Goal: Transaction & Acquisition: Purchase product/service

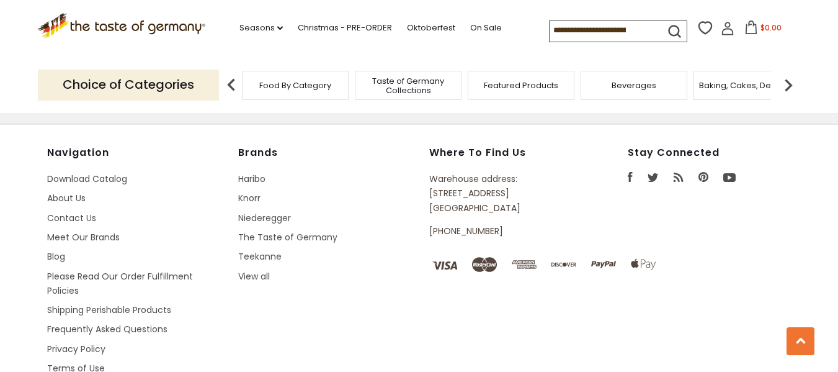
scroll to position [2332, 0]
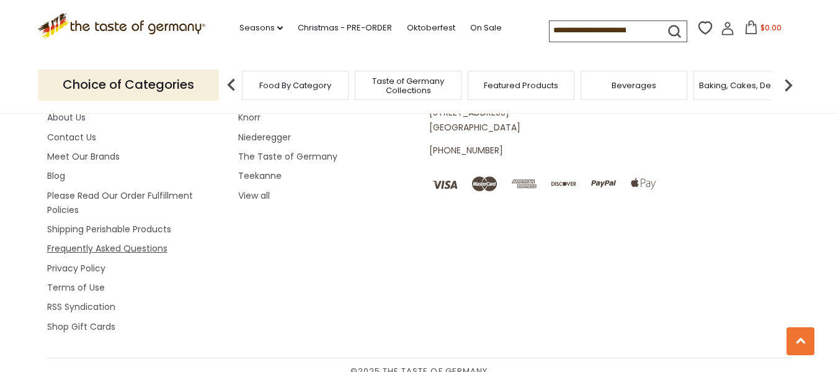
click at [130, 242] on link "Frequently Asked Questions" at bounding box center [107, 248] width 120 height 12
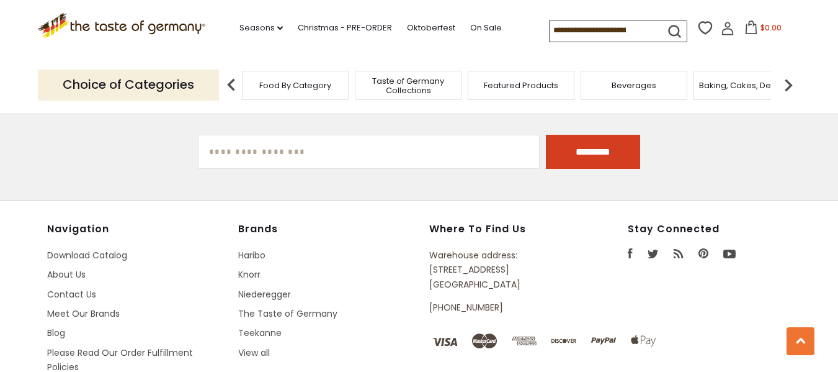
scroll to position [1489, 0]
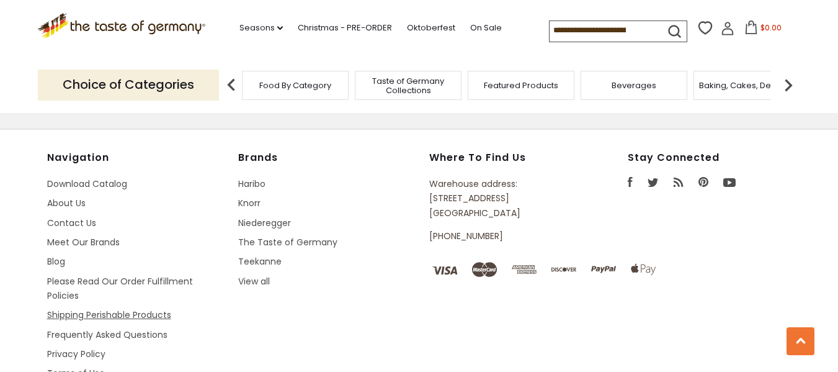
click at [137, 310] on link "Shipping Perishable Products" at bounding box center [109, 314] width 124 height 12
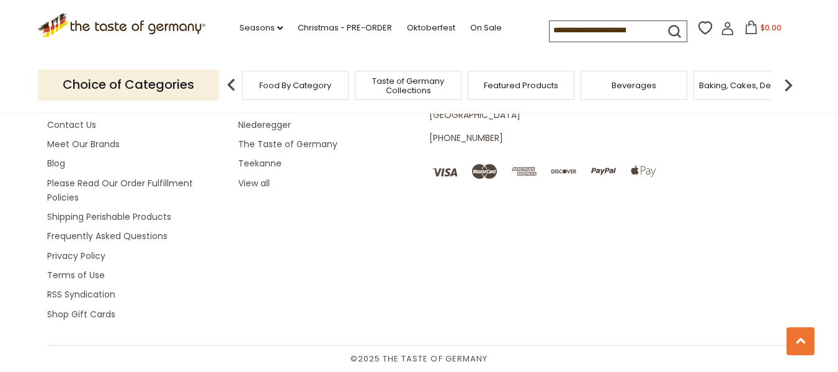
scroll to position [1679, 0]
click at [125, 184] on link "Please Read Our Order Fulfillment Policies" at bounding box center [120, 190] width 146 height 27
click at [69, 112] on link "About Us" at bounding box center [66, 105] width 38 height 12
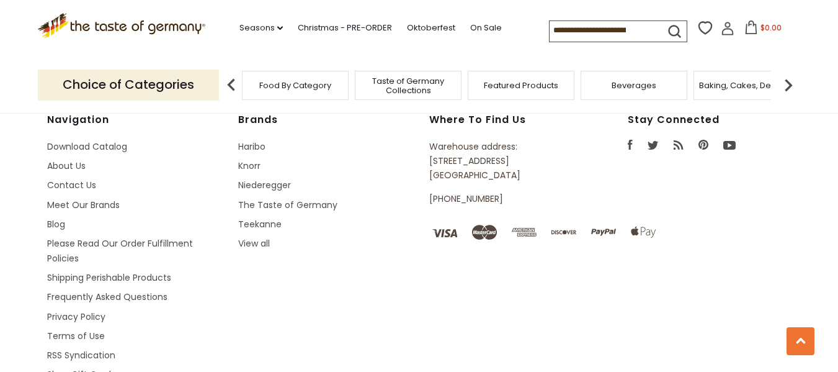
scroll to position [1223, 0]
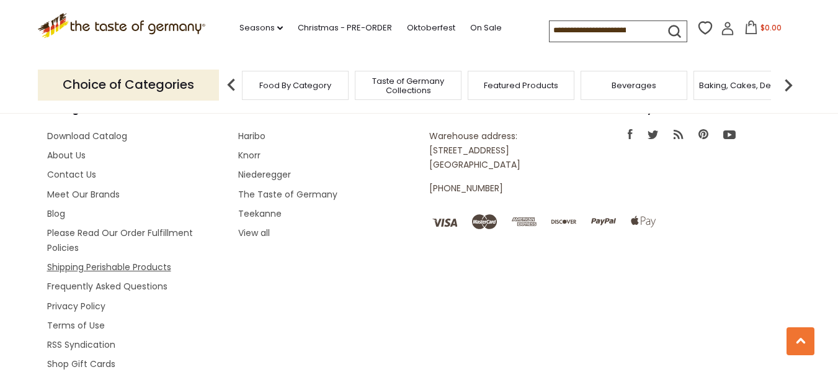
click at [66, 261] on link "Shipping Perishable Products" at bounding box center [109, 267] width 124 height 12
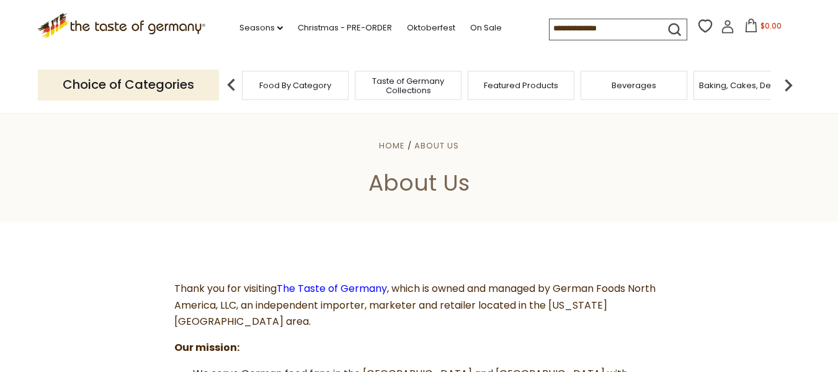
scroll to position [1223, 0]
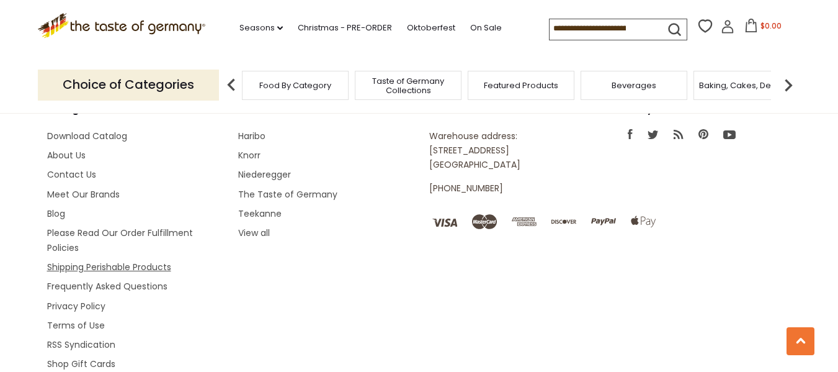
click at [118, 261] on link "Shipping Perishable Products" at bounding box center [109, 267] width 124 height 12
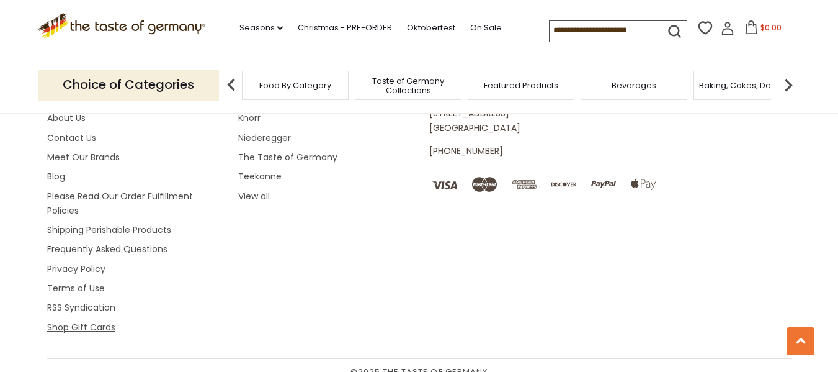
scroll to position [1675, 0]
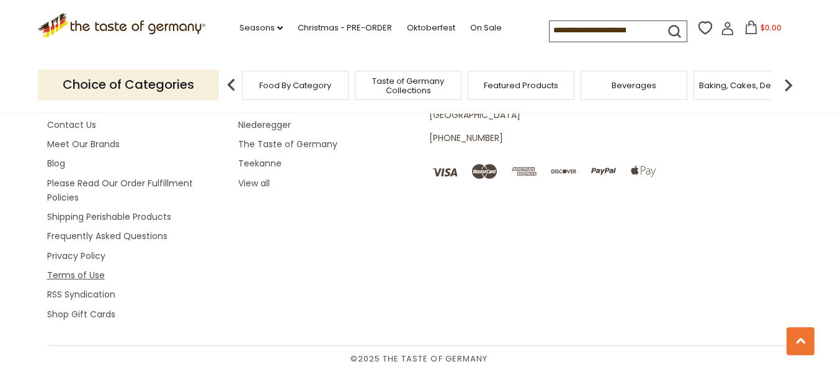
click at [73, 279] on link "Terms of Use" at bounding box center [76, 275] width 58 height 12
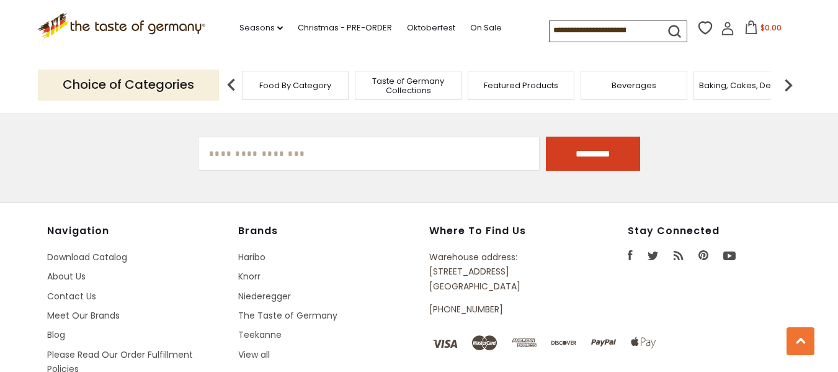
scroll to position [1555, 0]
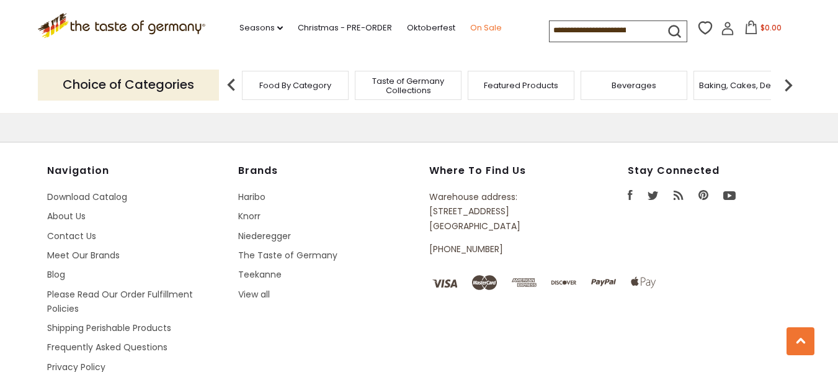
click at [486, 27] on link "On Sale" at bounding box center [486, 28] width 32 height 14
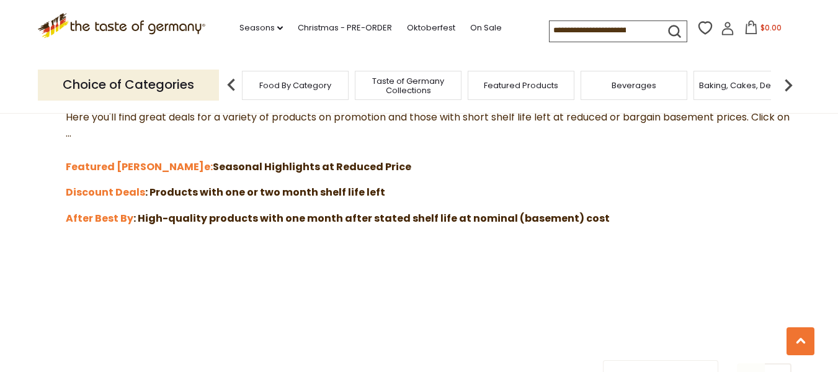
scroll to position [372, 0]
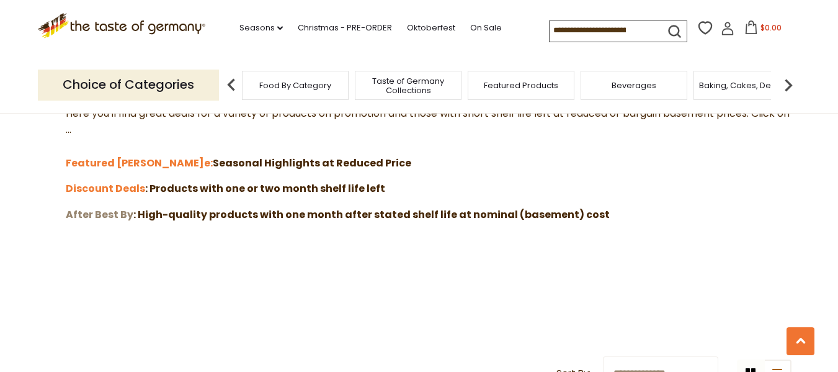
click at [88, 215] on strong "After Best By" at bounding box center [100, 214] width 68 height 14
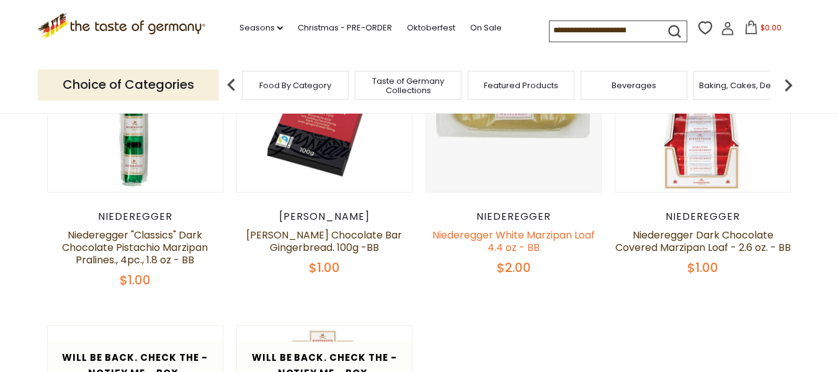
scroll to position [310, 0]
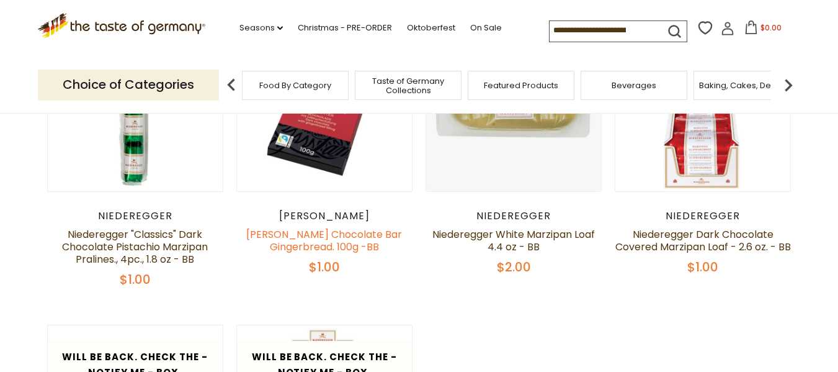
click at [310, 249] on link "[PERSON_NAME] Chocolate Bar Gingerbread. 100g -BB" at bounding box center [324, 240] width 156 height 27
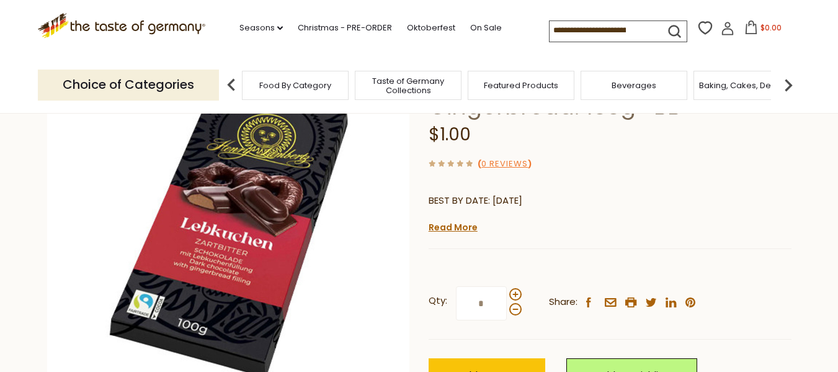
scroll to position [124, 0]
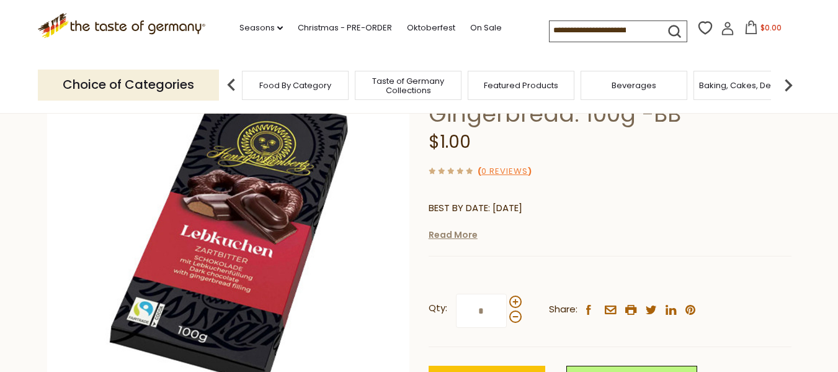
click at [440, 238] on link "Read More" at bounding box center [453, 234] width 49 height 12
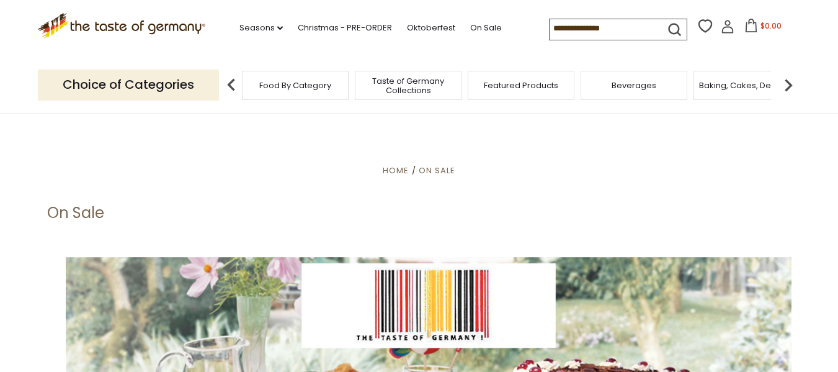
scroll to position [372, 0]
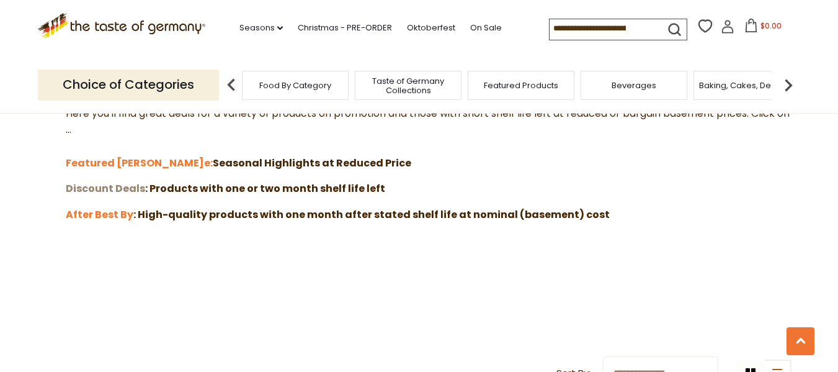
click at [109, 185] on strong "Discount Deals" at bounding box center [105, 188] width 79 height 14
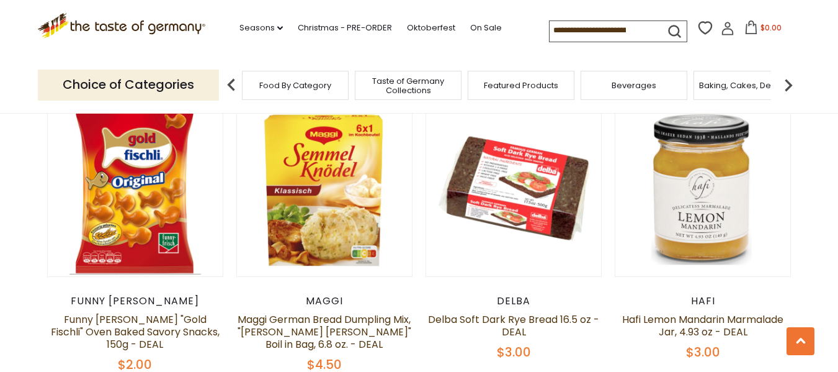
scroll to position [558, 0]
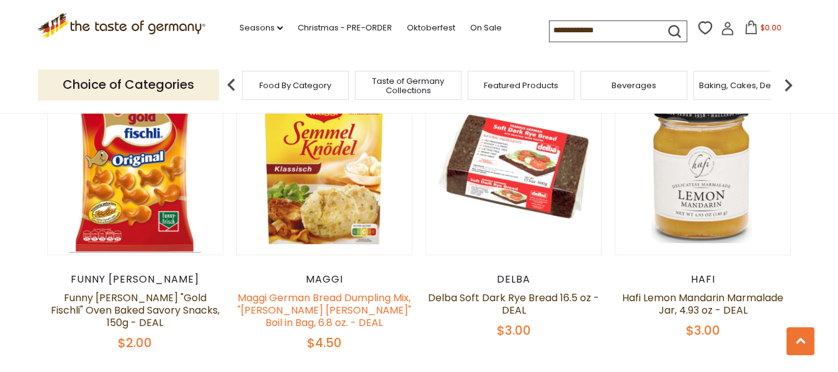
click at [313, 298] on link "Maggi German Bread Dumpling Mix, "[PERSON_NAME] [PERSON_NAME]" Boil in Bag, 6.8…" at bounding box center [325, 309] width 174 height 39
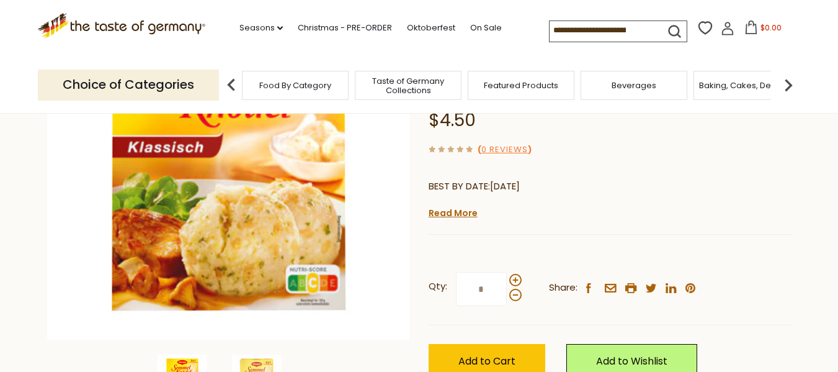
scroll to position [186, 0]
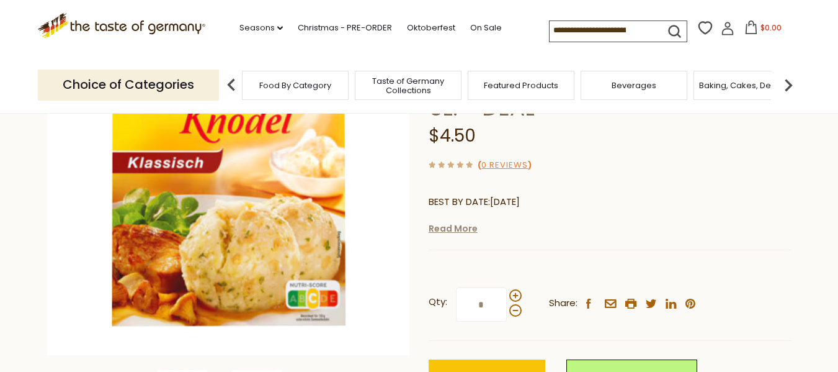
click at [445, 222] on link "Read More" at bounding box center [453, 228] width 49 height 12
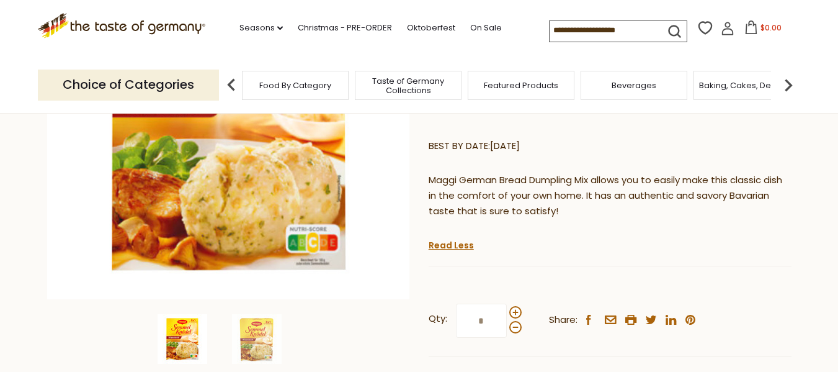
scroll to position [310, 0]
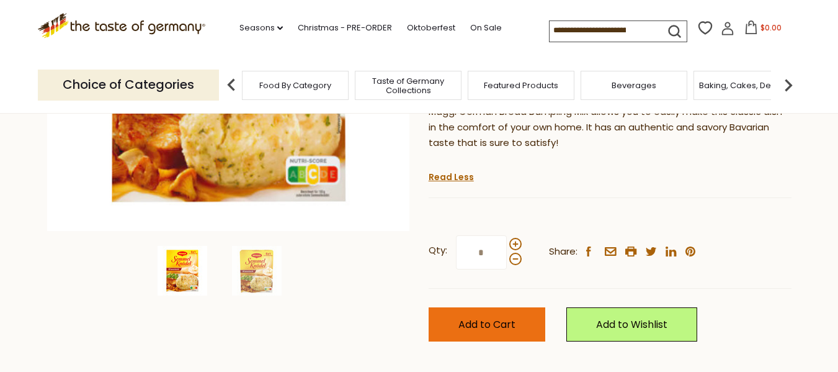
click at [495, 317] on span "Add to Cart" at bounding box center [486, 324] width 57 height 14
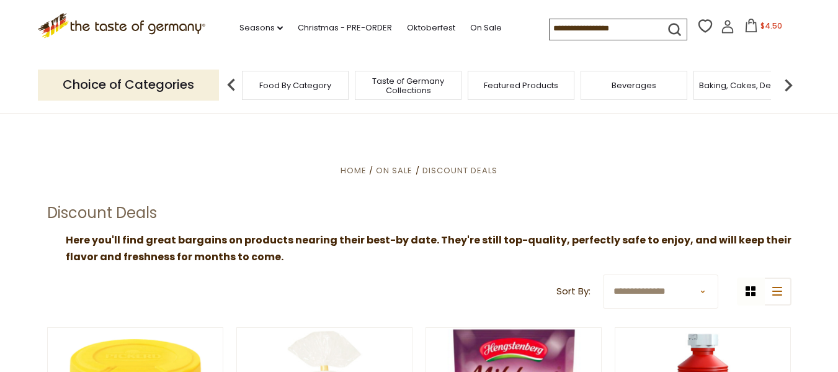
scroll to position [558, 0]
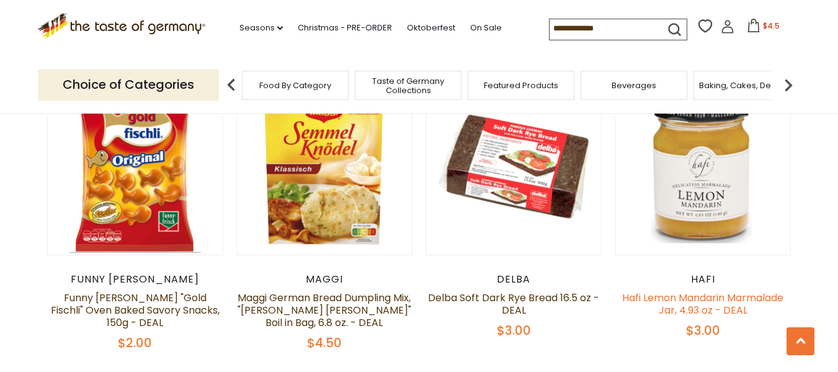
click at [668, 290] on link "Hafi Lemon Mandarin Marmalade Jar, 4.93 oz - DEAL" at bounding box center [702, 303] width 161 height 27
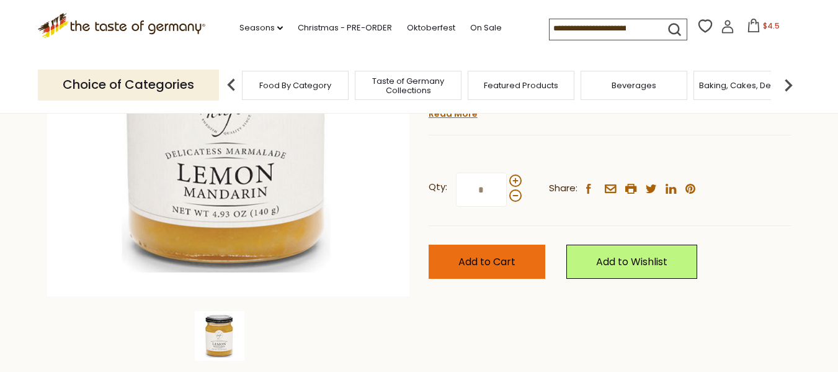
scroll to position [248, 0]
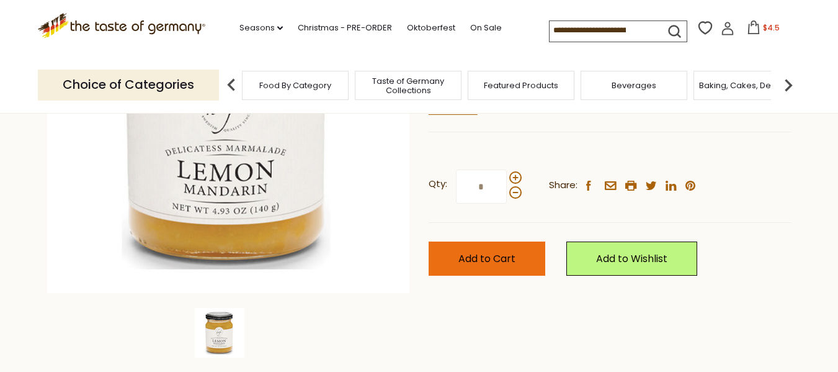
click at [506, 256] on span "Add to Cart" at bounding box center [486, 258] width 57 height 14
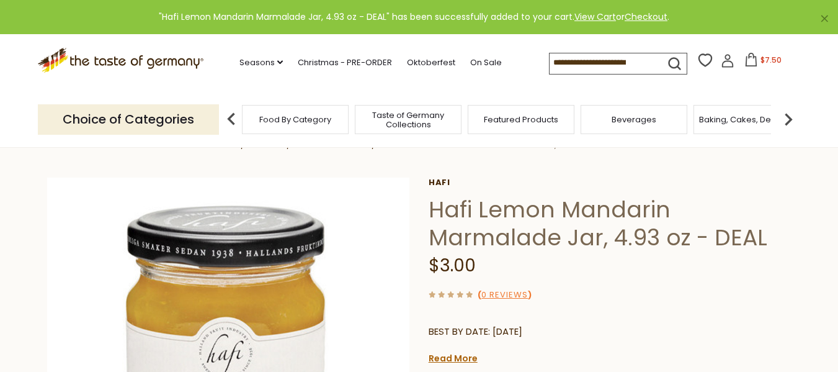
scroll to position [0, 0]
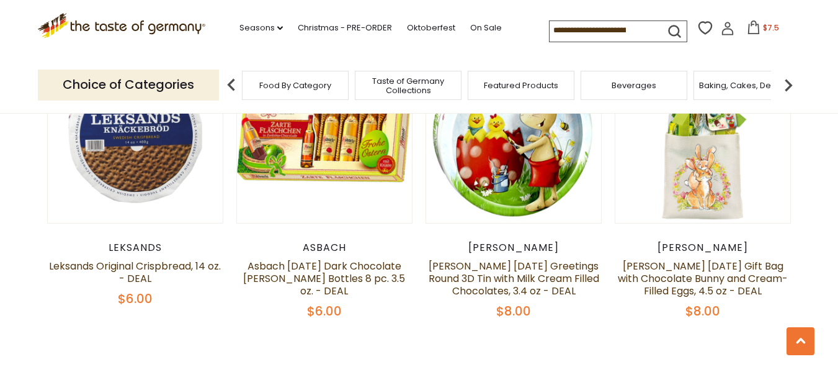
scroll to position [2838, 0]
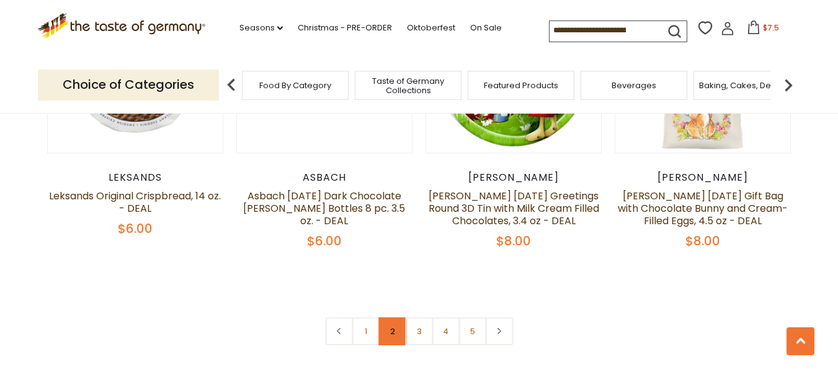
click at [396, 317] on link "2" at bounding box center [392, 331] width 28 height 28
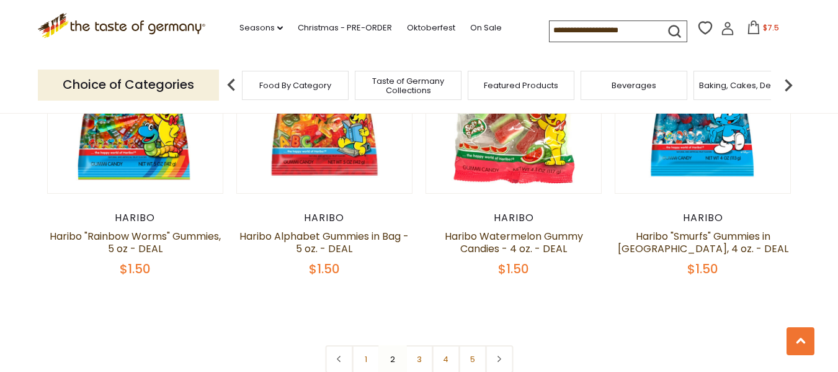
scroll to position [2923, 0]
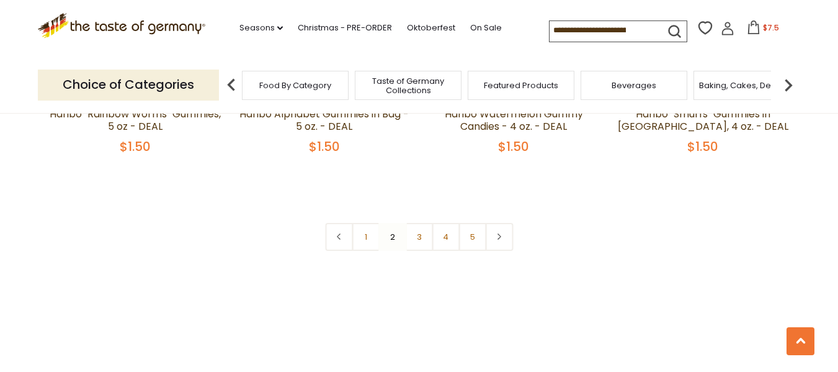
drag, startPoint x: 413, startPoint y: 203, endPoint x: 435, endPoint y: 206, distance: 21.9
click at [412, 223] on link "3" at bounding box center [419, 237] width 28 height 28
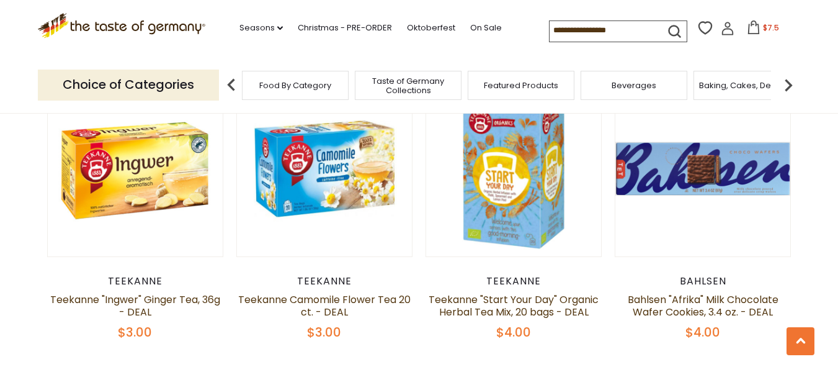
scroll to position [2116, 0]
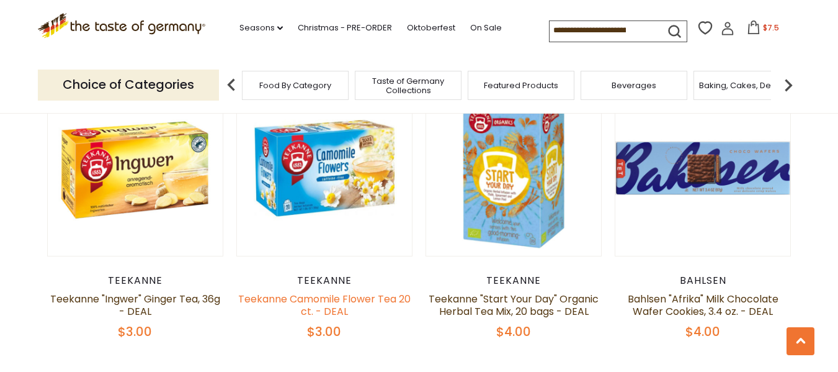
click at [296, 292] on link "Teekanne Camomile Flower Tea 20 ct. - DEAL" at bounding box center [324, 305] width 172 height 27
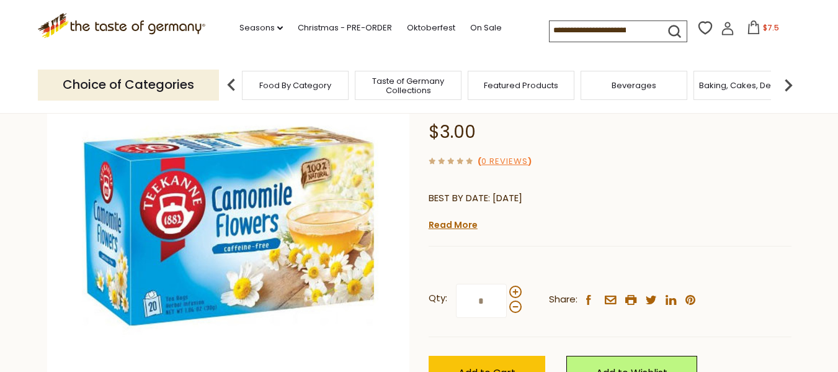
scroll to position [124, 0]
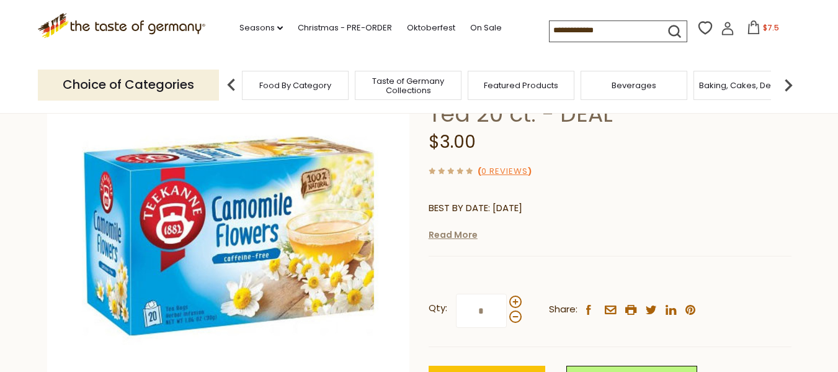
click at [452, 236] on link "Read More" at bounding box center [453, 234] width 49 height 12
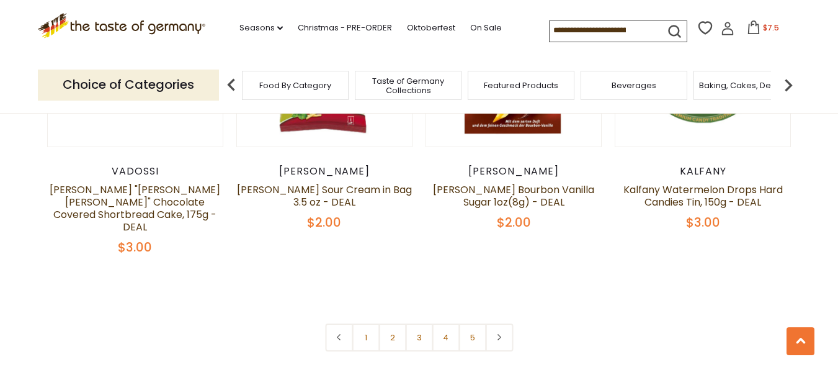
scroll to position [2833, 0]
click at [412, 322] on link "3" at bounding box center [419, 336] width 28 height 28
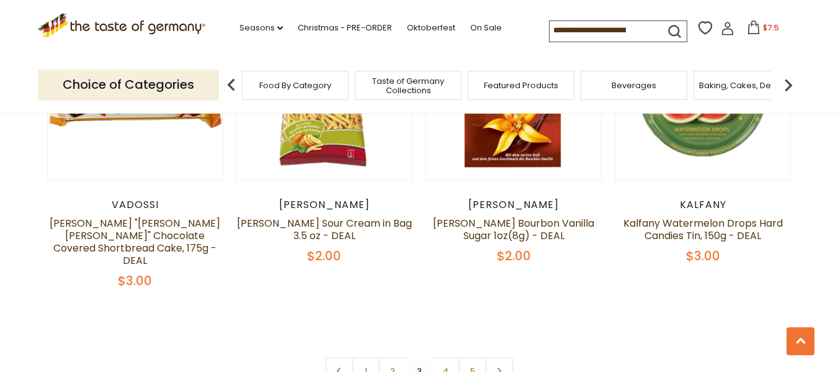
scroll to position [2799, 0]
click at [441, 356] on link "4" at bounding box center [446, 370] width 28 height 28
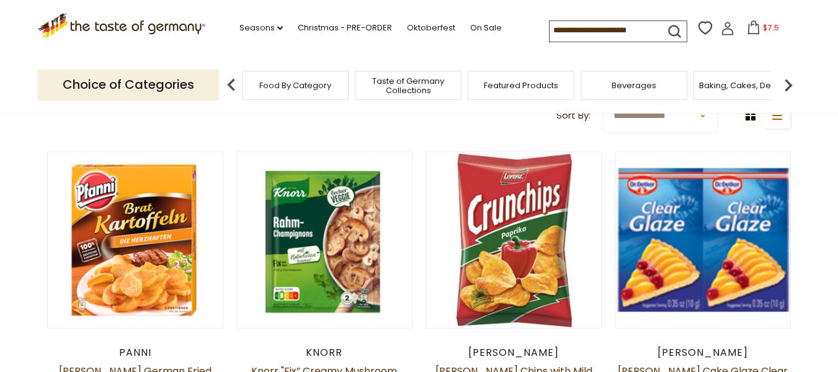
scroll to position [318, 0]
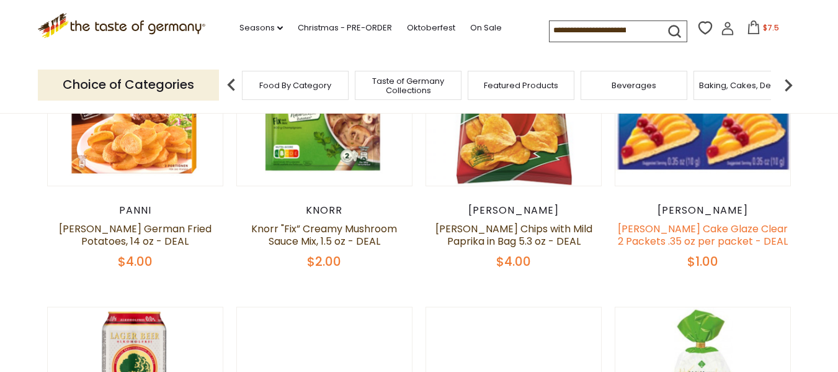
click at [701, 237] on link "[PERSON_NAME] Cake Glaze Clear 2 Packets .35 oz per packet - DEAL" at bounding box center [703, 234] width 170 height 27
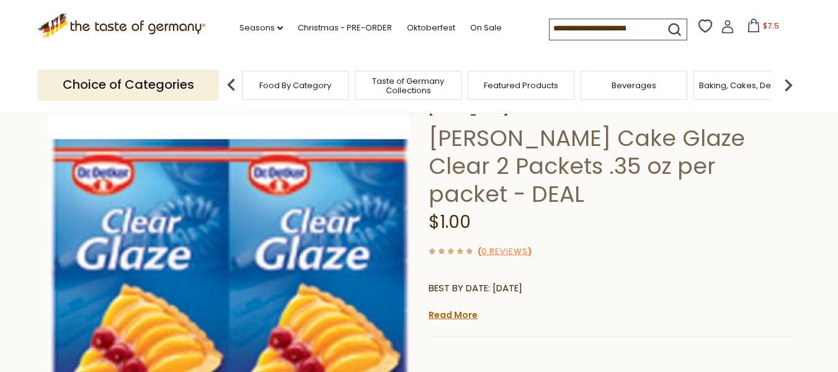
scroll to position [186, 0]
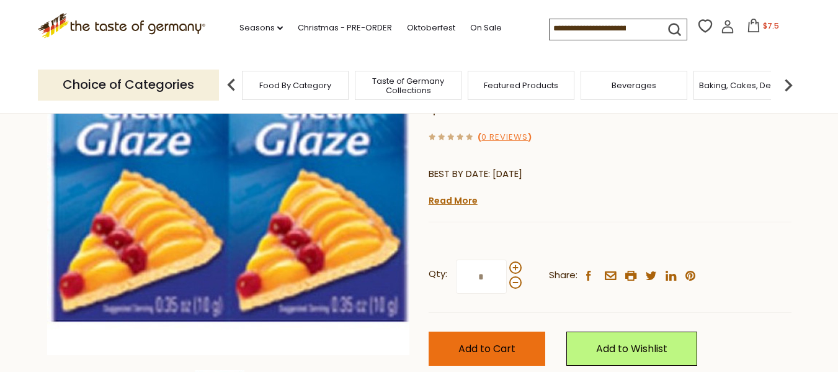
drag, startPoint x: 482, startPoint y: 324, endPoint x: 475, endPoint y: 308, distance: 17.5
click at [482, 341] on span "Add to Cart" at bounding box center [486, 348] width 57 height 14
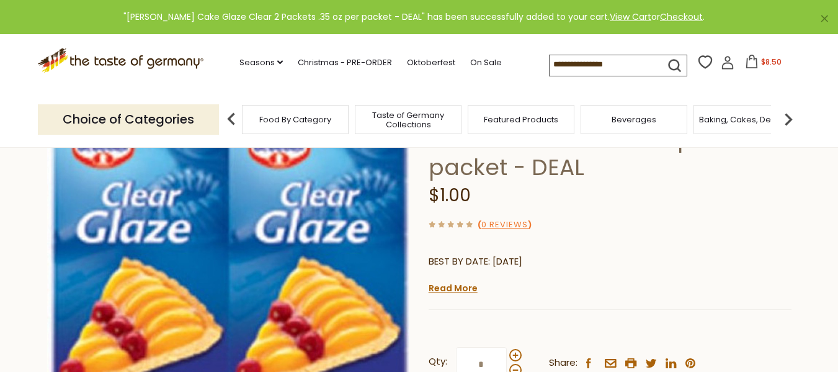
scroll to position [0, 0]
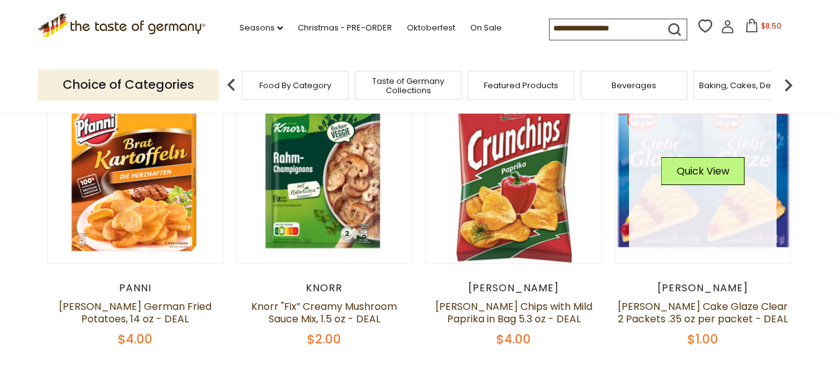
scroll to position [240, 0]
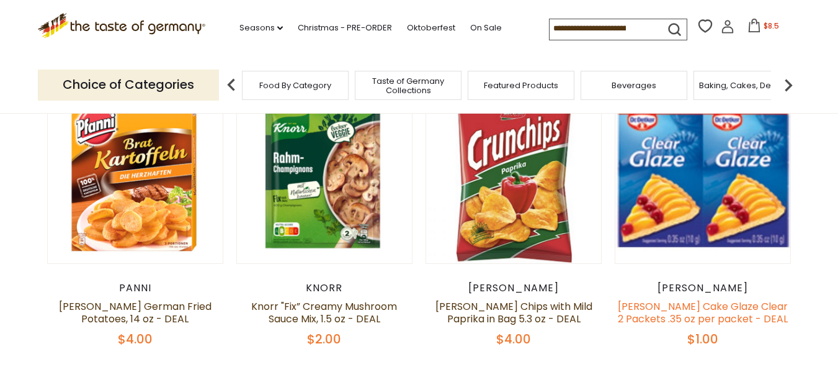
click at [705, 321] on link "[PERSON_NAME] Cake Glaze Clear 2 Packets .35 oz per packet - DEAL" at bounding box center [703, 312] width 170 height 27
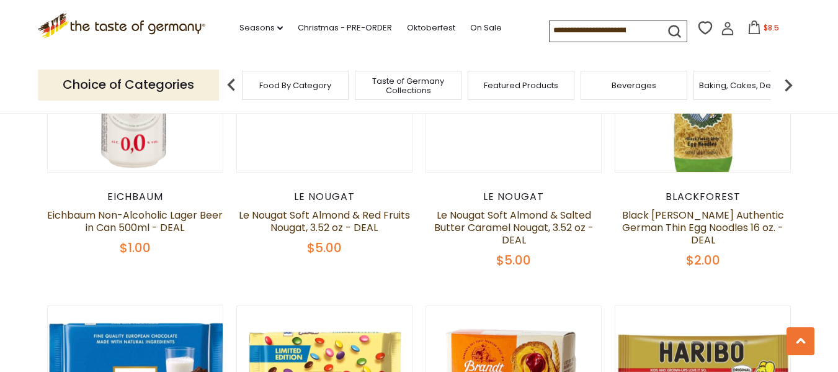
scroll to position [488, 0]
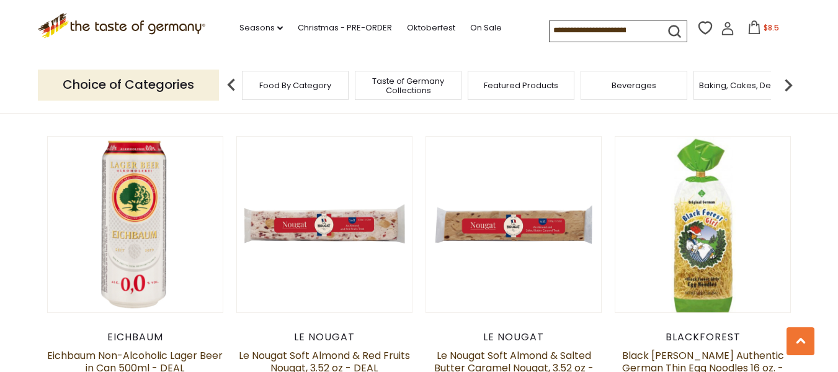
click at [787, 84] on img at bounding box center [788, 85] width 25 height 25
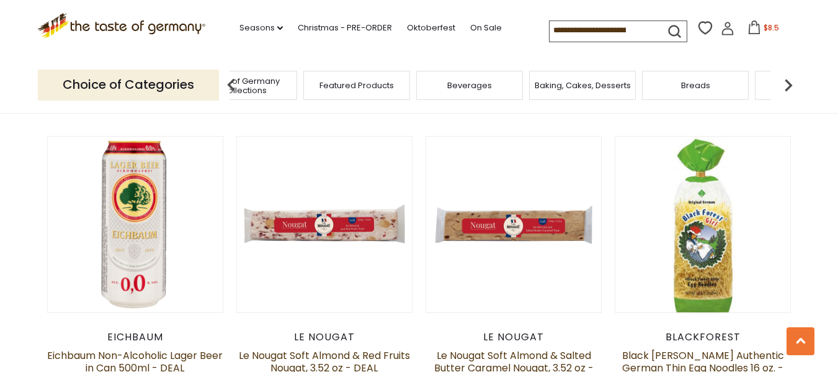
click at [790, 87] on img at bounding box center [788, 85] width 25 height 25
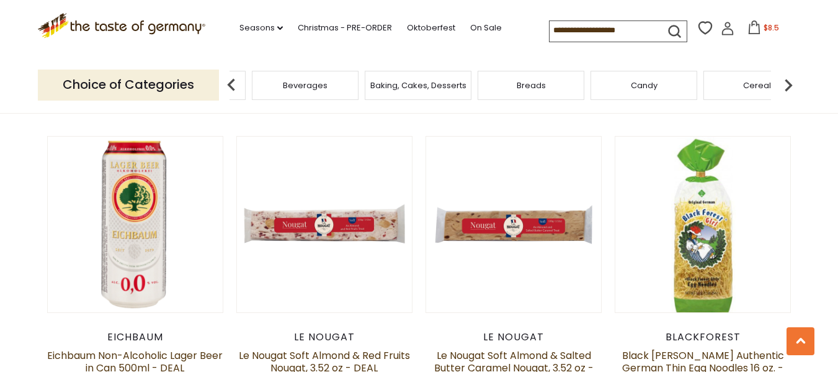
click at [788, 85] on img at bounding box center [788, 85] width 25 height 25
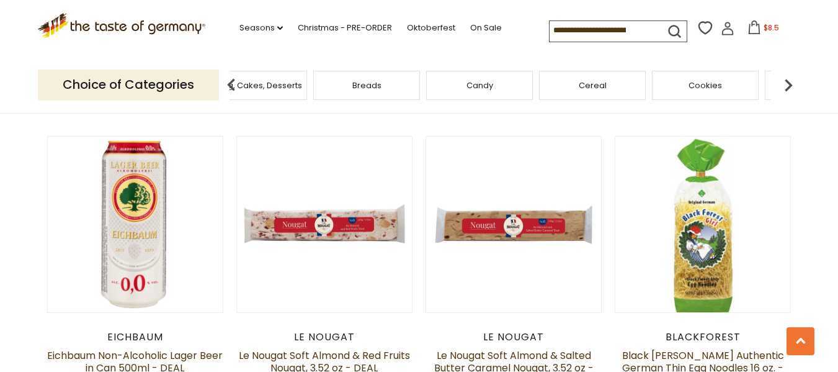
click at [793, 89] on img at bounding box center [788, 85] width 25 height 25
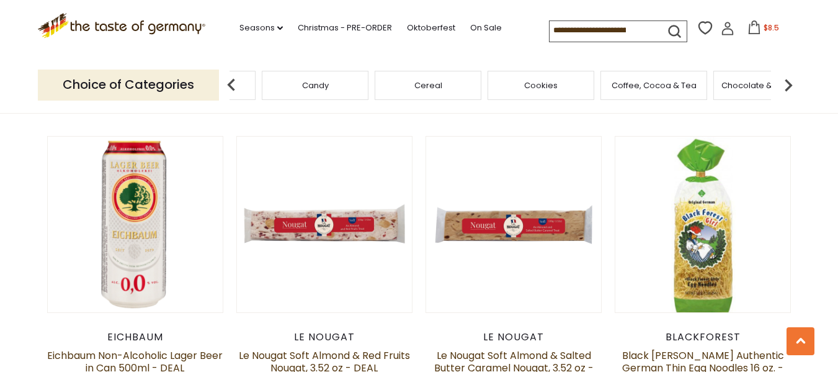
click at [790, 82] on img at bounding box center [788, 85] width 25 height 25
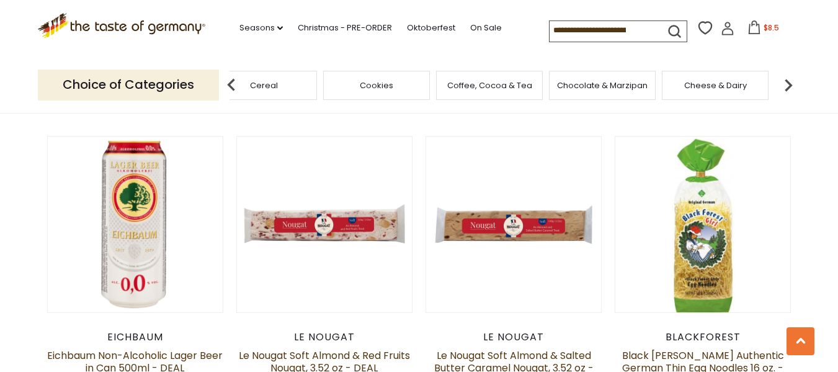
click at [784, 84] on img at bounding box center [788, 85] width 25 height 25
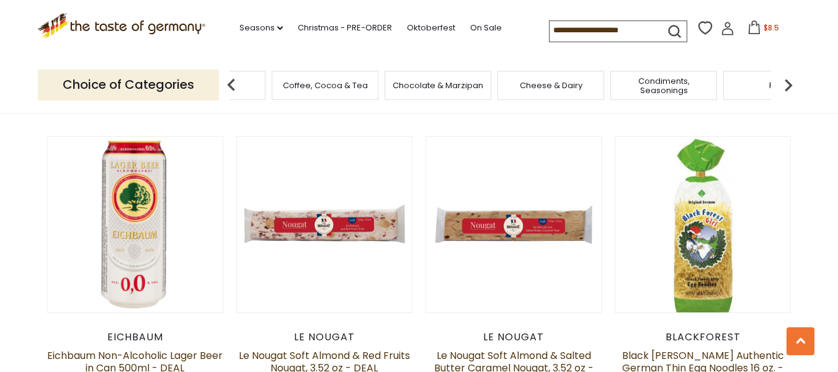
click at [788, 84] on img at bounding box center [788, 85] width 25 height 25
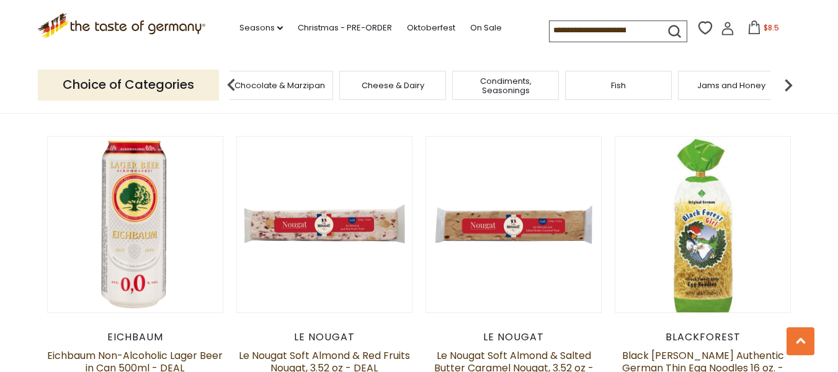
click at [493, 88] on span "Condiments, Seasonings" at bounding box center [505, 85] width 99 height 19
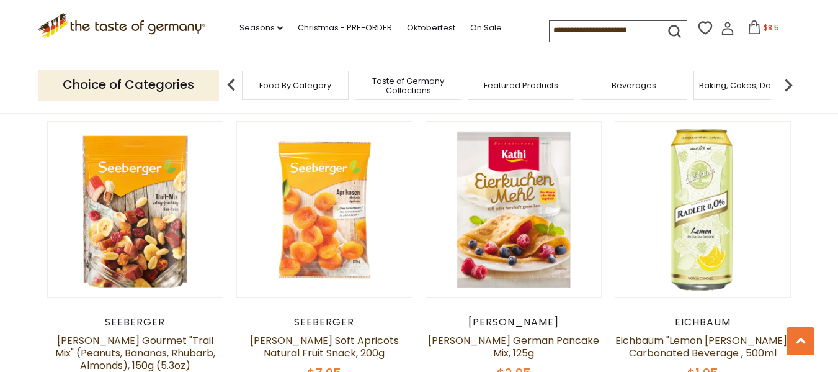
scroll to position [496, 0]
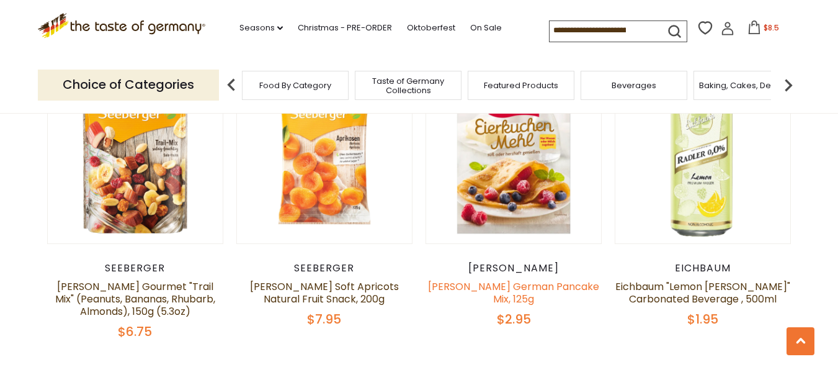
click at [522, 286] on link "[PERSON_NAME] German Pancake Mix, 125g" at bounding box center [513, 292] width 171 height 27
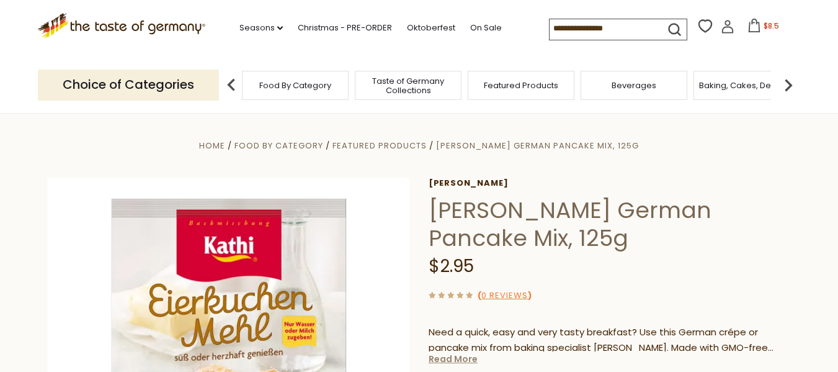
click at [441, 352] on link "Read More" at bounding box center [453, 358] width 49 height 12
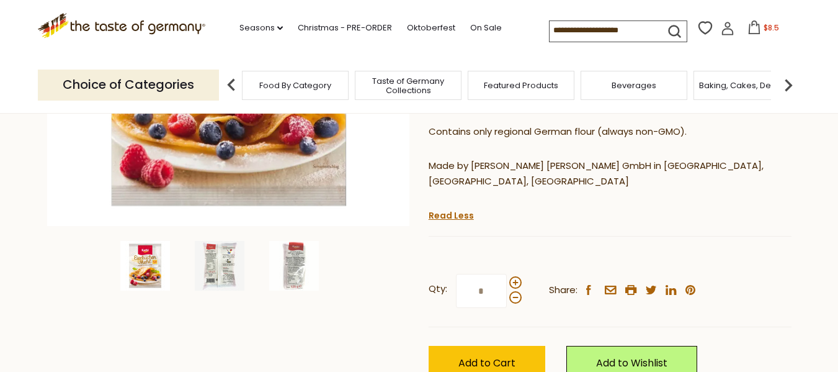
scroll to position [372, 0]
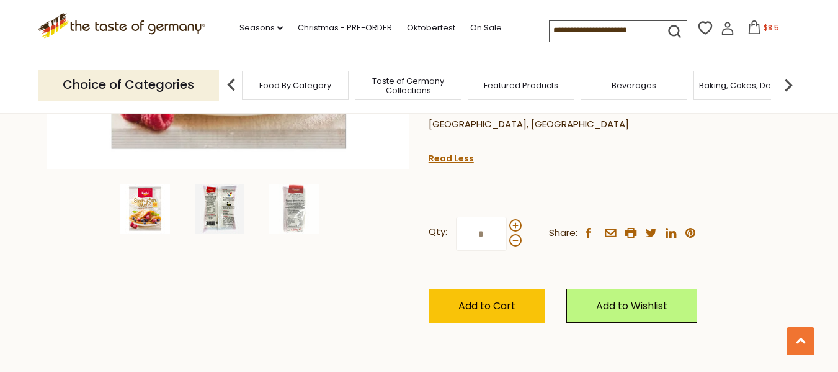
click at [218, 208] on img at bounding box center [220, 209] width 50 height 50
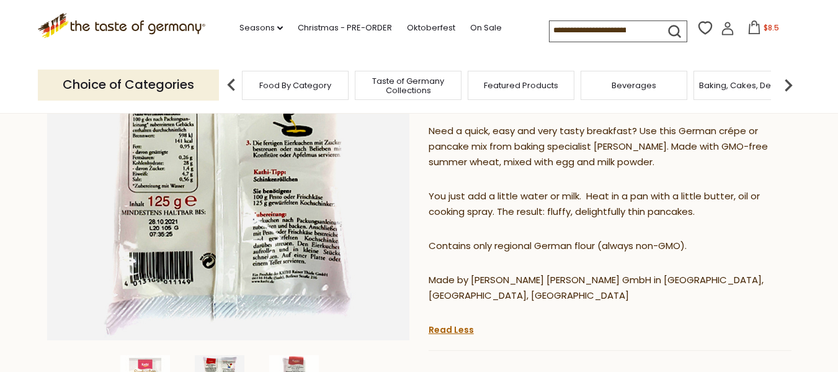
scroll to position [310, 0]
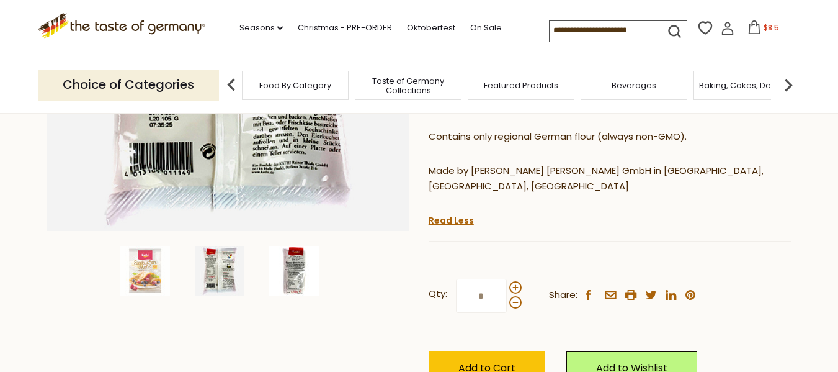
click at [300, 273] on img at bounding box center [294, 271] width 50 height 50
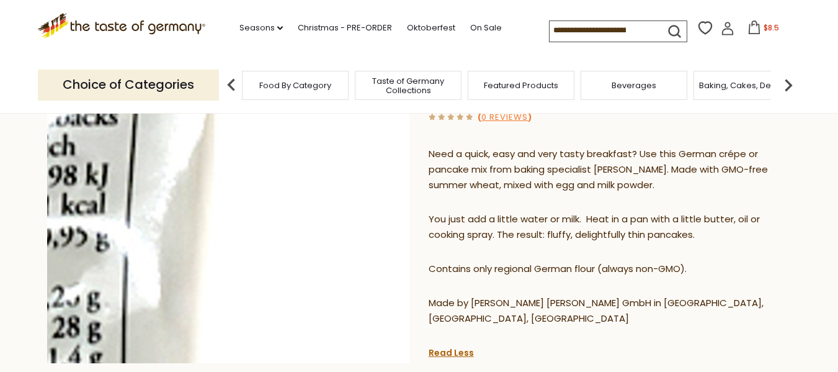
scroll to position [124, 0]
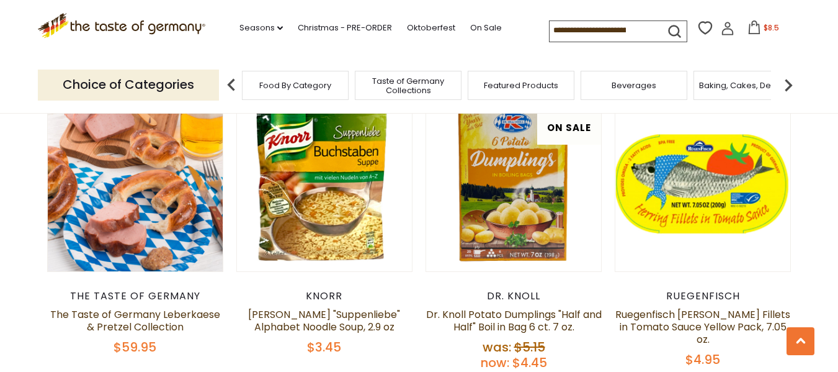
scroll to position [806, 0]
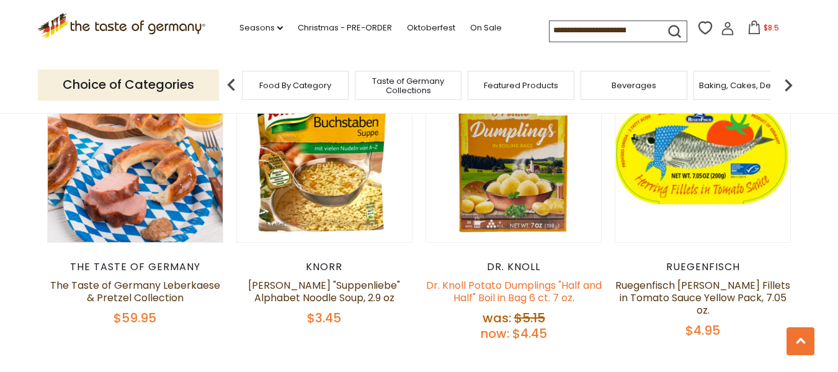
click at [478, 286] on link "Dr. Knoll Potato Dumplings "Half and Half" Boil in Bag 6 ct. 7 oz." at bounding box center [514, 291] width 176 height 27
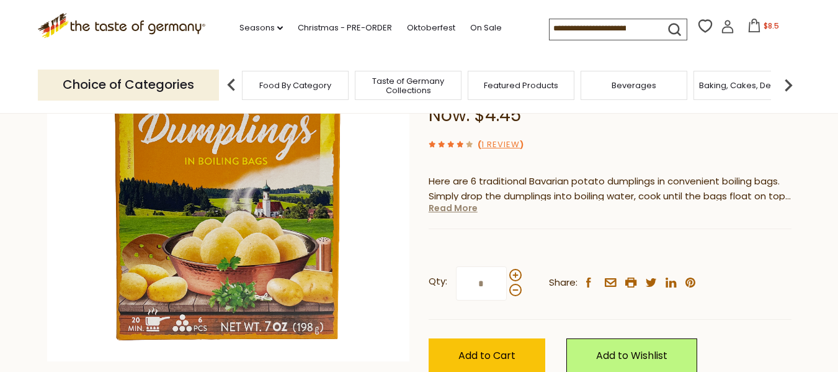
scroll to position [186, 0]
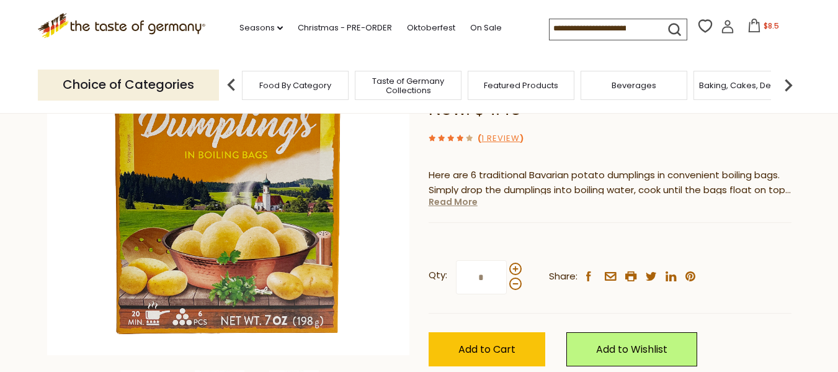
click at [442, 206] on link "Read More" at bounding box center [453, 201] width 49 height 12
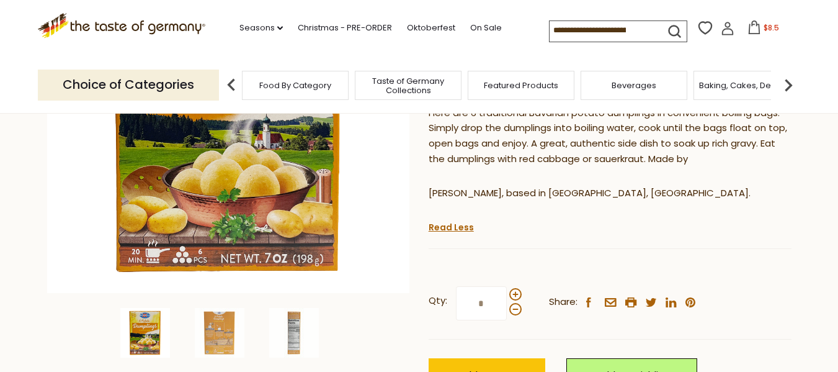
scroll to position [310, 0]
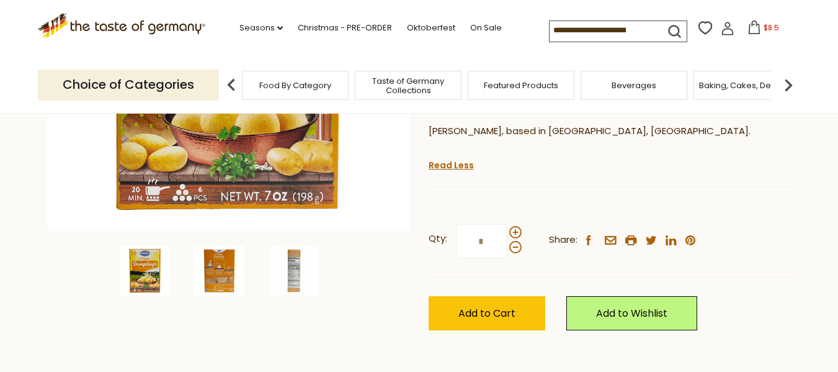
click at [215, 275] on img at bounding box center [220, 271] width 50 height 50
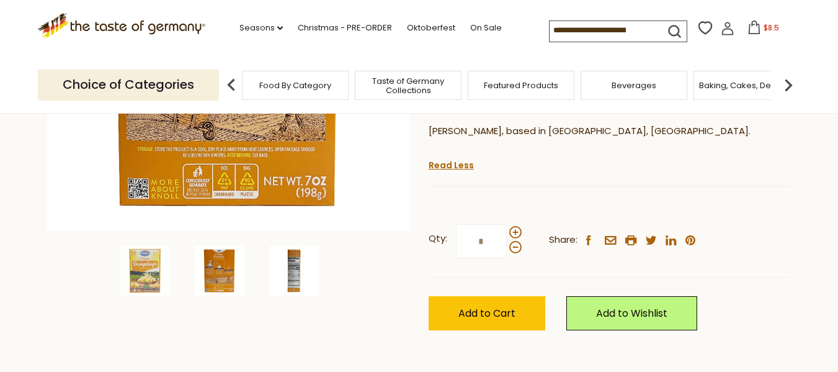
click at [294, 279] on img at bounding box center [294, 271] width 50 height 50
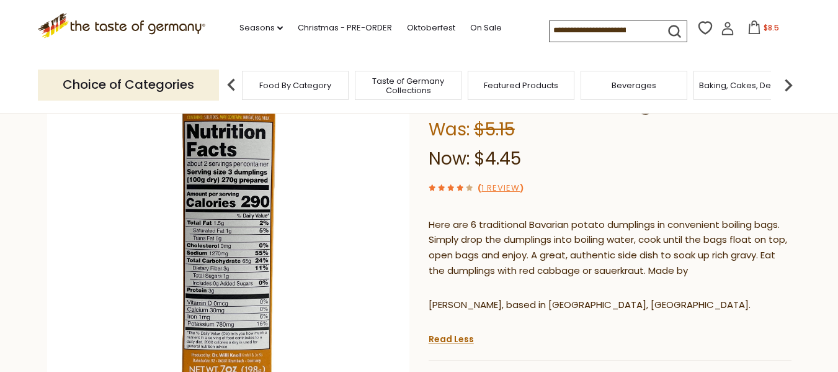
scroll to position [124, 0]
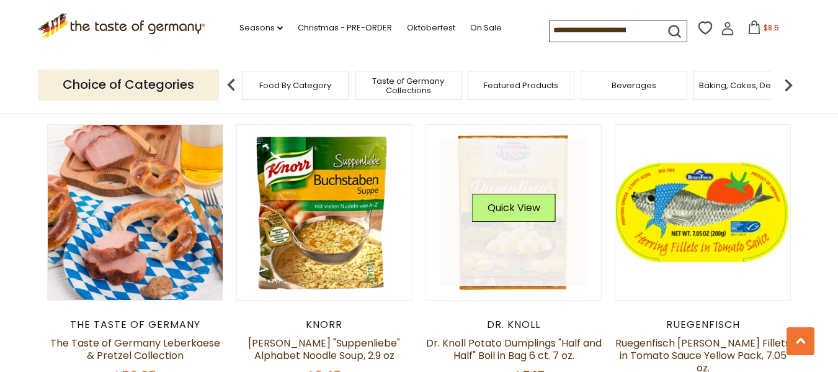
scroll to position [744, 0]
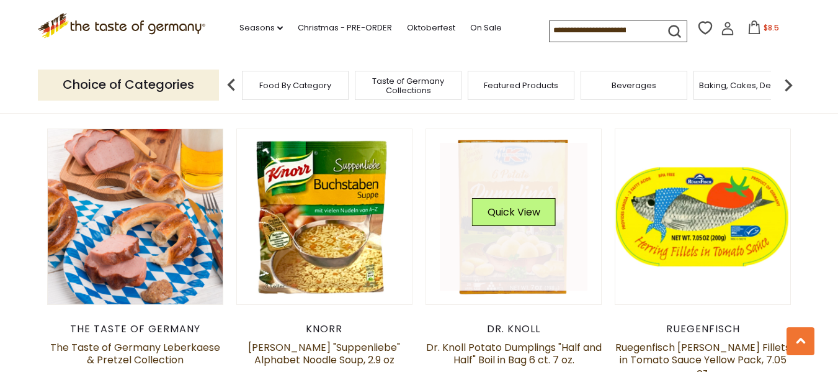
click at [513, 259] on link at bounding box center [514, 217] width 148 height 148
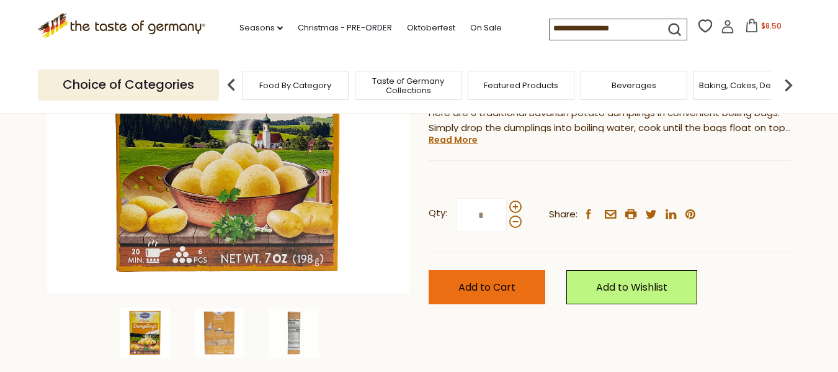
scroll to position [248, 0]
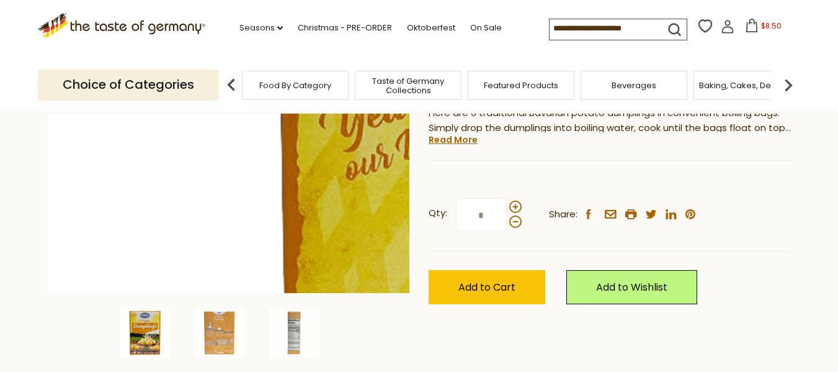
drag, startPoint x: 495, startPoint y: 290, endPoint x: 365, endPoint y: 272, distance: 131.4
click at [496, 290] on span "Add to Cart" at bounding box center [486, 287] width 57 height 14
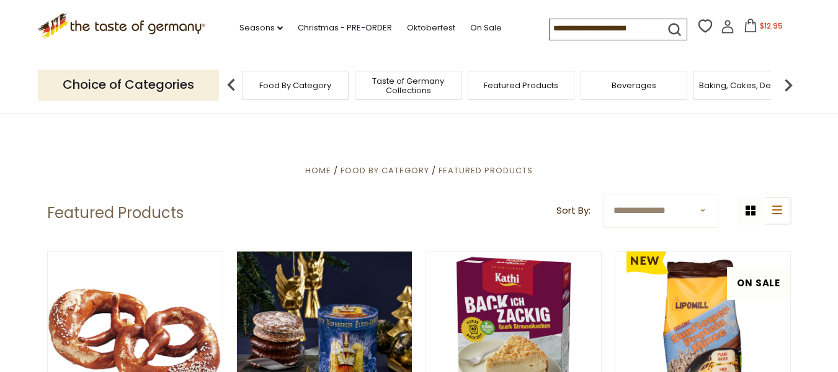
click at [787, 85] on img at bounding box center [788, 85] width 25 height 25
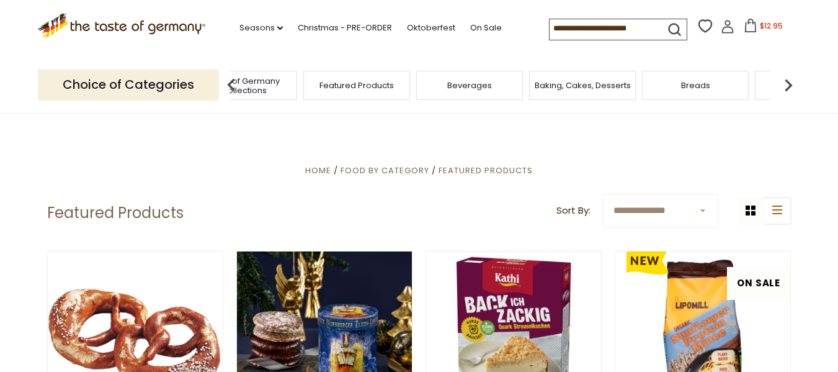
click at [787, 85] on img at bounding box center [788, 85] width 25 height 25
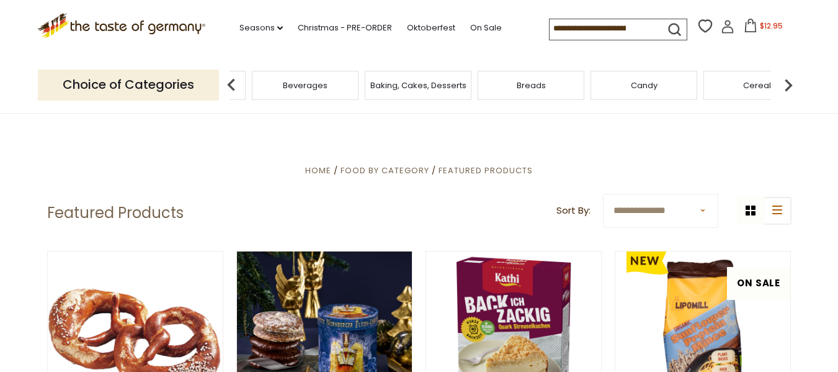
click at [787, 85] on img at bounding box center [788, 85] width 25 height 25
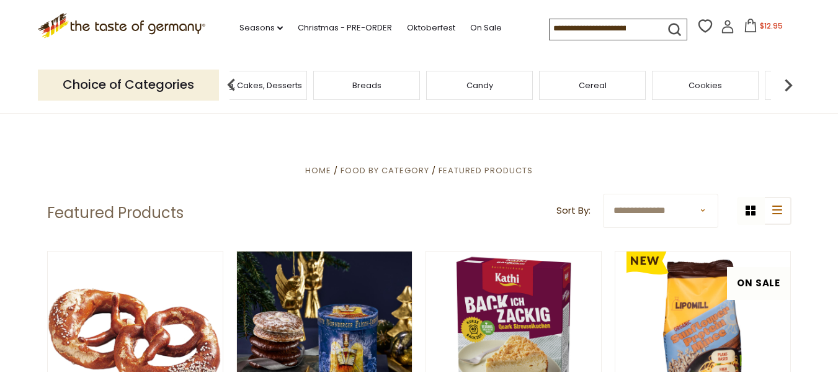
click at [787, 85] on img at bounding box center [788, 85] width 25 height 25
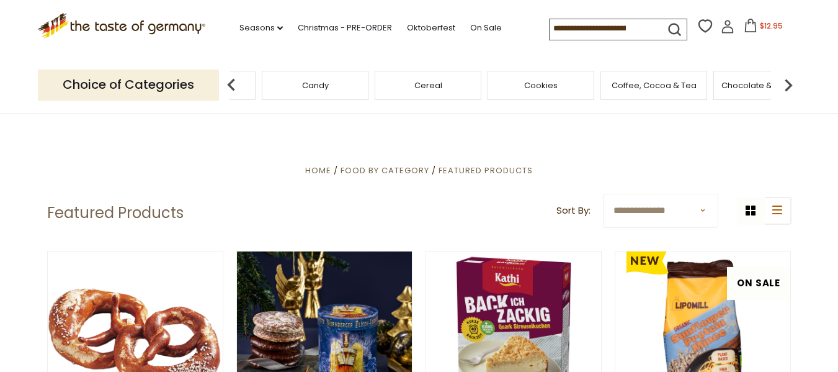
click at [787, 85] on img at bounding box center [788, 85] width 25 height 25
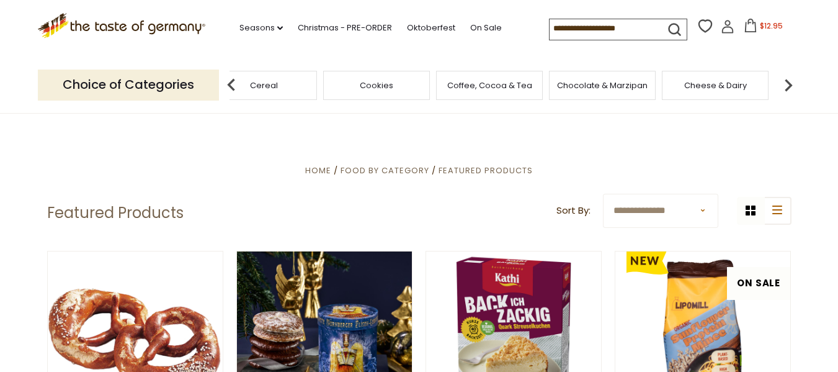
click at [787, 85] on img at bounding box center [788, 85] width 25 height 25
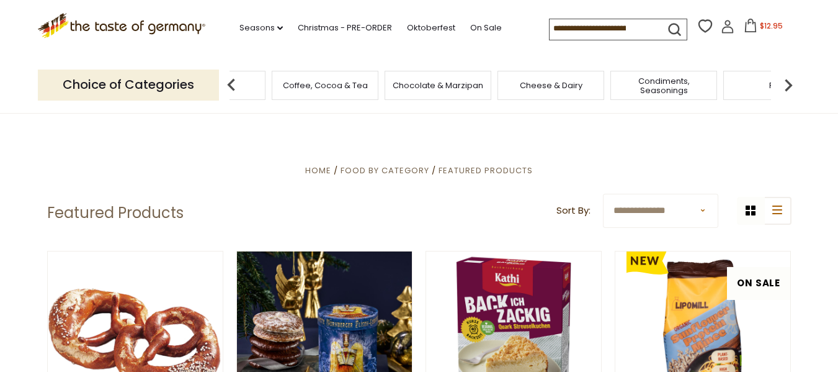
click at [787, 85] on img at bounding box center [788, 85] width 25 height 25
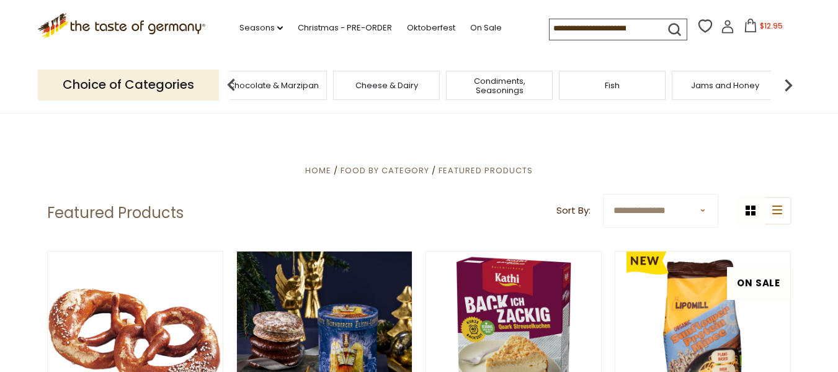
click at [494, 91] on span "Condiments, Seasonings" at bounding box center [499, 85] width 99 height 19
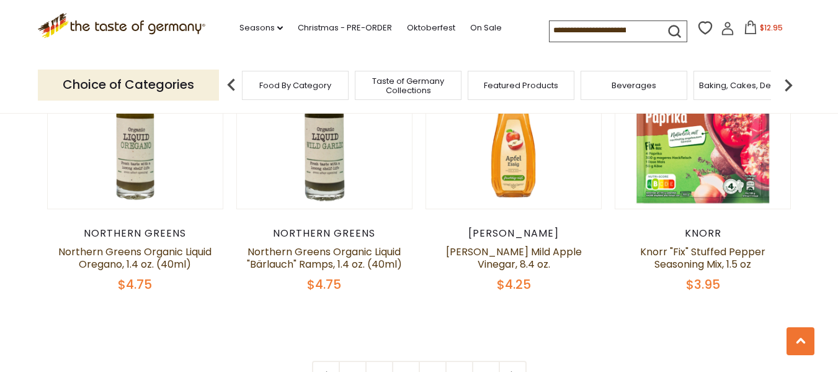
scroll to position [3039, 0]
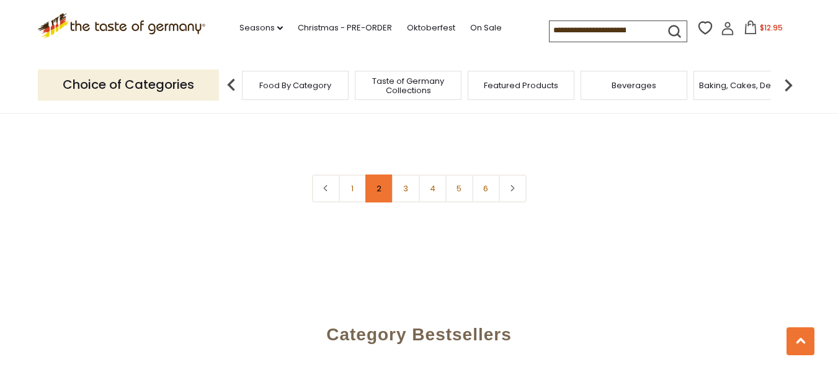
click at [377, 185] on link "2" at bounding box center [379, 188] width 28 height 28
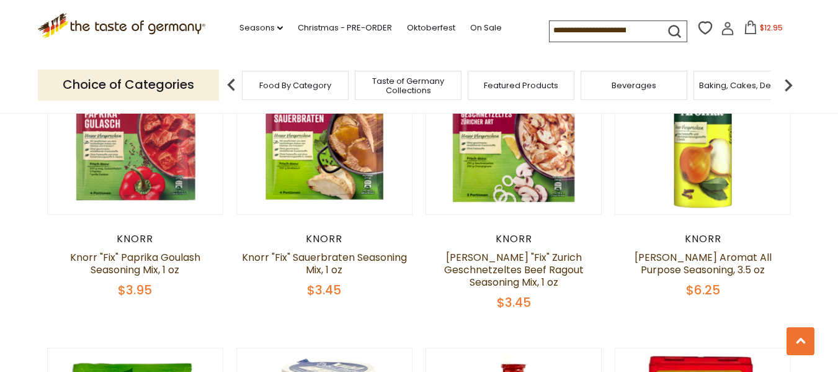
scroll to position [2264, 0]
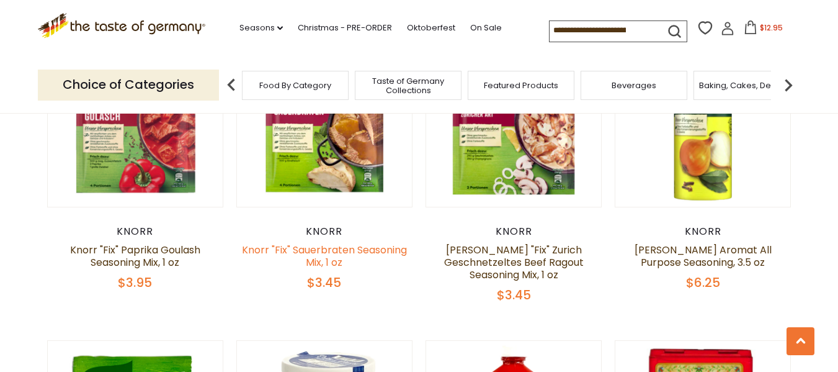
click at [293, 243] on link "Knorr "Fix" Sauerbraten Seasoning Mix, 1 oz" at bounding box center [324, 256] width 165 height 27
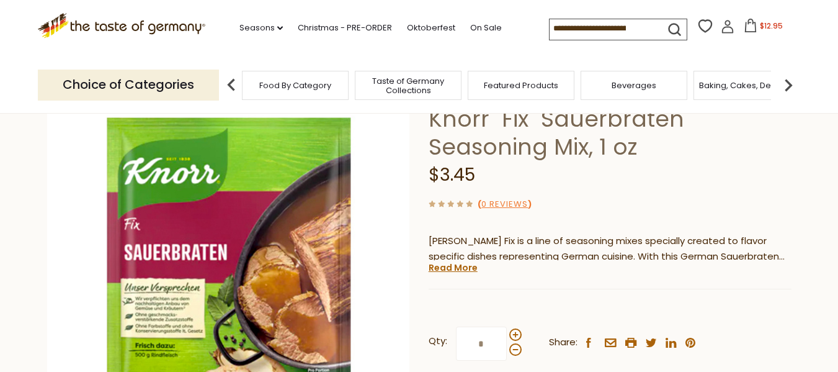
scroll to position [248, 0]
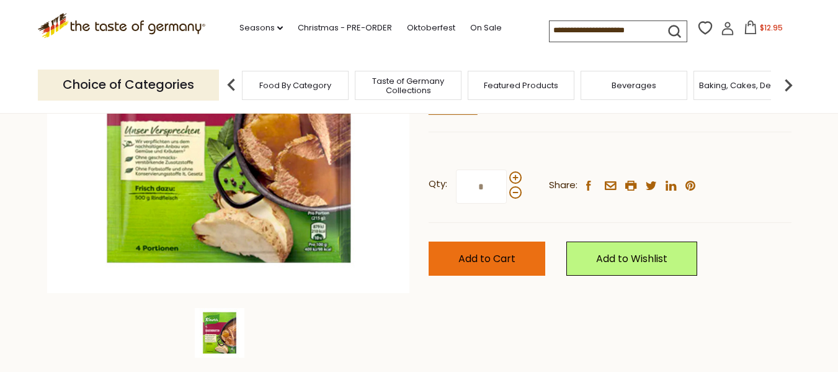
click at [466, 260] on span "Add to Cart" at bounding box center [486, 258] width 57 height 14
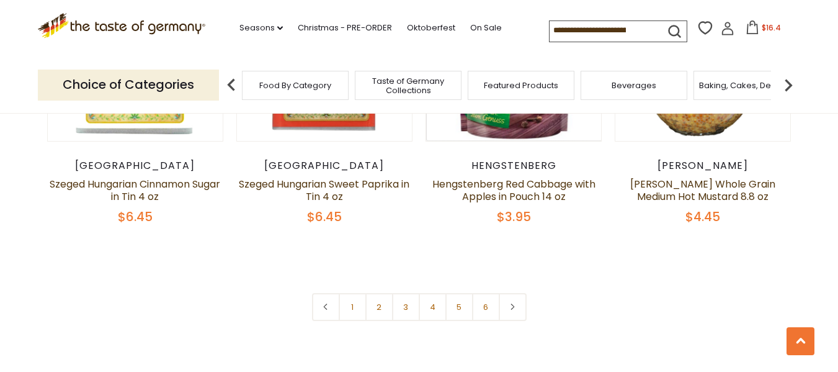
scroll to position [2946, 0]
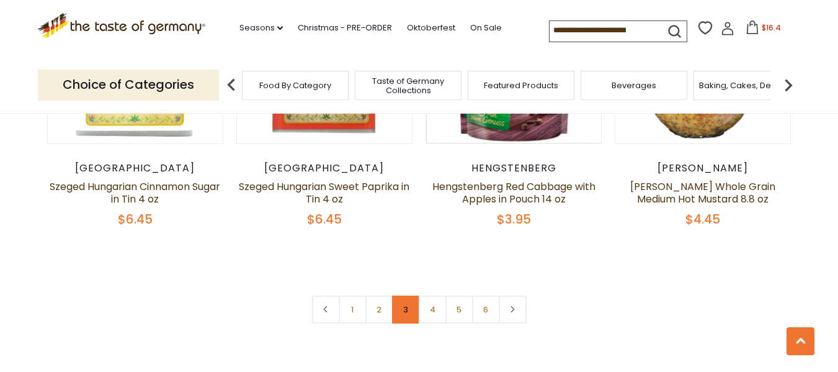
click at [408, 295] on link "3" at bounding box center [406, 309] width 28 height 28
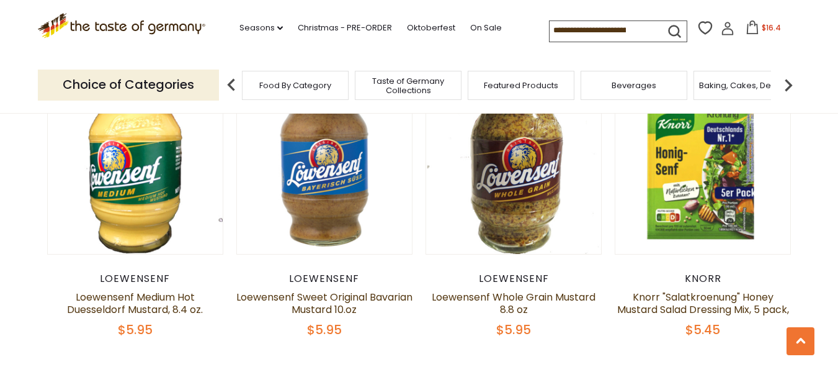
scroll to position [2822, 0]
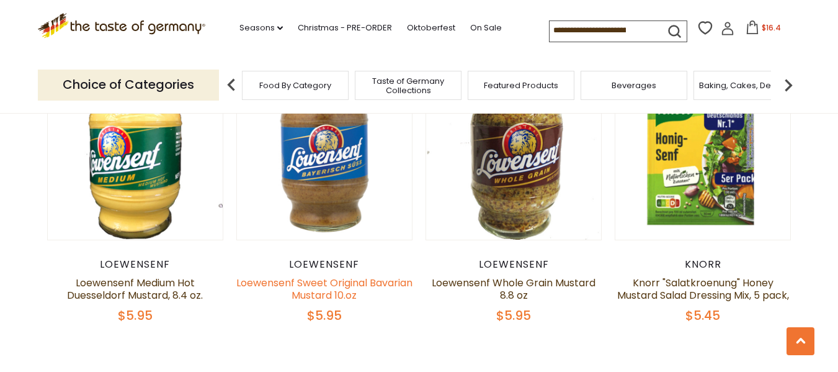
click at [308, 292] on link "Loewensenf Sweet Original Bavarian Mustard 10.oz" at bounding box center [324, 288] width 176 height 27
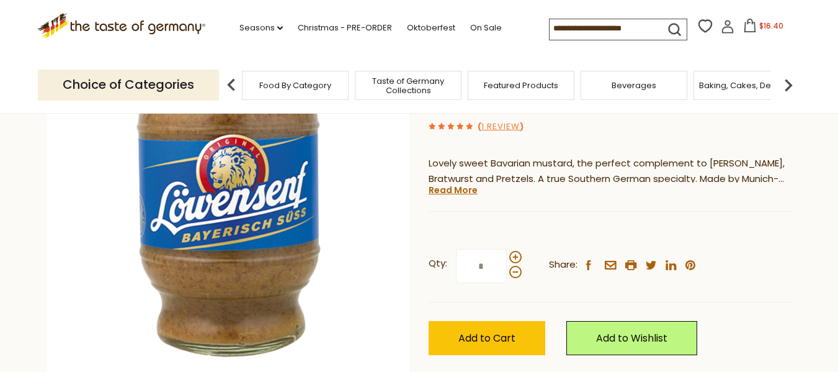
scroll to position [186, 0]
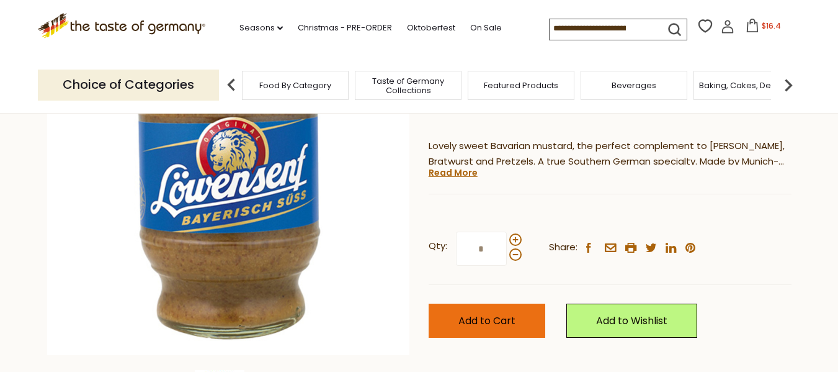
click at [496, 314] on span "Add to Cart" at bounding box center [486, 320] width 57 height 14
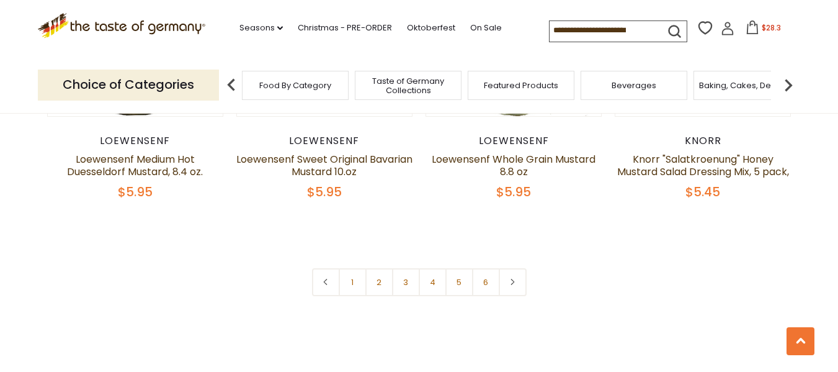
scroll to position [2946, 0]
click at [430, 285] on link "4" at bounding box center [433, 281] width 28 height 28
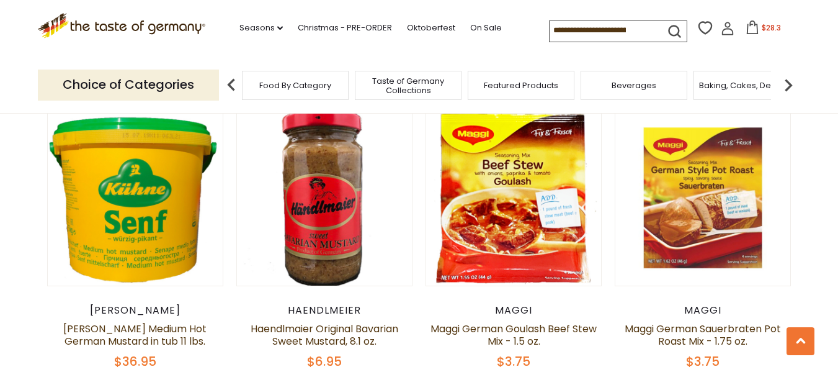
scroll to position [341, 0]
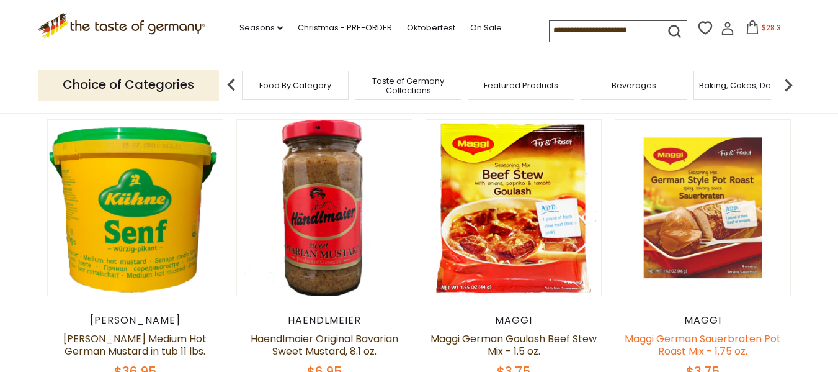
click at [700, 346] on link "Maggi German Sauerbraten Pot Roast Mix - 1.75 oz." at bounding box center [703, 344] width 156 height 27
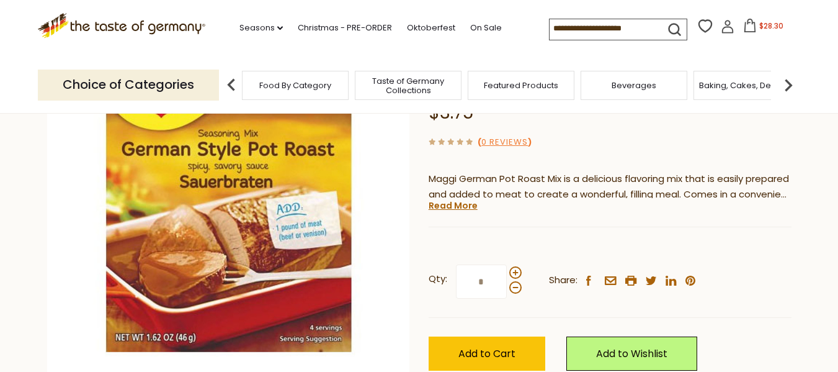
scroll to position [186, 0]
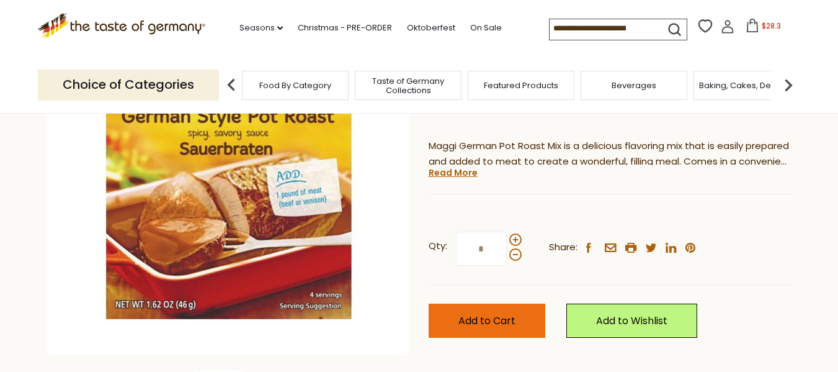
click at [467, 315] on span "Add to Cart" at bounding box center [486, 320] width 57 height 14
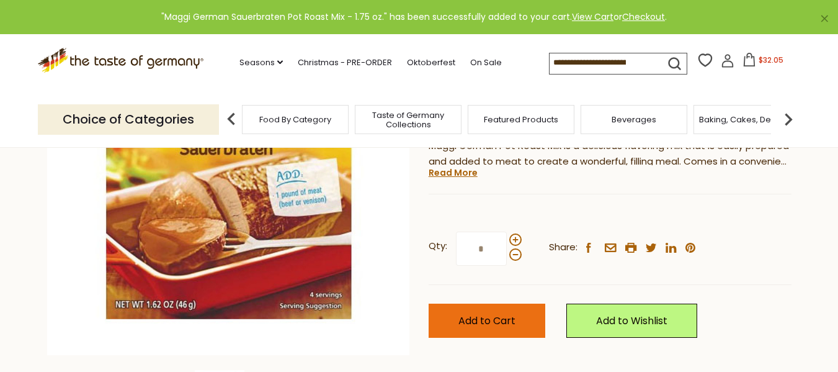
click at [508, 312] on button "Add to Cart" at bounding box center [487, 320] width 117 height 34
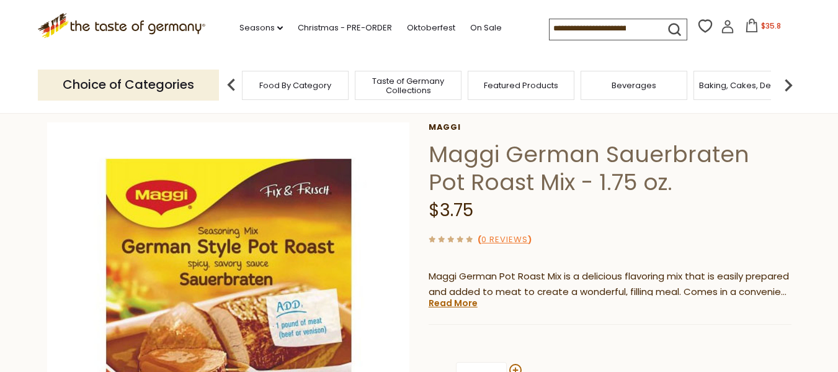
scroll to position [0, 0]
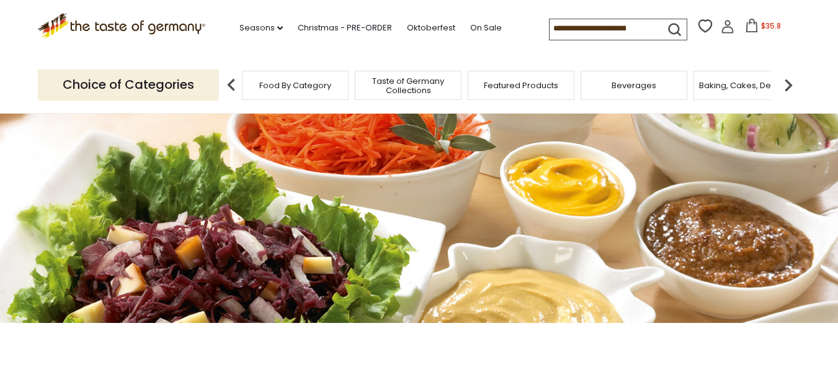
click at [766, 29] on span "$35.8" at bounding box center [771, 25] width 20 height 11
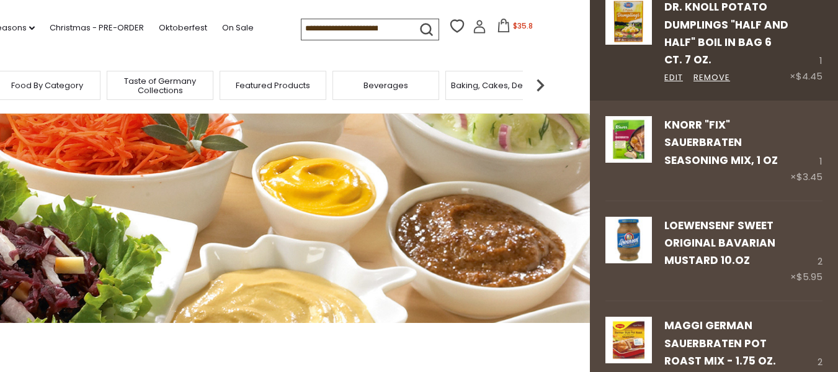
scroll to position [496, 0]
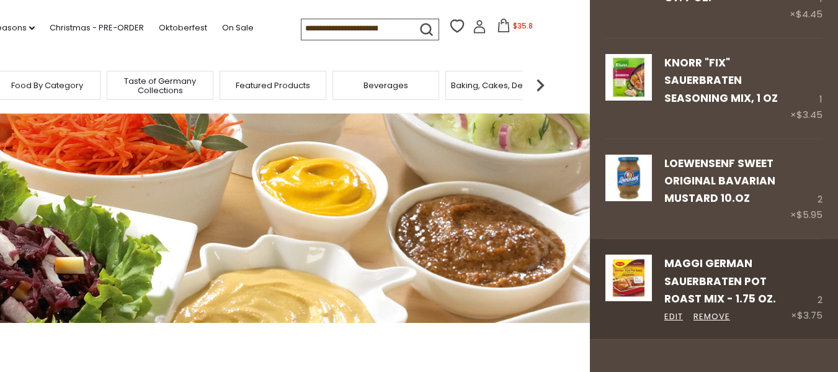
click at [717, 274] on link "Maggi German Sauerbraten Pot Roast Mix - 1.75 oz." at bounding box center [720, 281] width 112 height 50
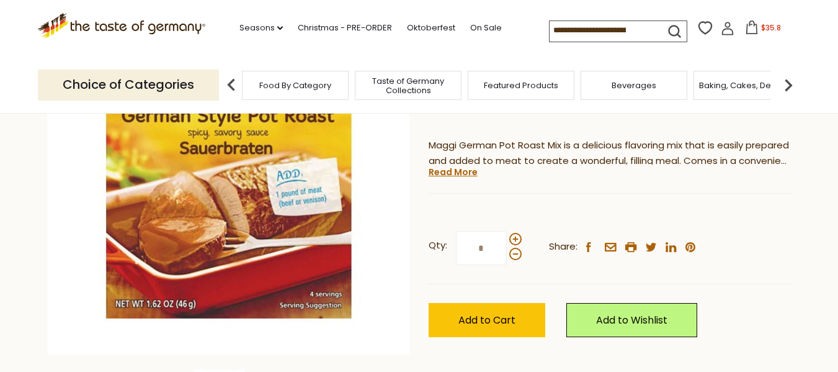
scroll to position [186, 0]
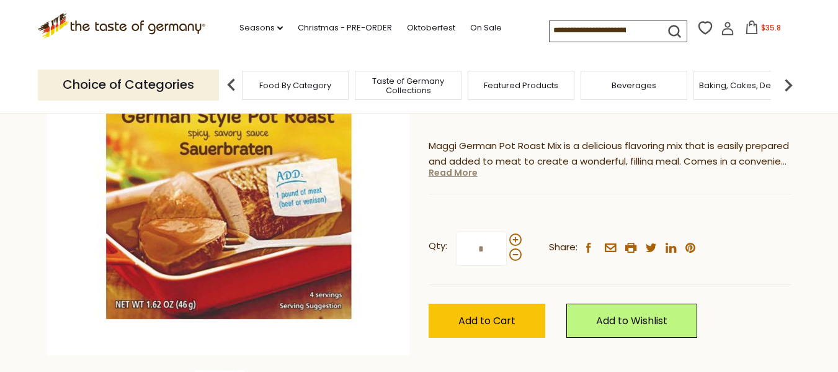
click at [454, 173] on link "Read More" at bounding box center [453, 172] width 49 height 12
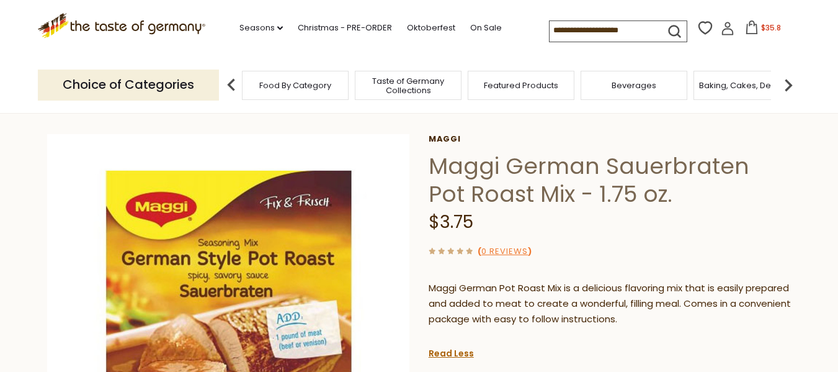
scroll to position [0, 0]
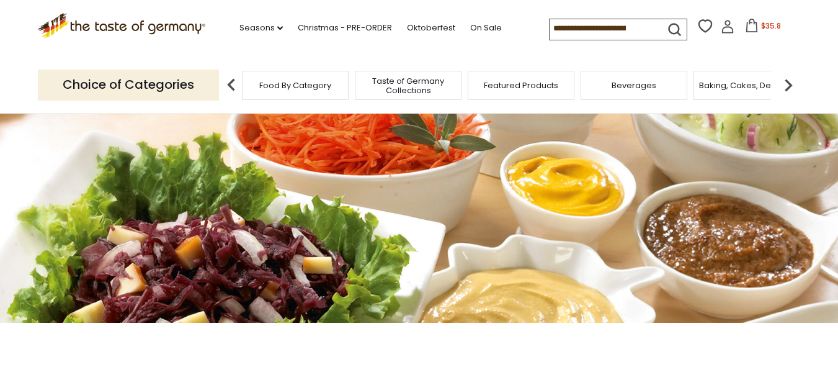
click at [761, 27] on span "$35.8" at bounding box center [771, 25] width 20 height 11
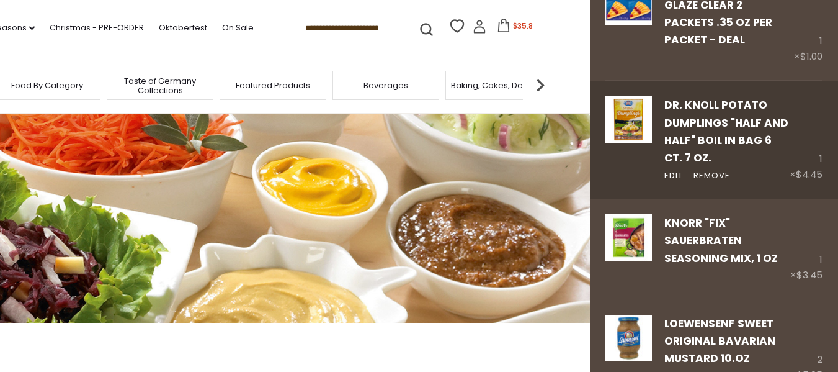
scroll to position [372, 0]
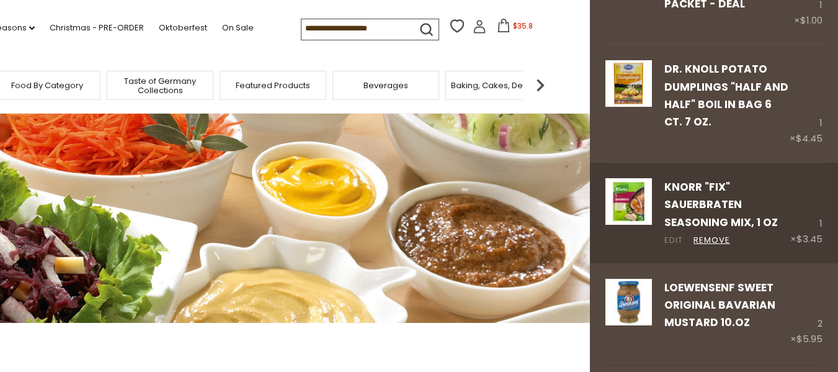
click at [671, 238] on link "Edit" at bounding box center [673, 240] width 19 height 13
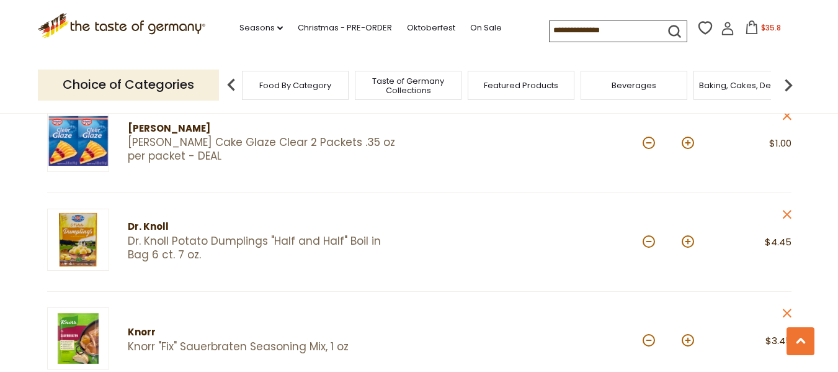
scroll to position [496, 0]
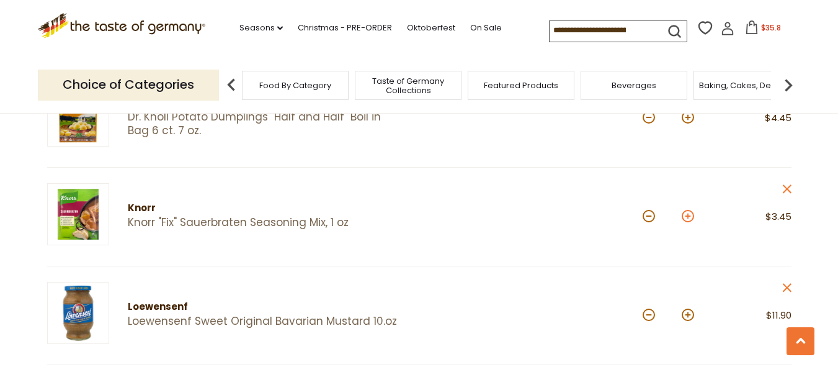
click at [686, 216] on button at bounding box center [688, 216] width 12 height 12
type input "*"
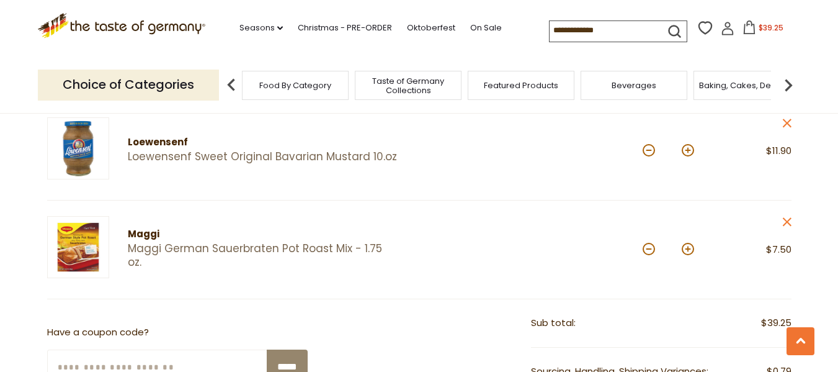
scroll to position [682, 0]
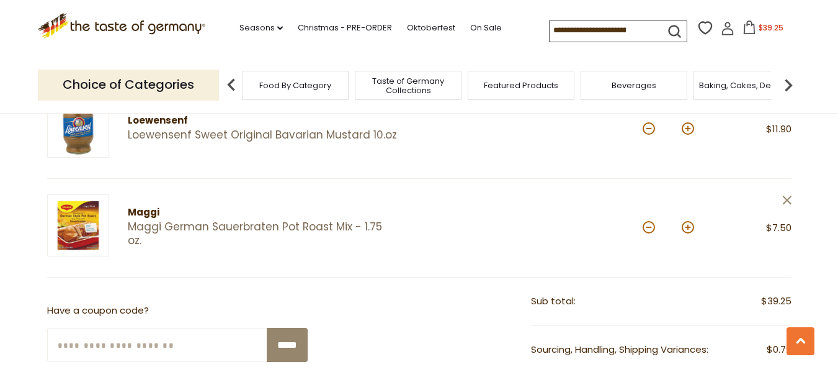
click at [784, 198] on icon "close" at bounding box center [786, 199] width 9 height 9
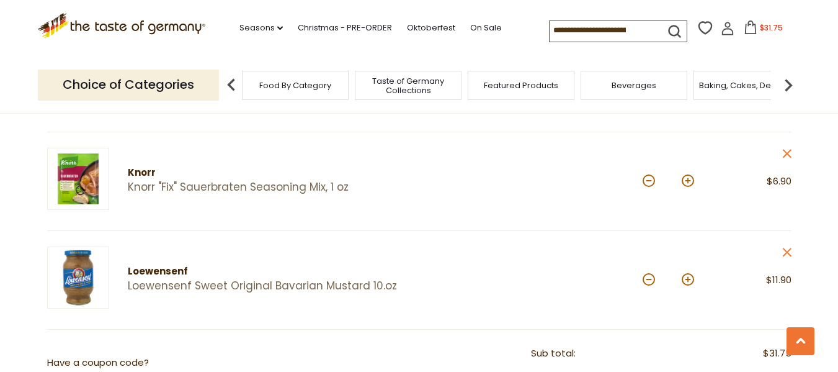
scroll to position [310, 0]
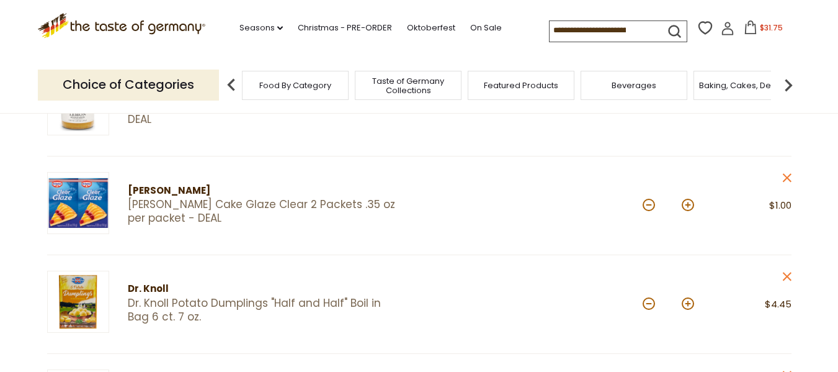
click at [574, 32] on input at bounding box center [602, 29] width 105 height 17
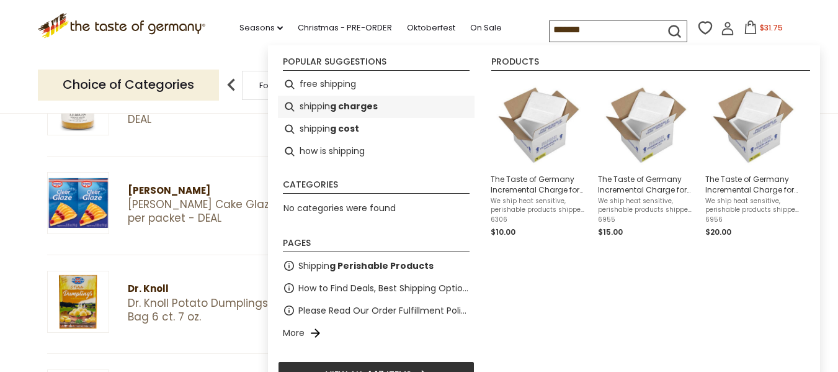
click at [374, 105] on b "g charges" at bounding box center [354, 106] width 48 height 14
type input "**********"
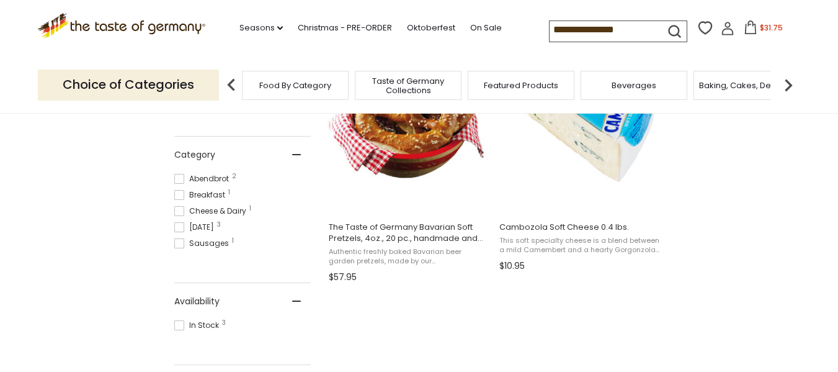
scroll to position [310, 0]
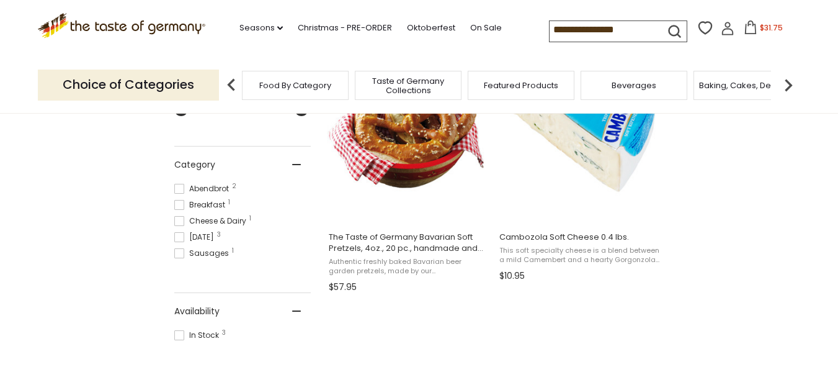
click at [645, 27] on input "**********" at bounding box center [602, 29] width 105 height 17
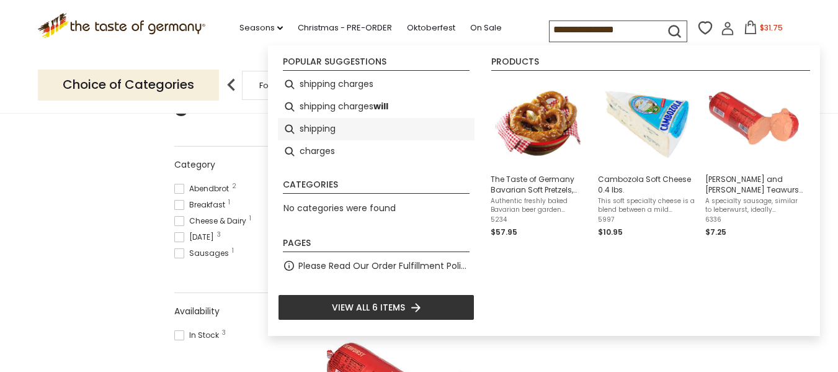
click at [320, 125] on li "shipping" at bounding box center [376, 129] width 197 height 22
type input "********"
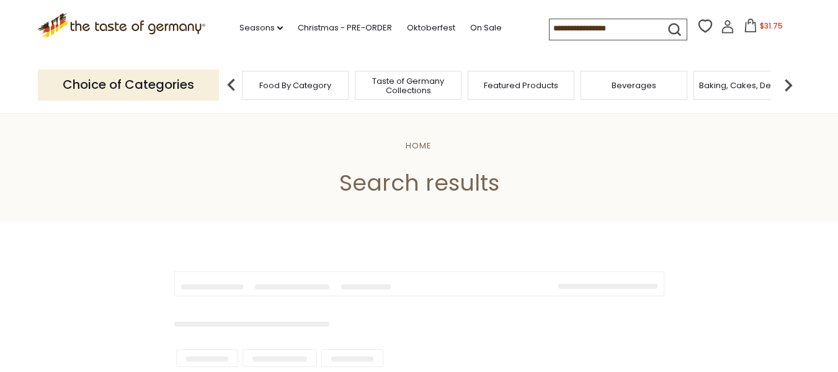
type input "********"
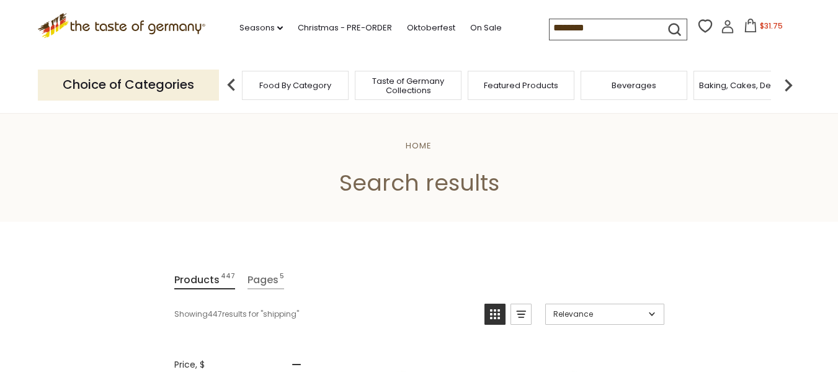
click at [67, 21] on icon ".st0{fill:#EDD300;} .st1{fill:#D33E21;}" at bounding box center [122, 25] width 168 height 25
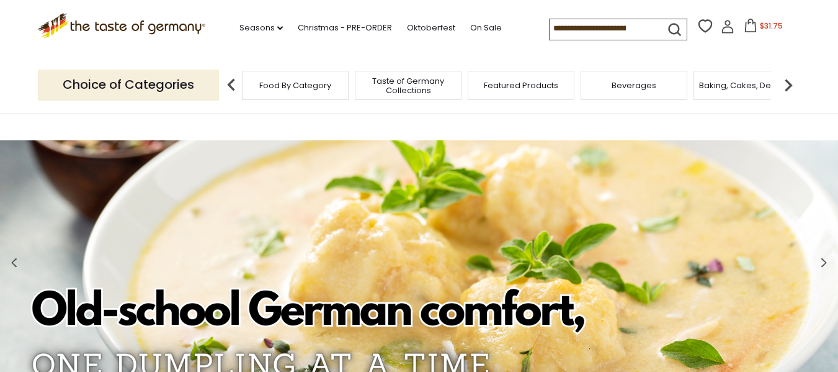
click at [721, 27] on icon at bounding box center [728, 27] width 14 height 14
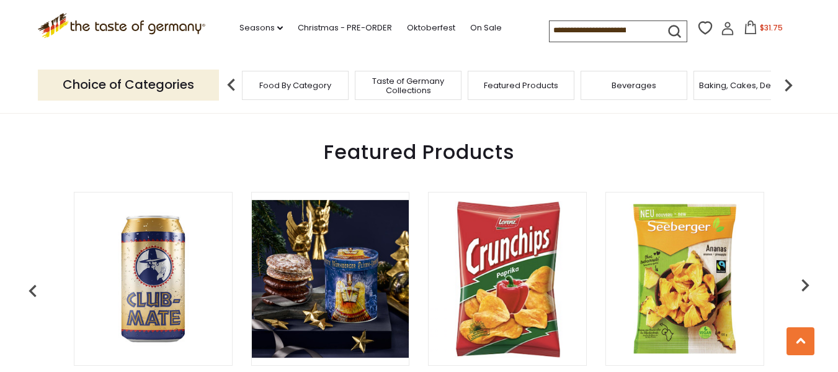
scroll to position [248, 0]
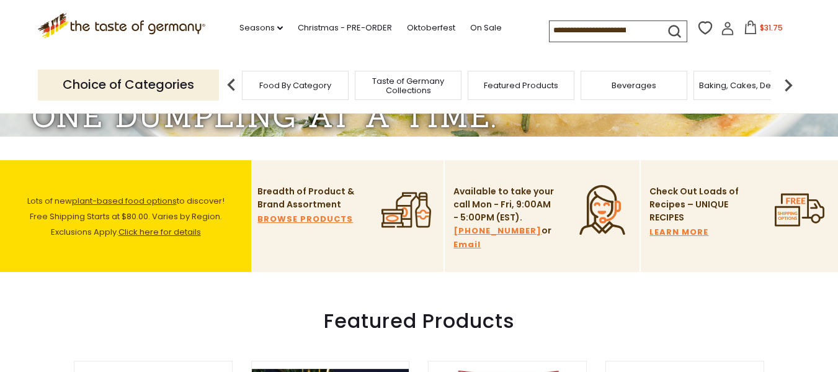
click at [165, 226] on link "Click here for details" at bounding box center [159, 232] width 82 height 12
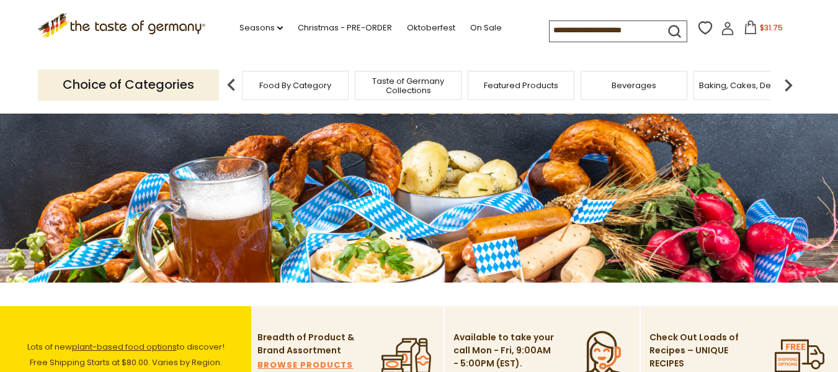
scroll to position [248, 0]
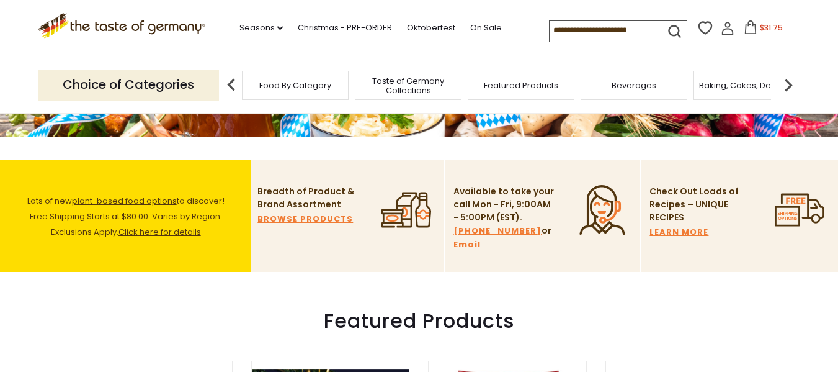
click at [164, 233] on link "Click here for details" at bounding box center [159, 232] width 82 height 12
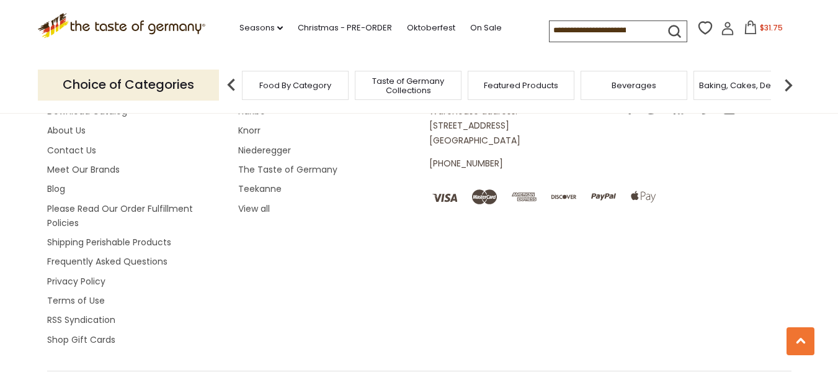
scroll to position [2332, 0]
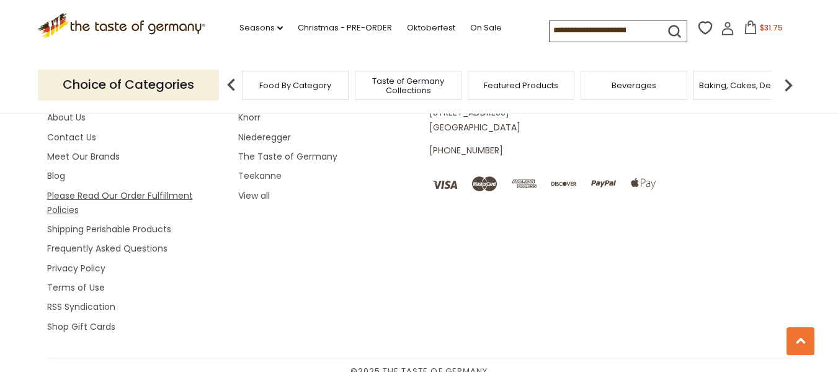
click at [65, 189] on link "Please Read Our Order Fulfillment Policies" at bounding box center [120, 202] width 146 height 27
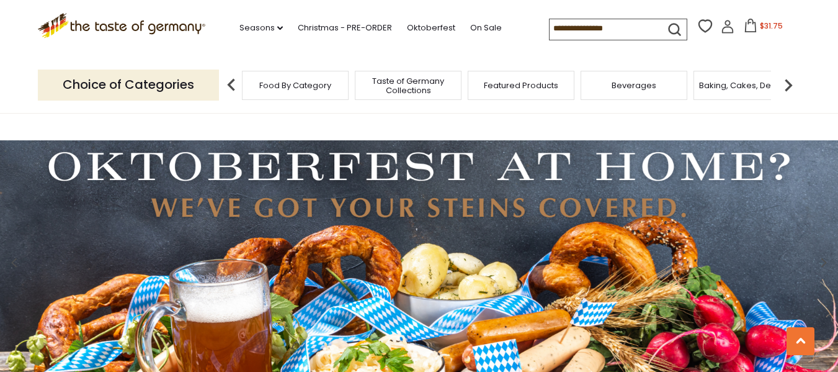
scroll to position [2332, 0]
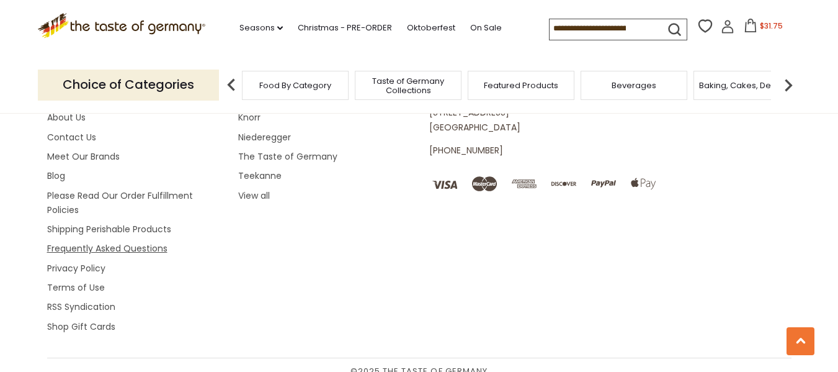
click at [104, 242] on link "Frequently Asked Questions" at bounding box center [107, 248] width 120 height 12
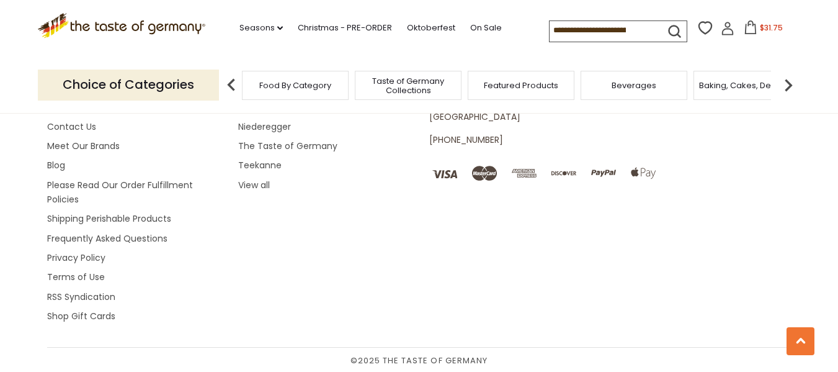
scroll to position [1587, 0]
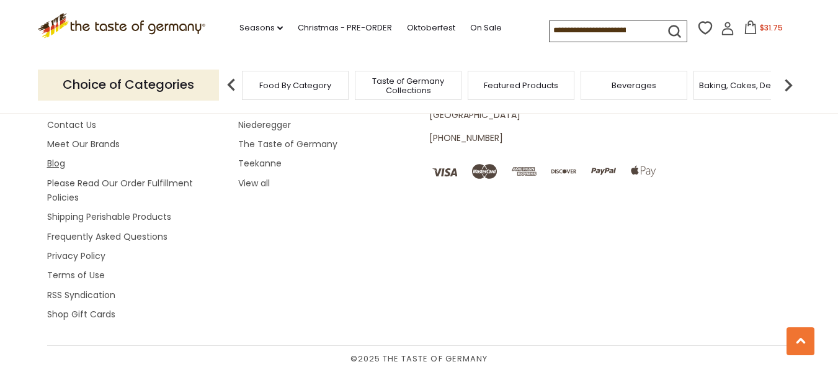
click at [58, 162] on link "Blog" at bounding box center [56, 163] width 18 height 12
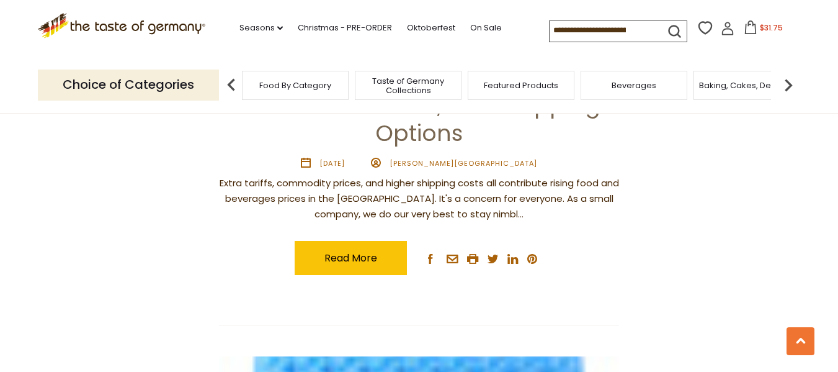
scroll to position [2233, 0]
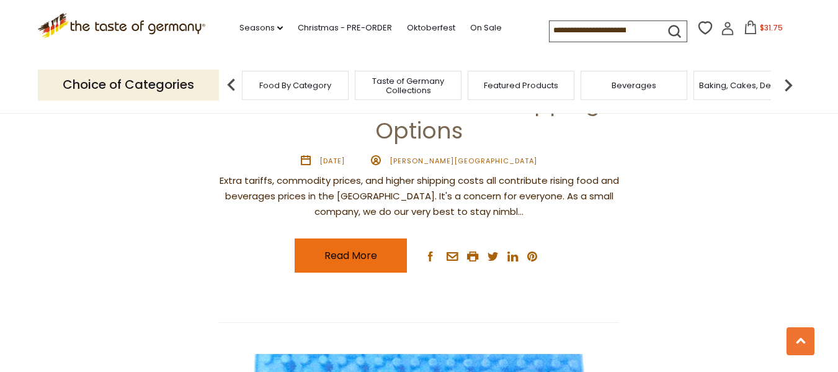
click at [354, 254] on link "Read More" at bounding box center [351, 255] width 112 height 34
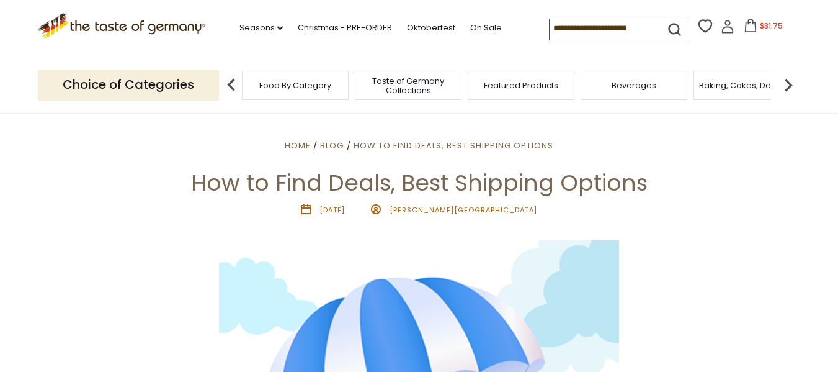
click at [773, 27] on span "$31.75" at bounding box center [771, 25] width 23 height 11
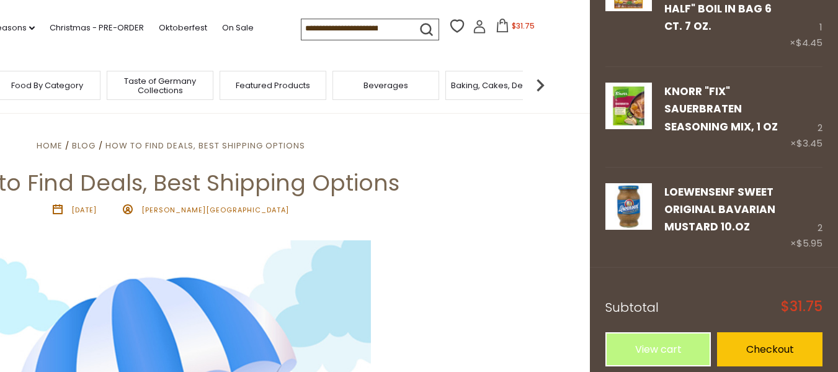
scroll to position [478, 0]
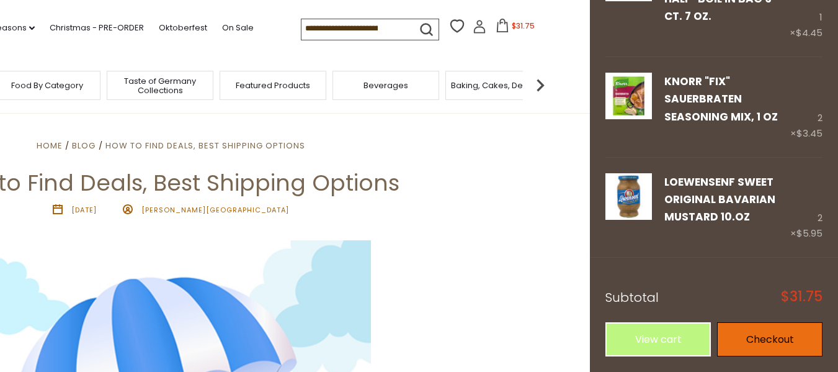
click at [760, 340] on link "Checkout" at bounding box center [769, 339] width 105 height 34
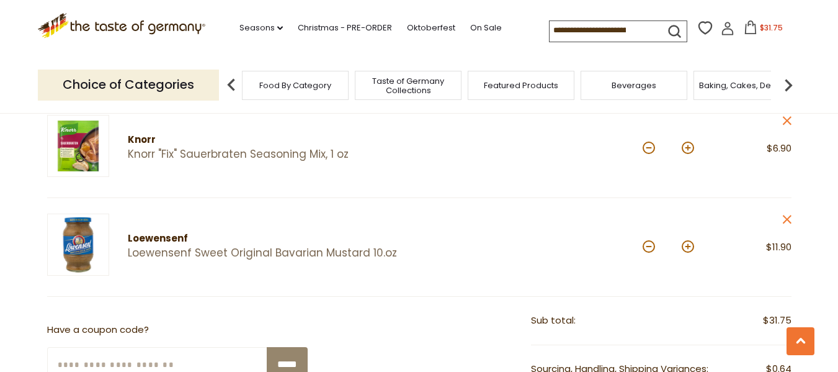
scroll to position [558, 0]
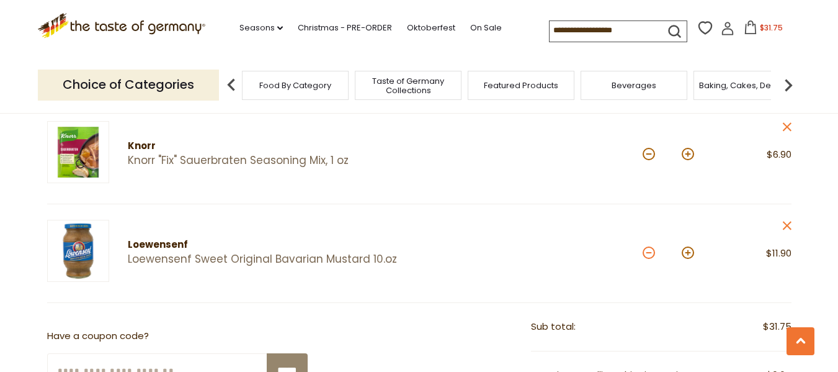
click at [643, 252] on button at bounding box center [649, 252] width 12 height 12
type input "*"
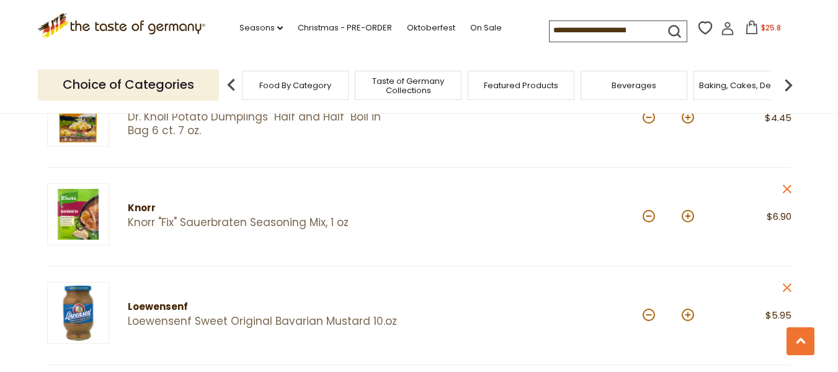
click at [748, 86] on span "Baking, Cakes, Desserts" at bounding box center [747, 85] width 96 height 9
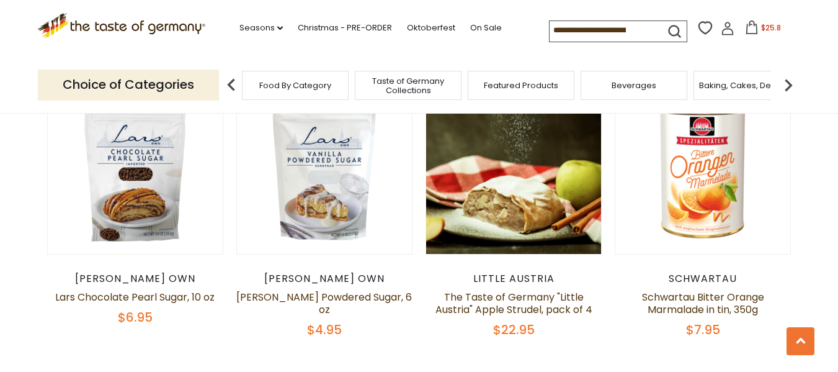
scroll to position [2915, 0]
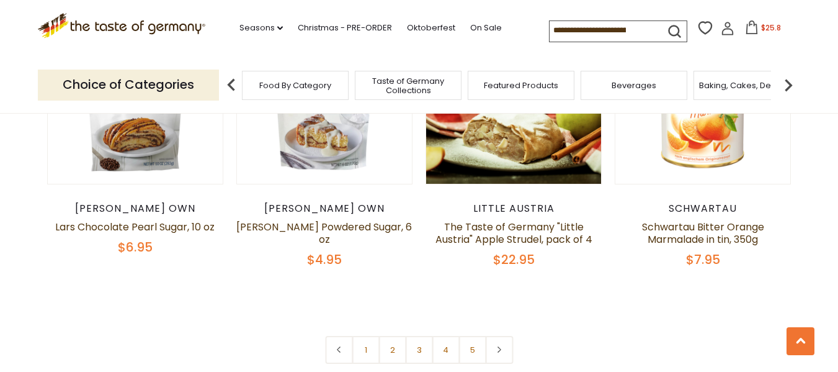
drag, startPoint x: 399, startPoint y: 299, endPoint x: 391, endPoint y: 286, distance: 15.0
click at [396, 336] on link "2" at bounding box center [392, 350] width 28 height 28
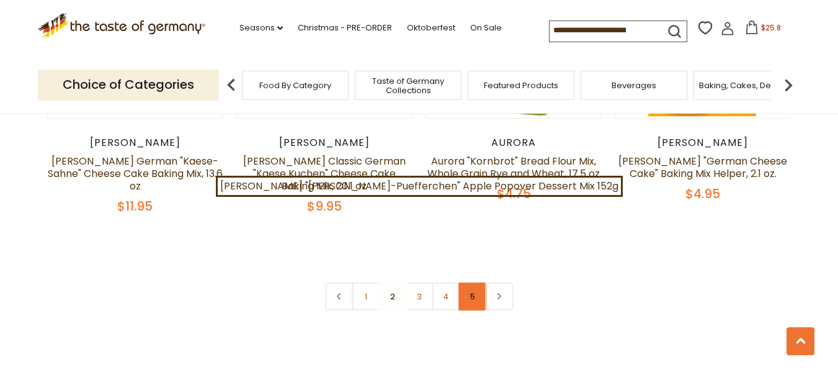
scroll to position [2946, 0]
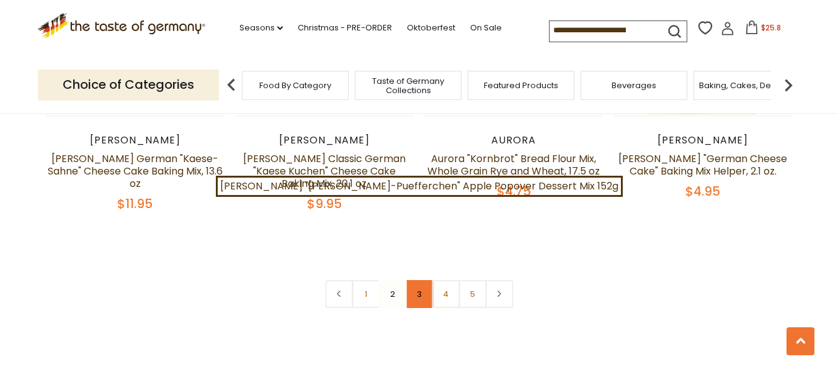
click at [422, 280] on link "3" at bounding box center [419, 294] width 28 height 28
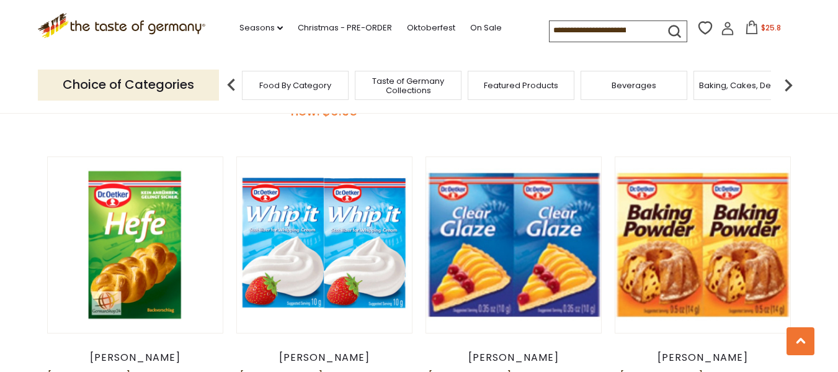
scroll to position [2822, 0]
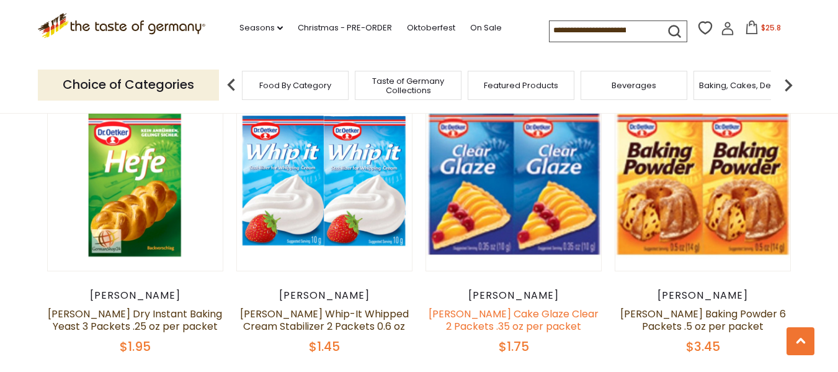
click at [509, 306] on link "[PERSON_NAME] Cake Glaze Clear 2 Packets .35 oz per packet" at bounding box center [514, 319] width 170 height 27
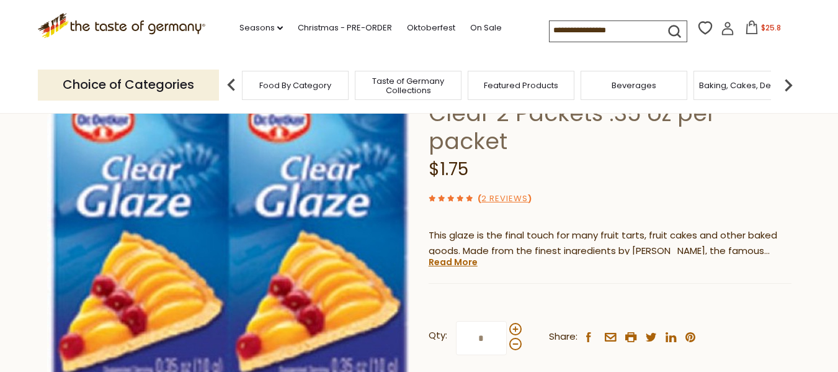
scroll to position [124, 0]
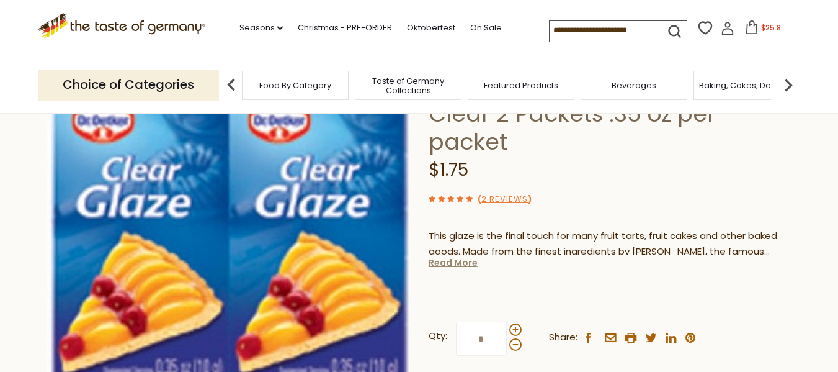
click at [452, 256] on link "Read More" at bounding box center [453, 262] width 49 height 12
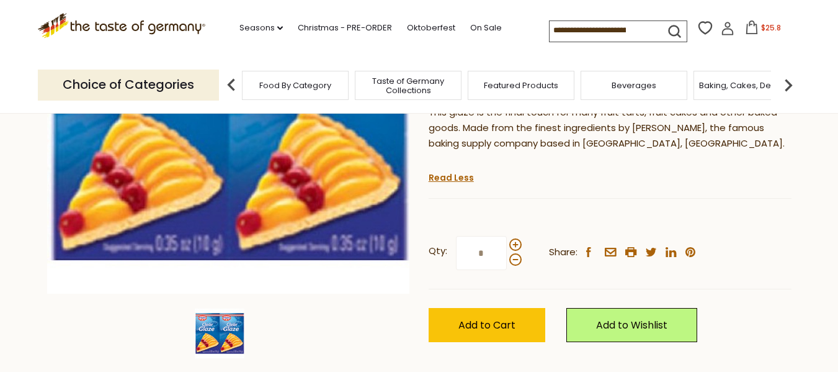
scroll to position [248, 0]
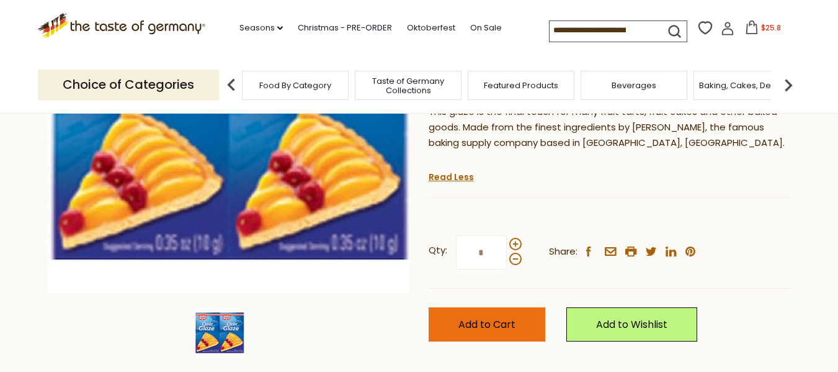
click at [481, 317] on span "Add to Cart" at bounding box center [486, 324] width 57 height 14
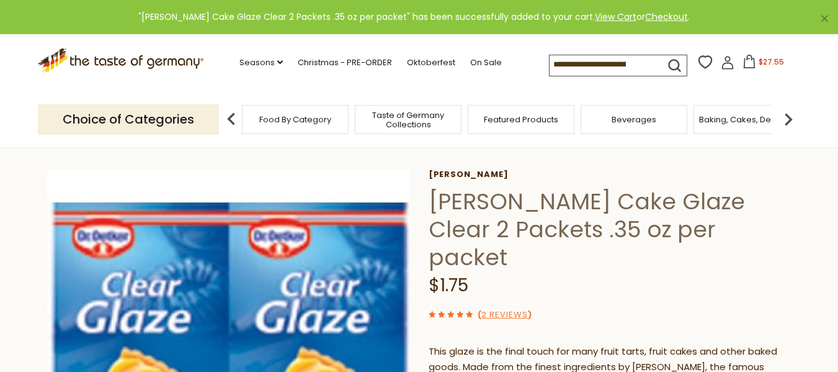
scroll to position [0, 0]
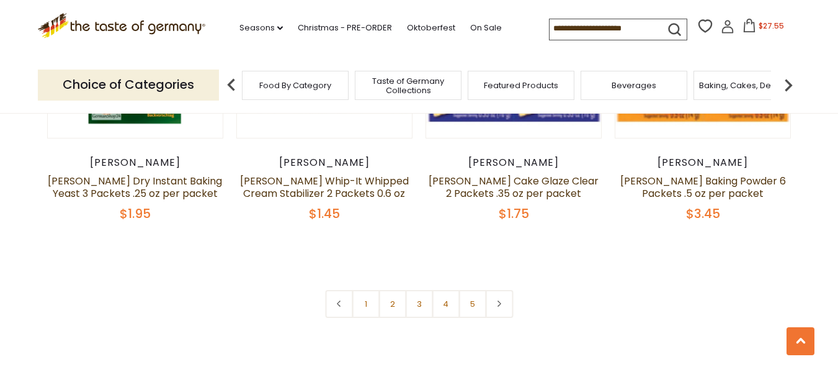
scroll to position [3039, 0]
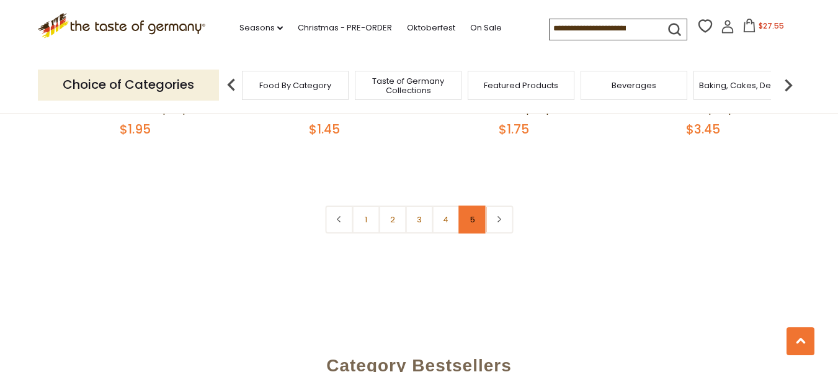
click at [473, 205] on link "5" at bounding box center [472, 219] width 28 height 28
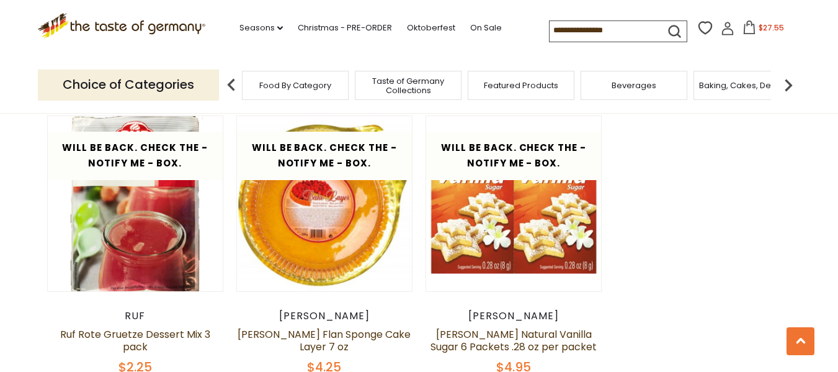
scroll to position [2016, 0]
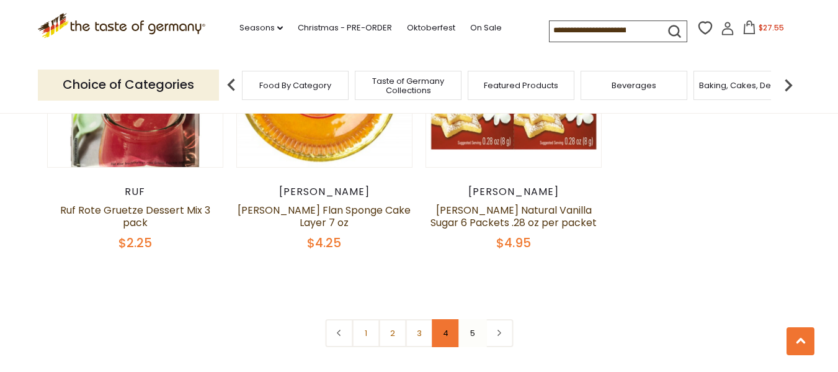
click at [444, 319] on link "4" at bounding box center [446, 333] width 28 height 28
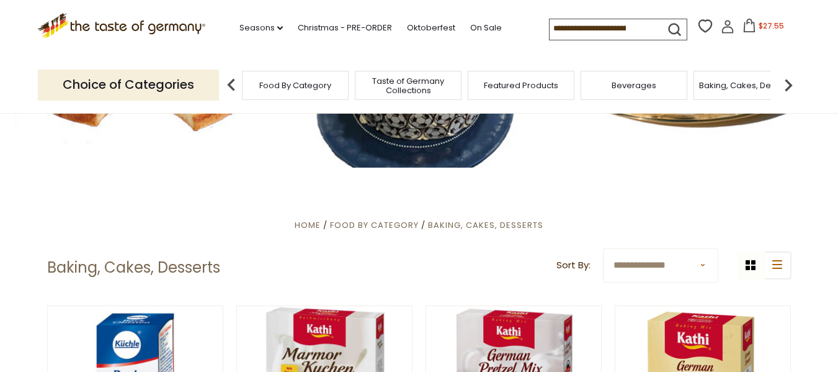
scroll to position [0, 0]
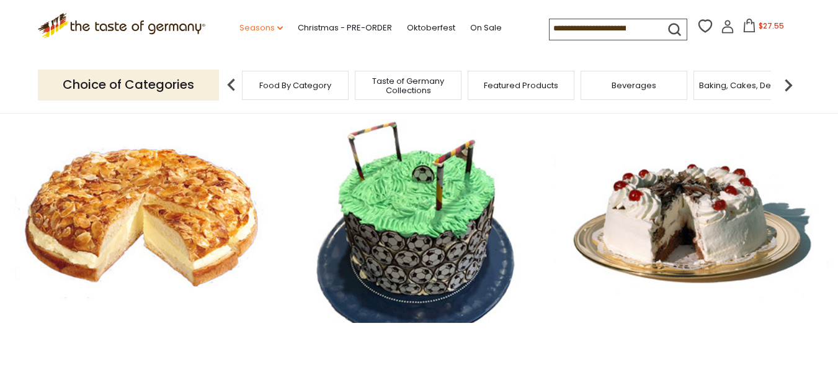
click at [277, 27] on icon "dropdown_arrow" at bounding box center [280, 28] width 6 height 4
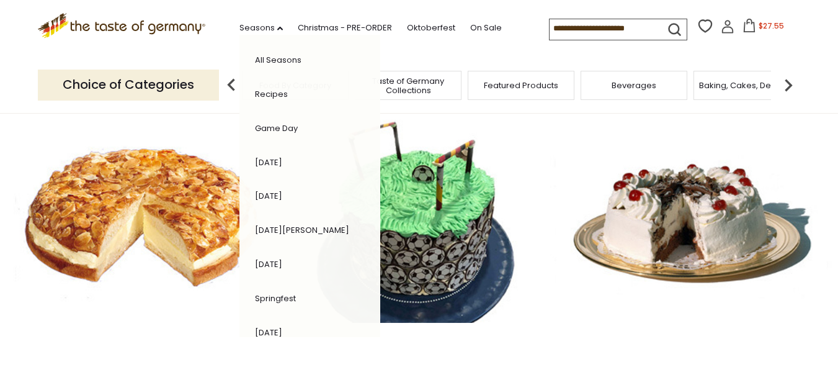
drag, startPoint x: 105, startPoint y: 42, endPoint x: 63, endPoint y: 16, distance: 50.1
click at [105, 42] on link ".st0{fill:#EDD300;} .st1{fill:#D33E21;}" at bounding box center [122, 31] width 168 height 28
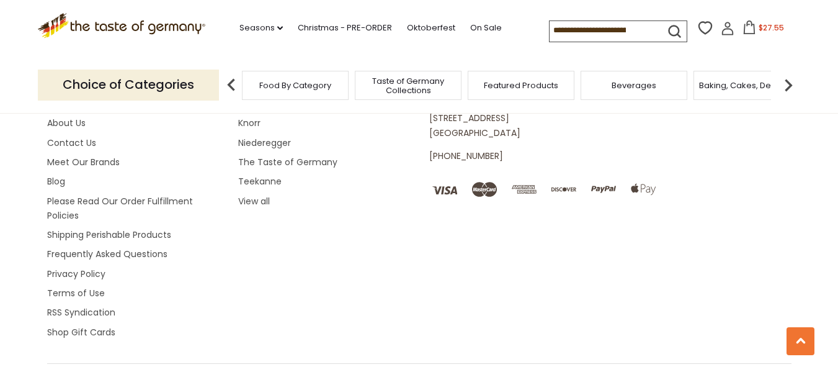
scroll to position [2332, 0]
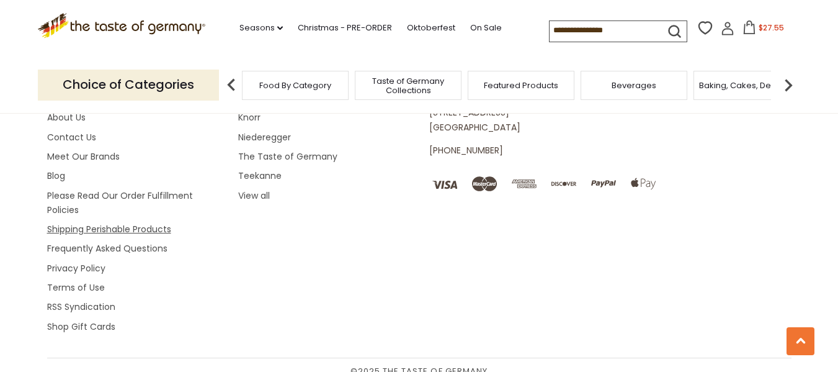
click at [107, 223] on link "Shipping Perishable Products" at bounding box center [109, 229] width 124 height 12
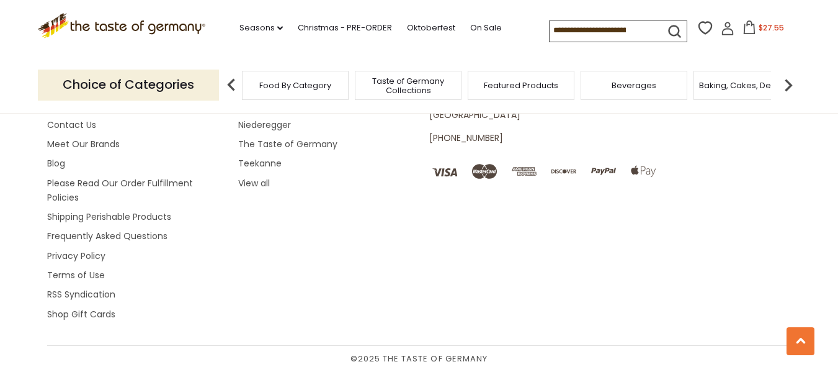
scroll to position [1679, 0]
click at [72, 122] on link "Contact Us" at bounding box center [71, 124] width 49 height 12
click at [767, 27] on span "$27.55" at bounding box center [771, 27] width 25 height 11
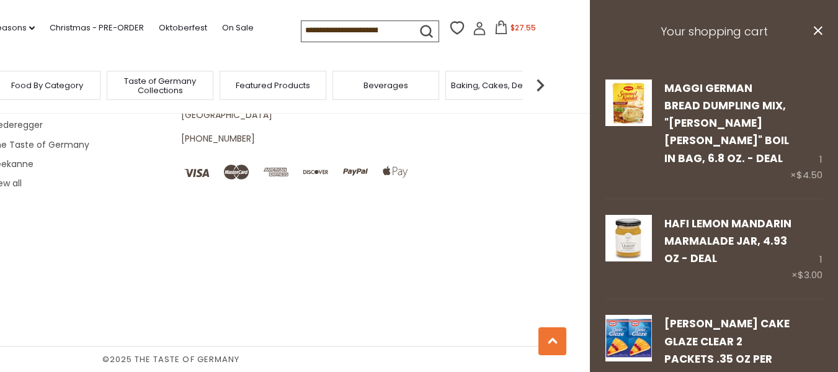
scroll to position [3885, 0]
click at [813, 27] on icon "close" at bounding box center [817, 30] width 9 height 9
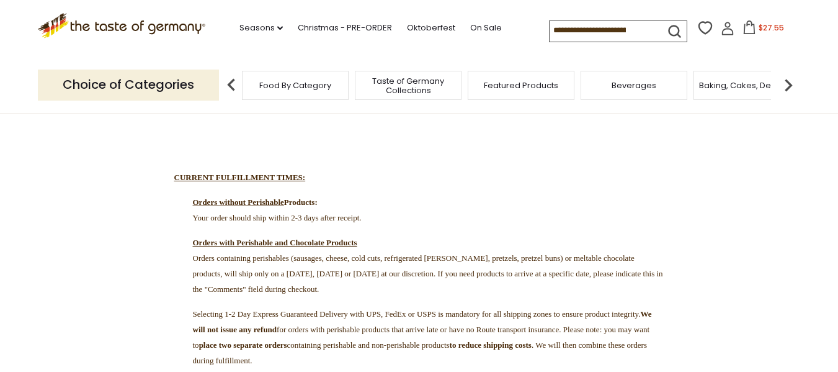
scroll to position [124, 0]
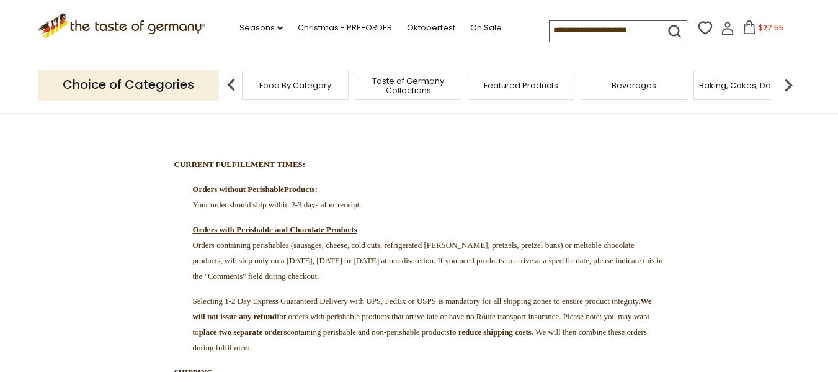
click at [783, 88] on img at bounding box center [788, 85] width 25 height 25
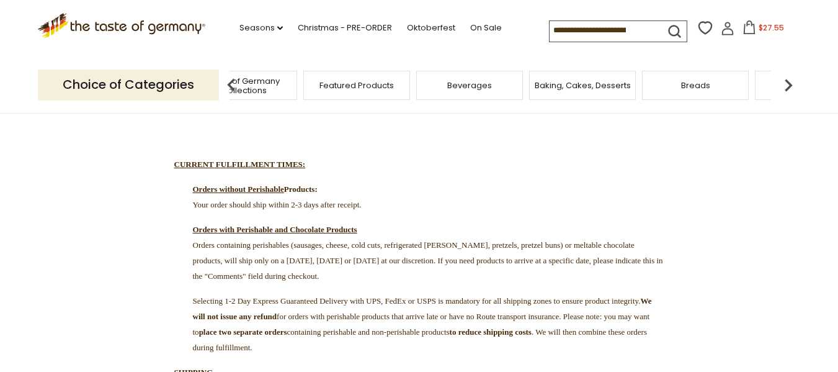
click at [783, 88] on img at bounding box center [788, 85] width 25 height 25
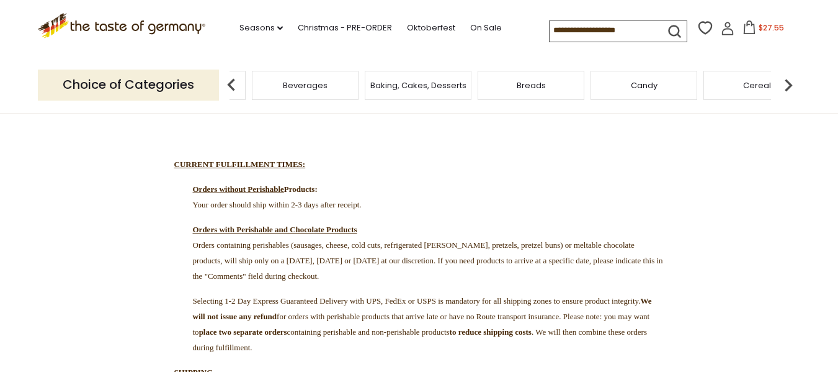
click at [783, 88] on img at bounding box center [788, 85] width 25 height 25
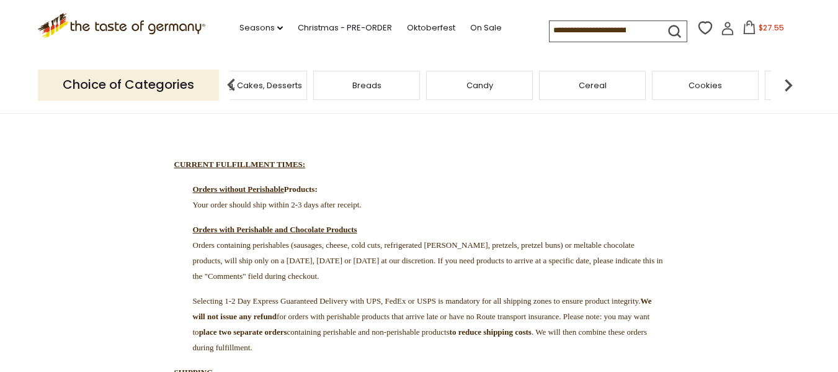
click at [785, 91] on img at bounding box center [788, 85] width 25 height 25
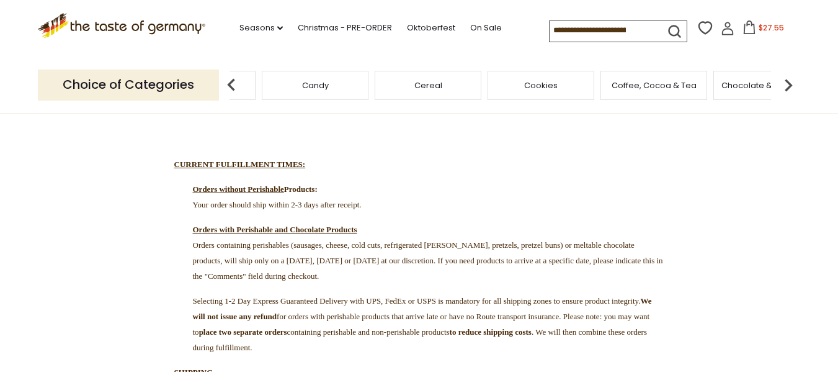
click at [656, 87] on span "Coffee, Cocoa & Tea" at bounding box center [654, 85] width 85 height 9
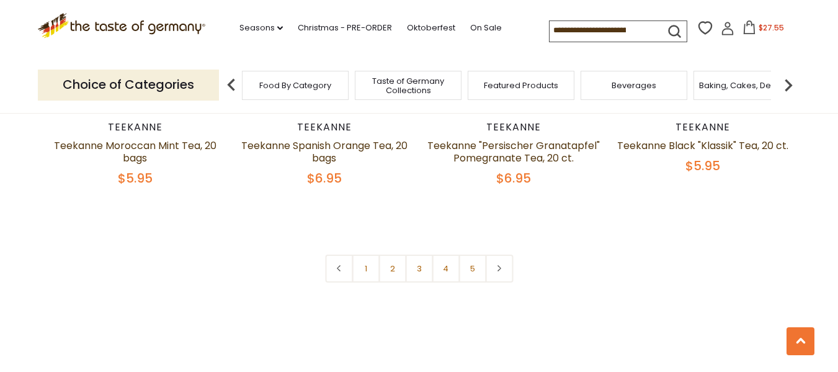
scroll to position [2977, 0]
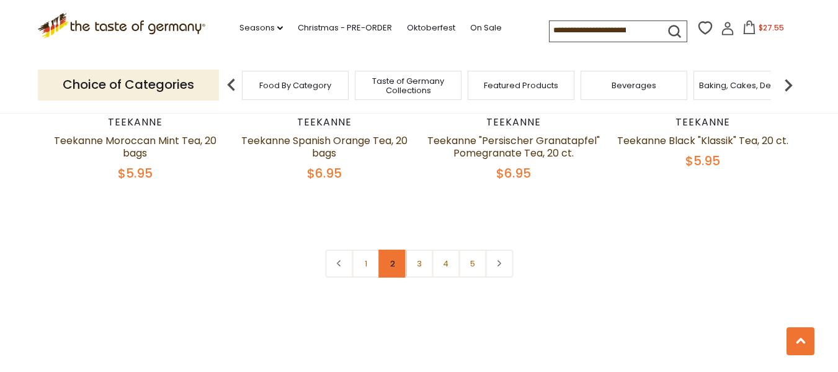
click at [393, 249] on link "2" at bounding box center [392, 263] width 28 height 28
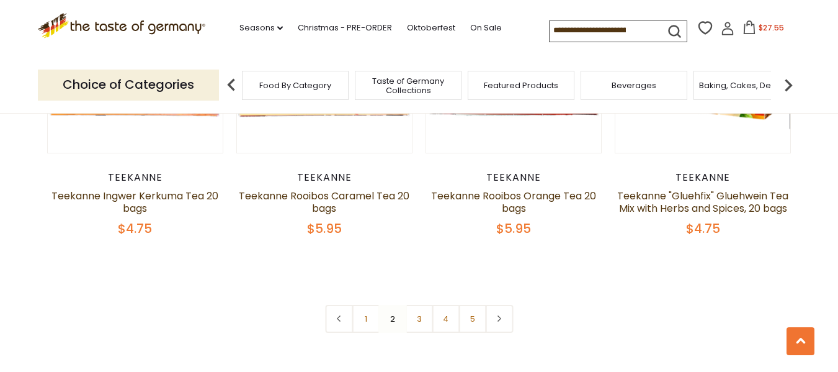
scroll to position [2822, 0]
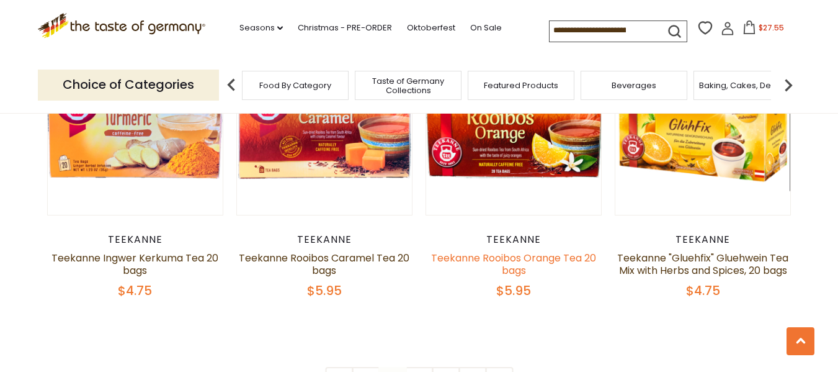
click at [499, 269] on link "Teekanne Rooibos Orange Tea 20 bags" at bounding box center [513, 264] width 165 height 27
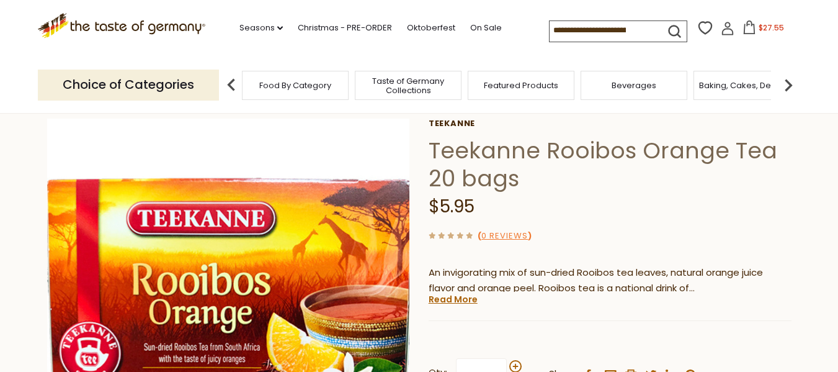
scroll to position [62, 0]
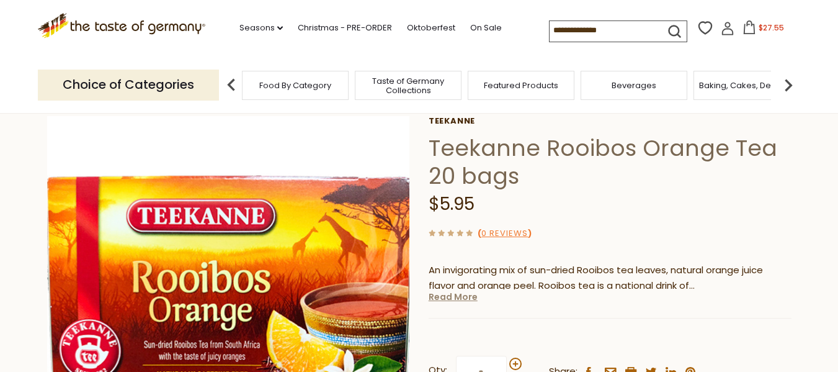
click at [463, 296] on link "Read More" at bounding box center [453, 296] width 49 height 12
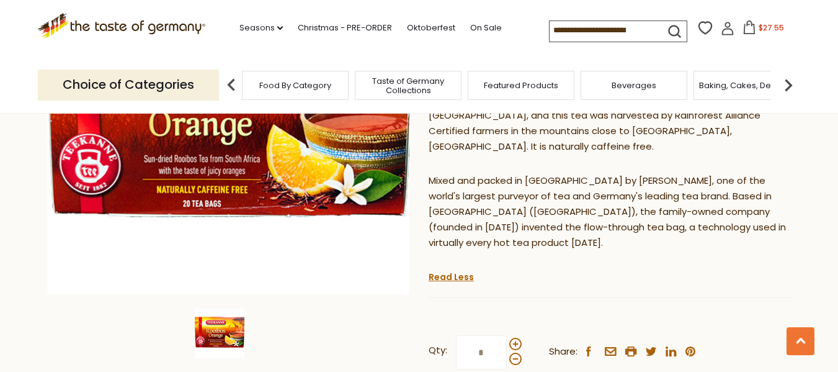
scroll to position [434, 0]
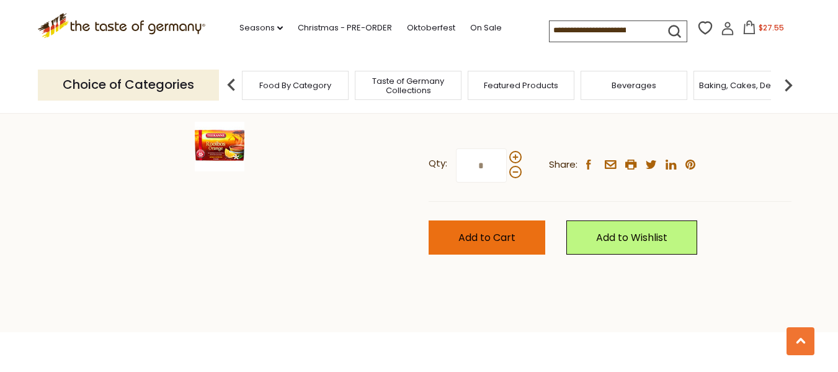
click at [499, 230] on button "Add to Cart" at bounding box center [487, 237] width 117 height 34
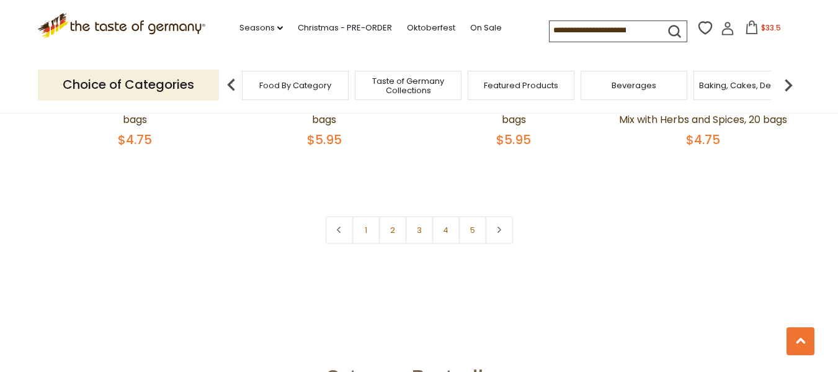
scroll to position [2980, 0]
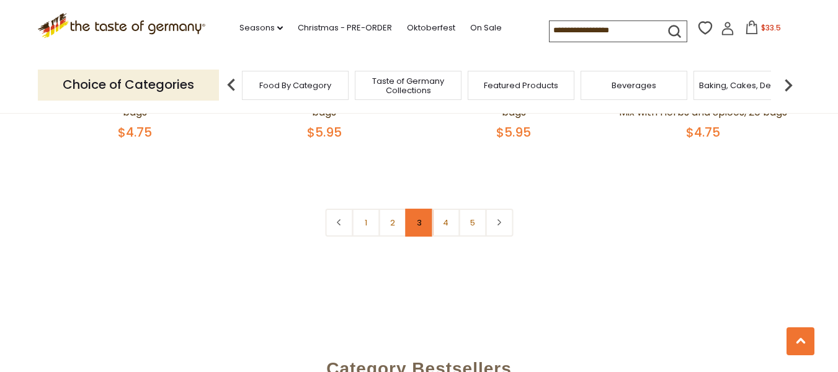
click at [424, 236] on link "3" at bounding box center [419, 222] width 28 height 28
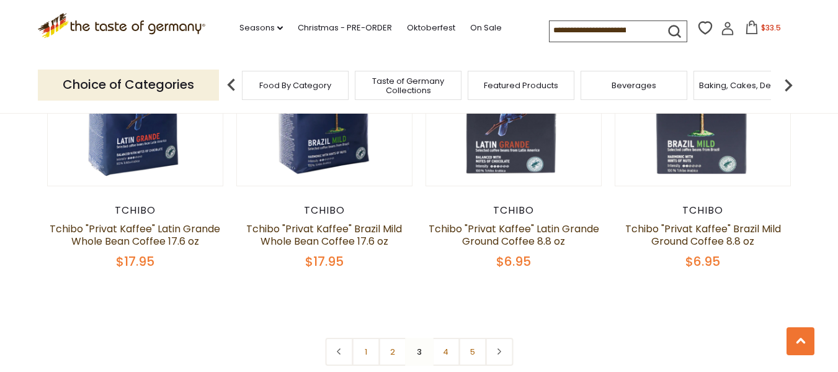
scroll to position [2946, 0]
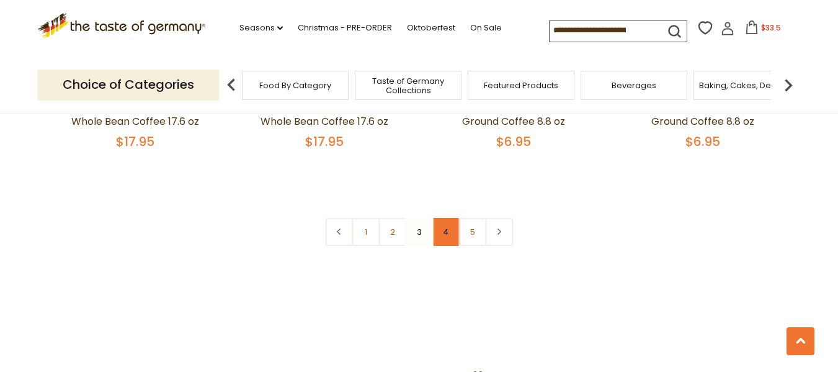
click at [447, 230] on link "4" at bounding box center [446, 232] width 28 height 28
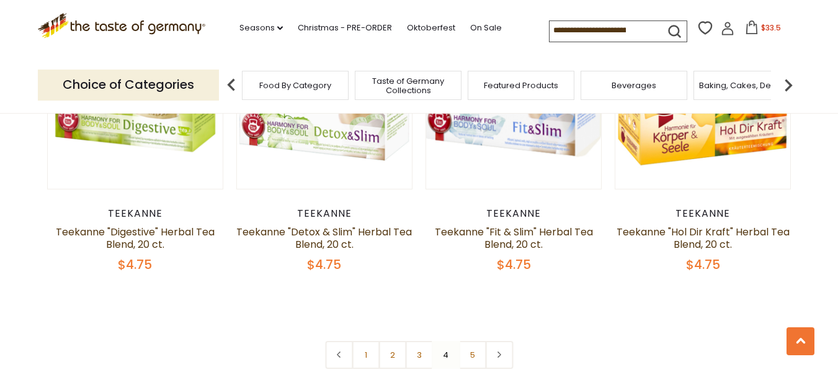
scroll to position [2884, 0]
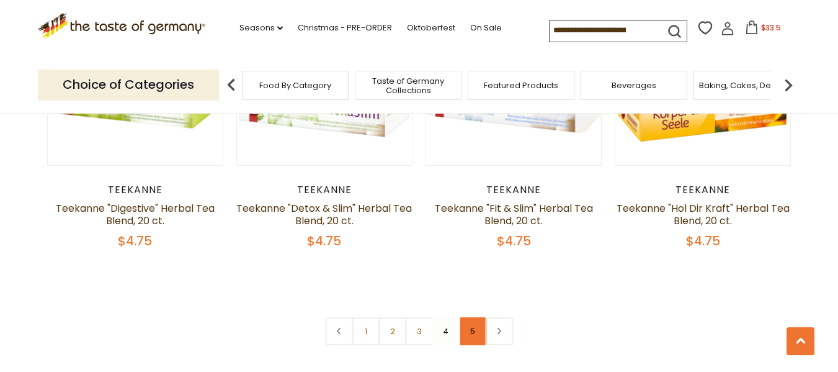
click at [469, 322] on link "5" at bounding box center [472, 331] width 28 height 28
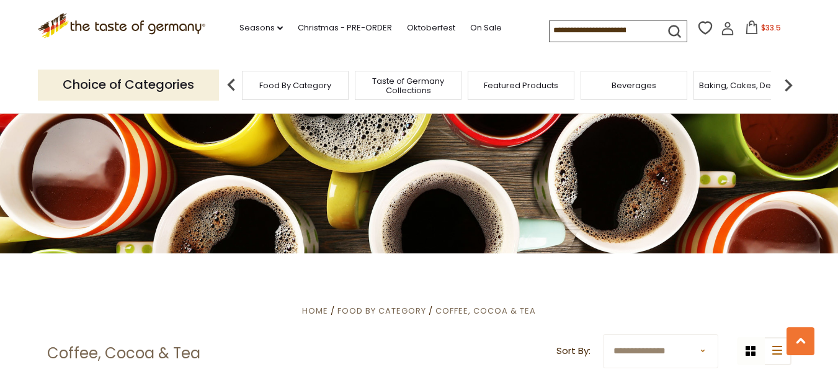
scroll to position [0, 0]
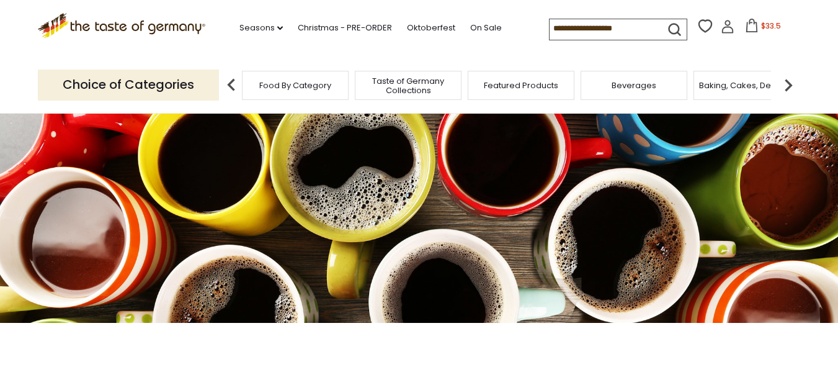
click at [792, 82] on img at bounding box center [788, 85] width 25 height 25
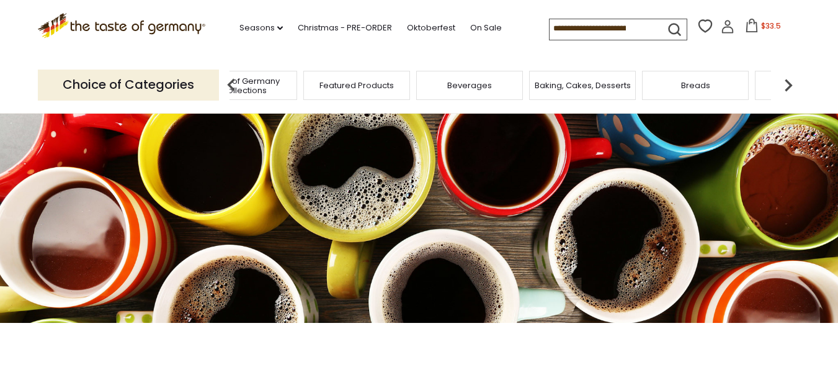
click at [792, 82] on img at bounding box center [788, 85] width 25 height 25
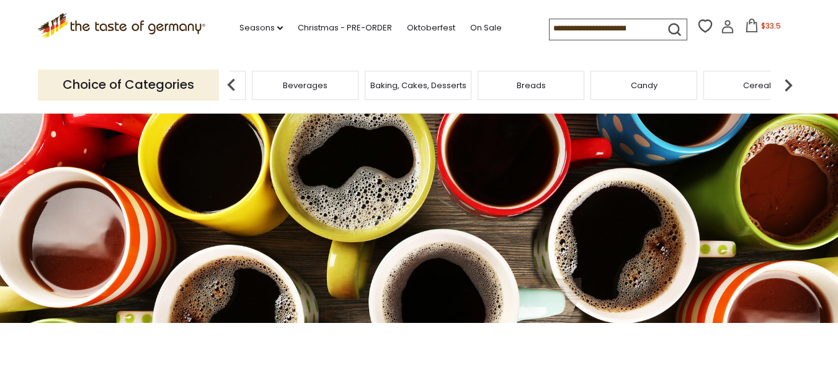
click at [792, 82] on img at bounding box center [788, 85] width 25 height 25
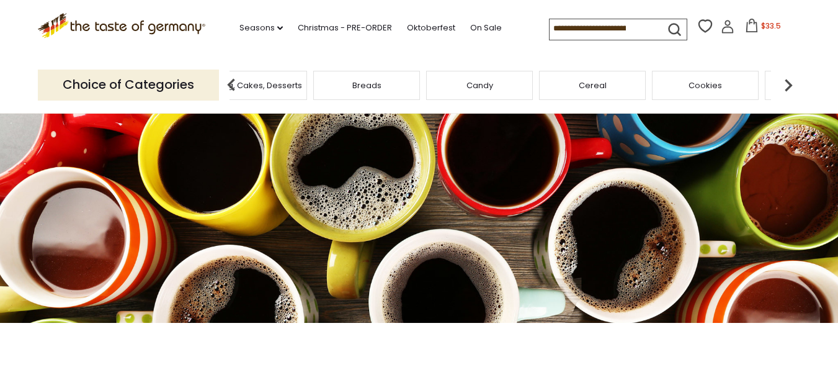
click at [792, 82] on img at bounding box center [788, 85] width 25 height 25
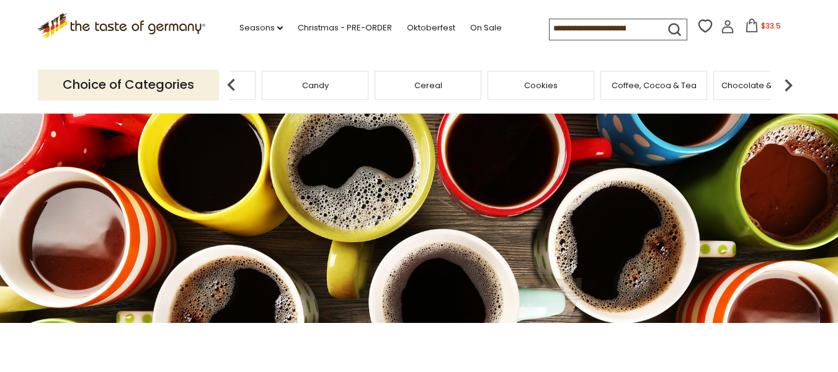
click at [792, 82] on img at bounding box center [788, 85] width 25 height 25
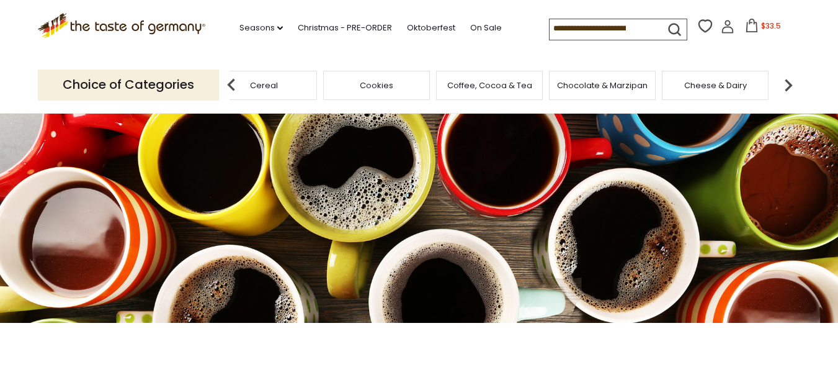
click at [790, 82] on img at bounding box center [788, 85] width 25 height 25
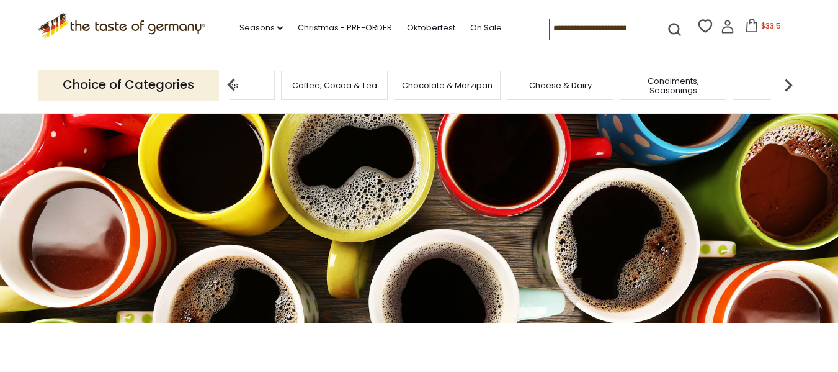
click at [685, 90] on span "Condiments, Seasonings" at bounding box center [672, 85] width 99 height 19
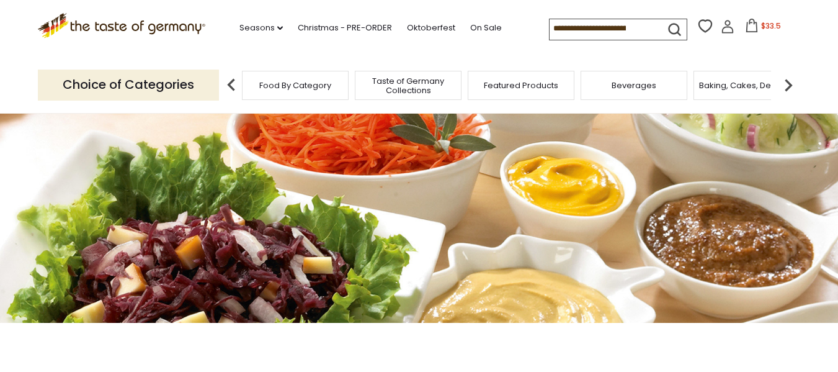
click at [764, 27] on span "$33.5" at bounding box center [771, 25] width 20 height 11
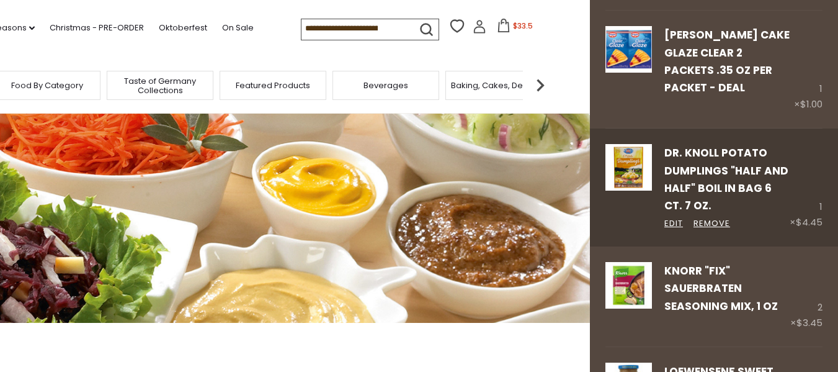
scroll to position [310, 0]
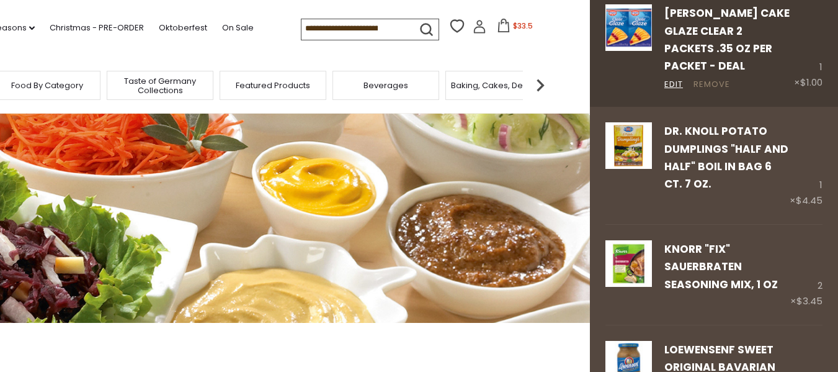
click at [706, 83] on link "Remove" at bounding box center [711, 84] width 37 height 13
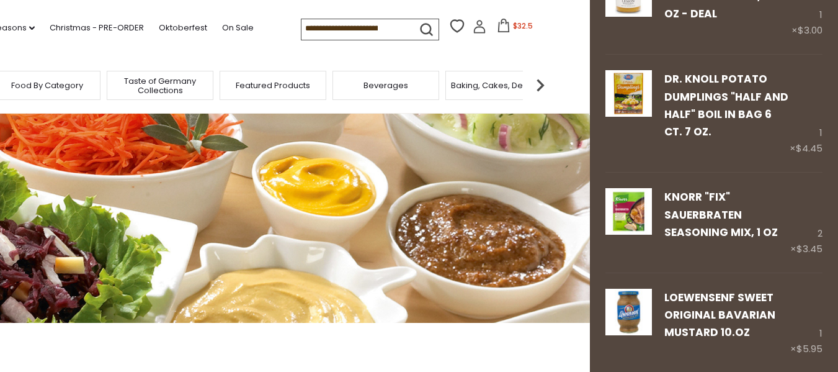
scroll to position [248, 0]
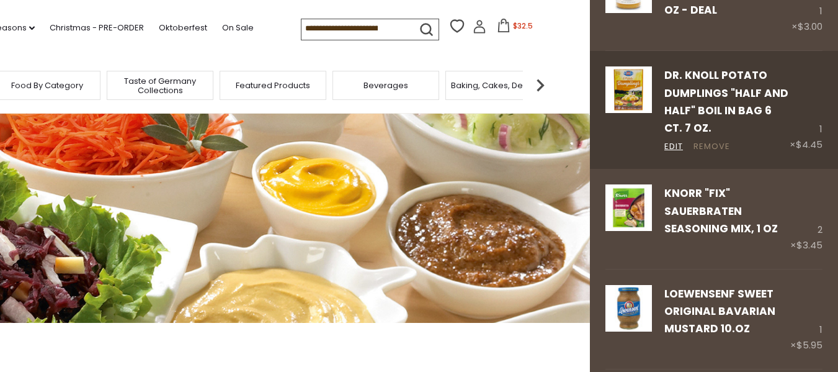
click at [701, 153] on link "Remove" at bounding box center [711, 146] width 37 height 13
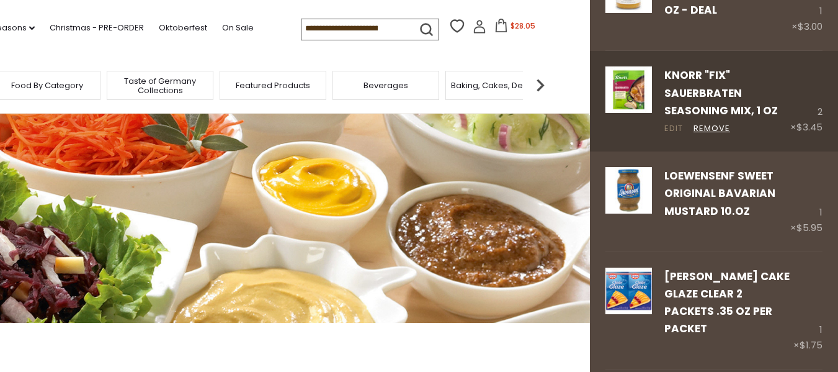
click at [674, 135] on link "Edit" at bounding box center [673, 128] width 19 height 13
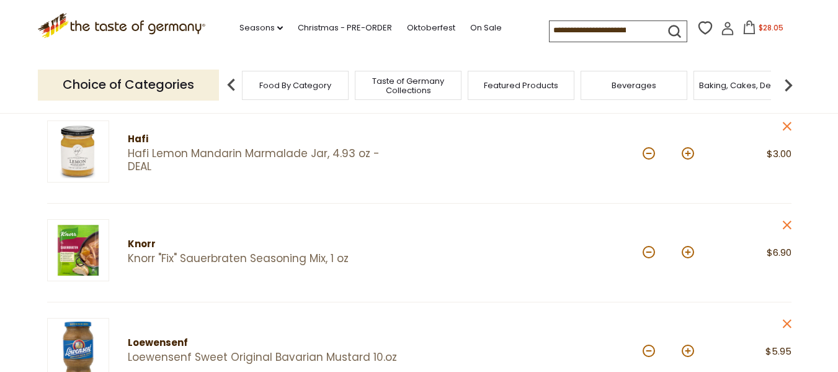
scroll to position [372, 0]
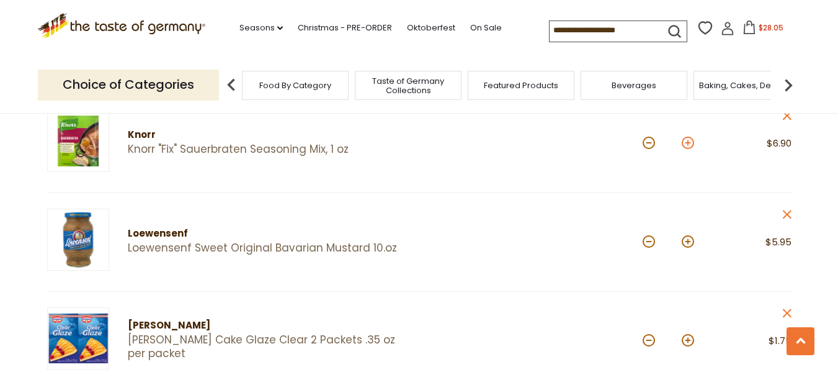
click at [687, 143] on button at bounding box center [688, 142] width 12 height 12
type input "*"
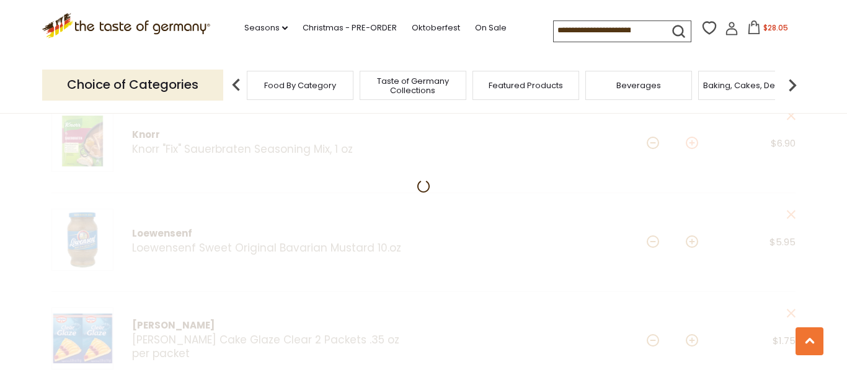
click at [687, 143] on section "Product Info Options Quantity Price Maggi Maggi German Bread Dumpling Mix, "Sem…" at bounding box center [423, 377] width 847 height 1118
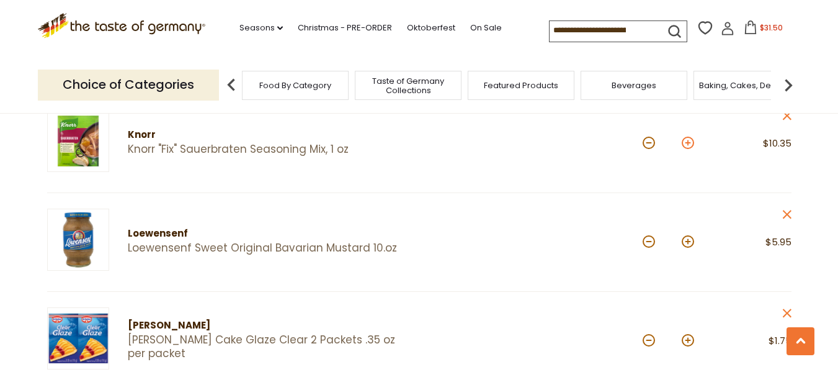
click at [689, 145] on button at bounding box center [688, 142] width 12 height 12
type input "*"
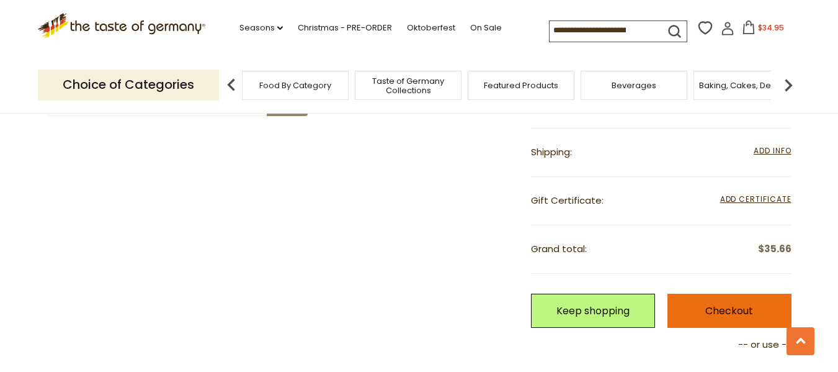
scroll to position [930, 0]
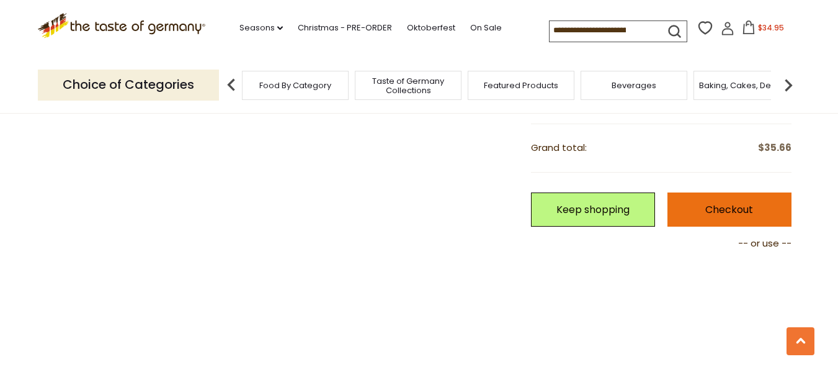
click at [757, 215] on link "Checkout" at bounding box center [729, 209] width 124 height 34
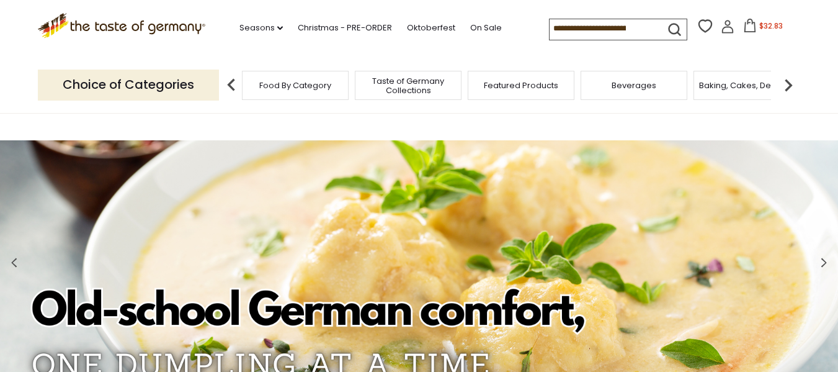
click at [788, 85] on img at bounding box center [788, 85] width 25 height 25
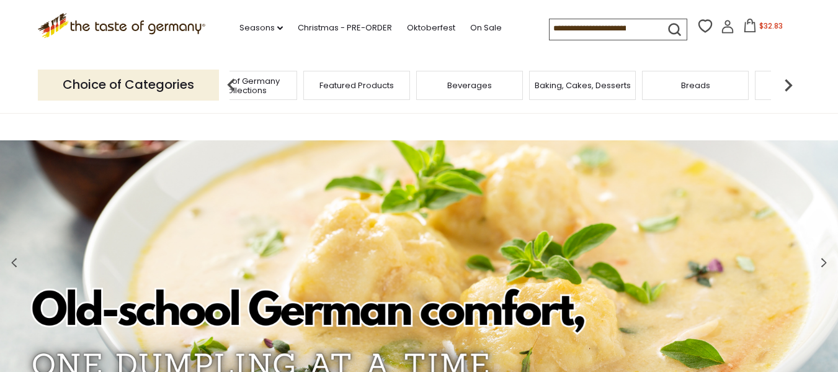
click at [788, 85] on img at bounding box center [788, 85] width 25 height 25
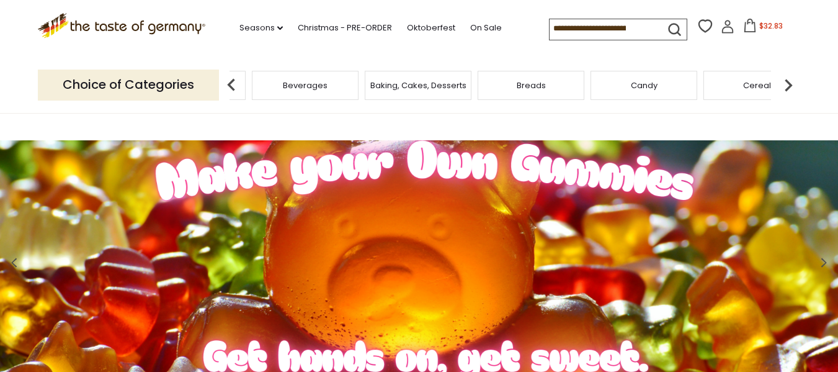
click at [788, 85] on img at bounding box center [788, 85] width 25 height 25
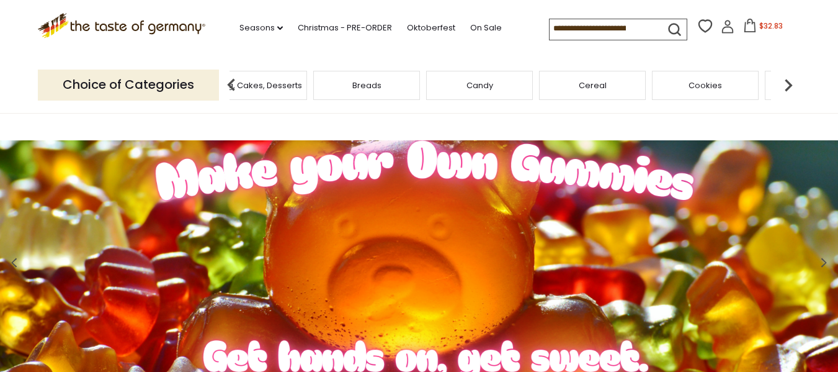
click at [788, 85] on img at bounding box center [788, 85] width 25 height 25
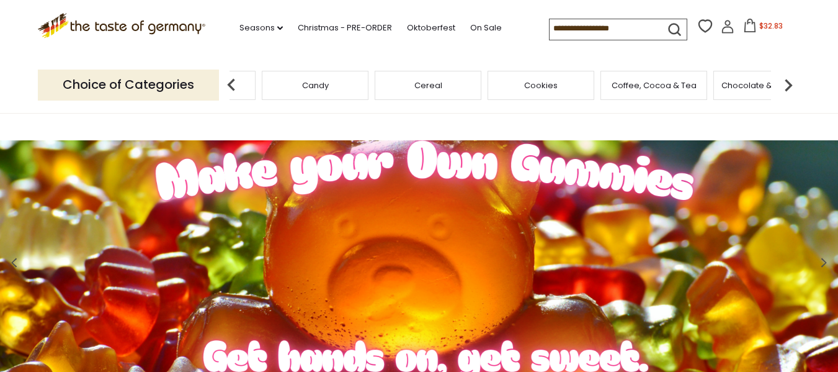
click at [788, 85] on img at bounding box center [788, 85] width 25 height 25
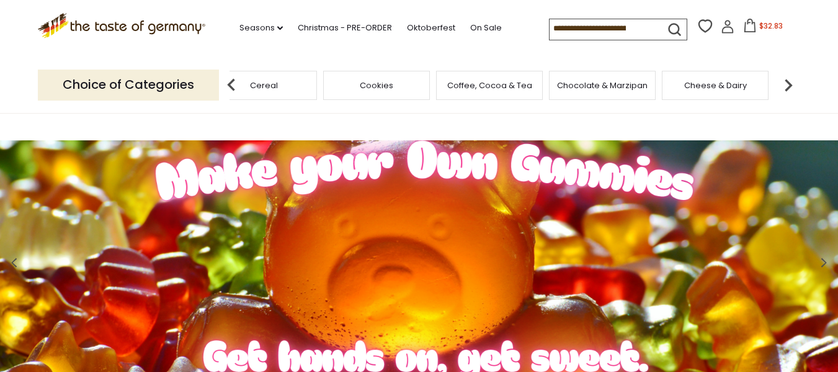
click at [788, 85] on img at bounding box center [788, 85] width 25 height 25
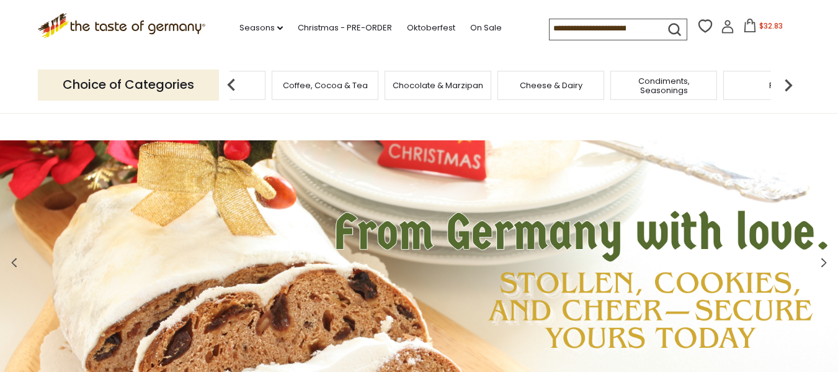
click at [787, 84] on img at bounding box center [788, 85] width 25 height 25
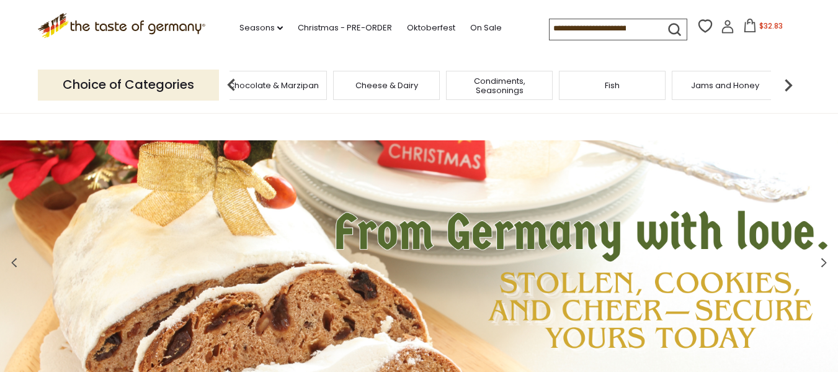
click at [787, 84] on img at bounding box center [788, 85] width 25 height 25
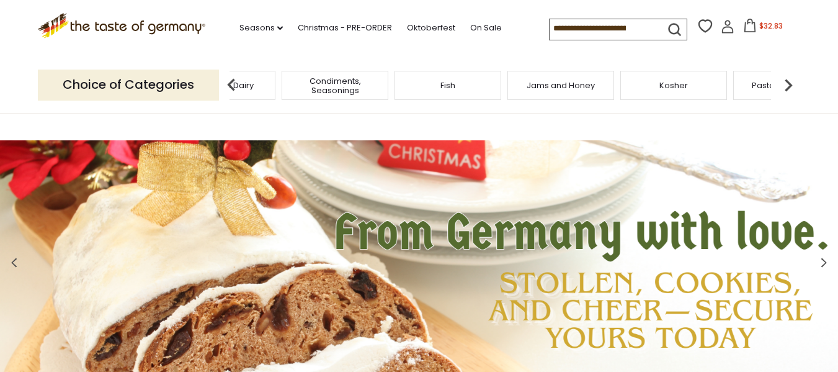
click at [545, 87] on span "Jams and Honey" at bounding box center [561, 85] width 68 height 9
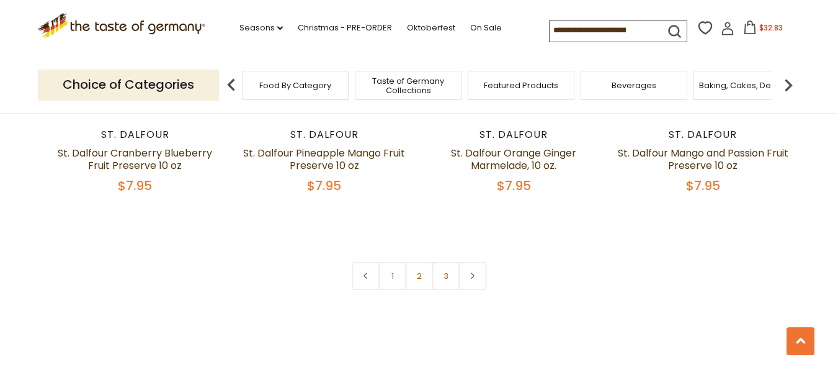
scroll to position [2915, 0]
click at [422, 261] on link "2" at bounding box center [419, 275] width 28 height 28
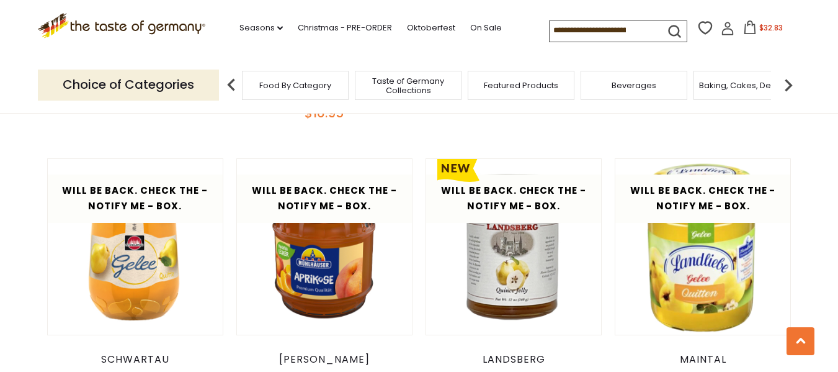
scroll to position [2884, 0]
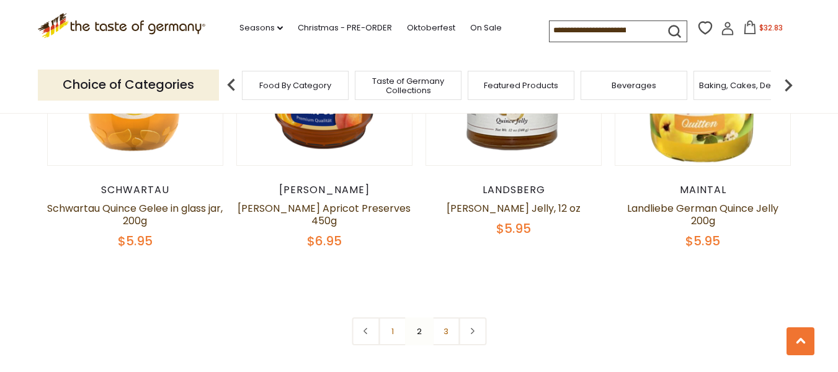
drag, startPoint x: 444, startPoint y: 331, endPoint x: 450, endPoint y: 324, distance: 8.3
click at [444, 328] on link "3" at bounding box center [446, 331] width 28 height 28
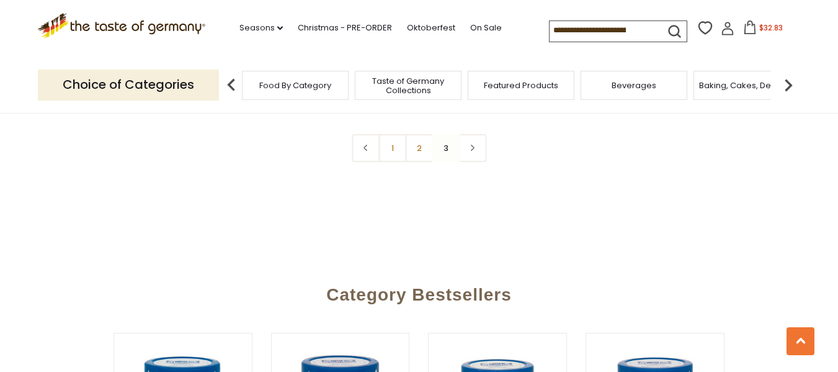
scroll to position [2699, 0]
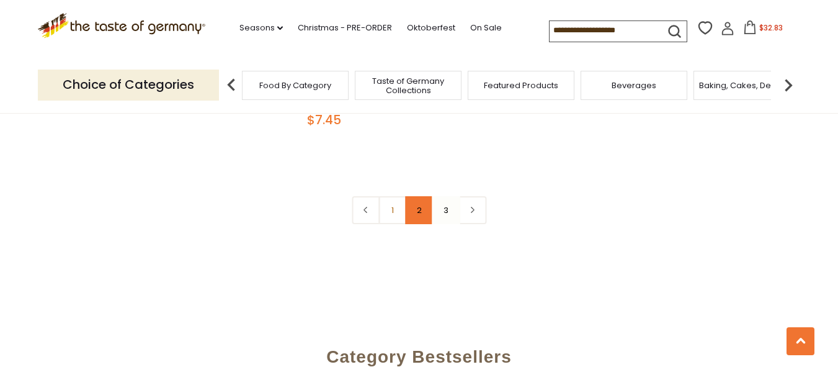
click at [416, 210] on link "2" at bounding box center [419, 210] width 28 height 28
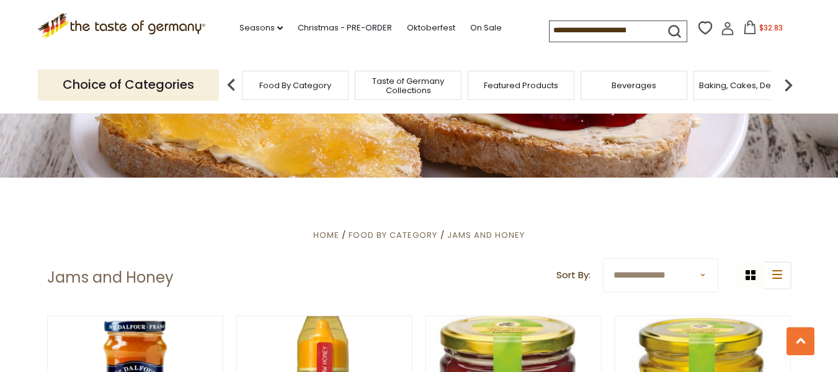
scroll to position [0, 0]
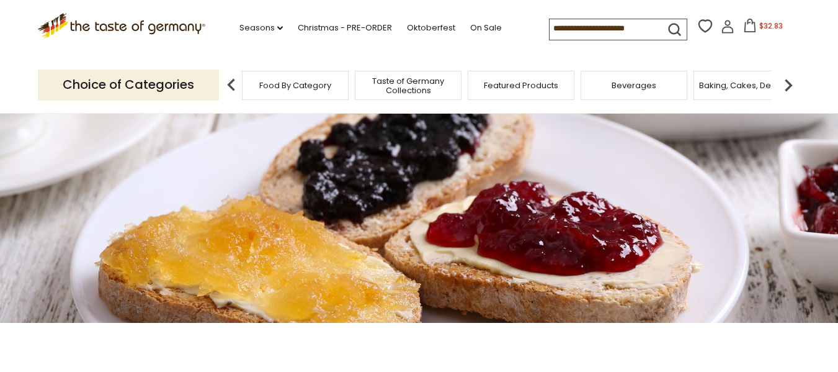
click at [786, 80] on img at bounding box center [788, 85] width 25 height 25
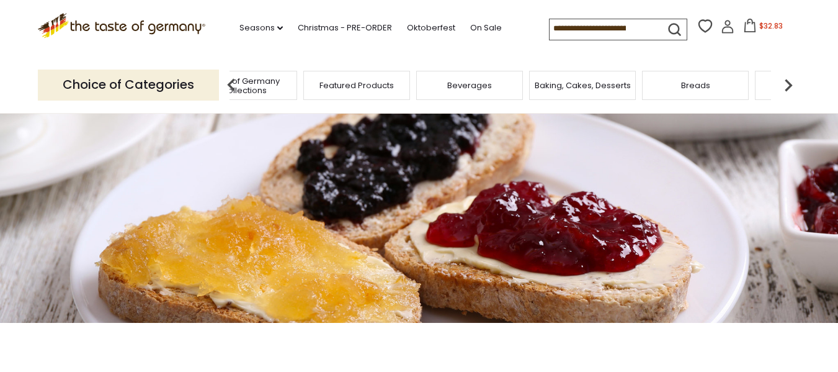
click at [786, 80] on img at bounding box center [788, 85] width 25 height 25
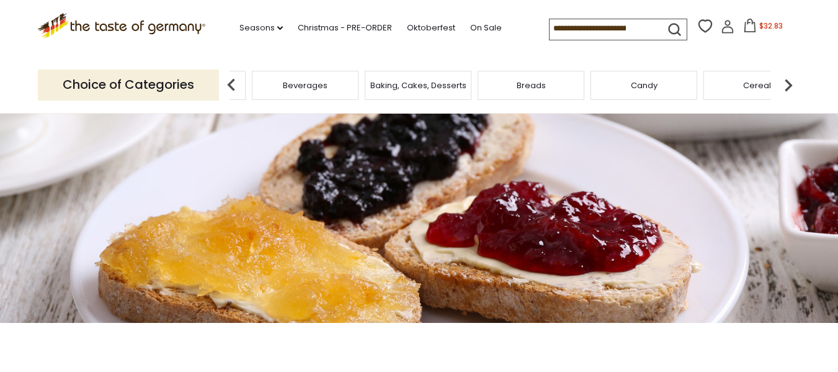
click at [786, 80] on img at bounding box center [788, 85] width 25 height 25
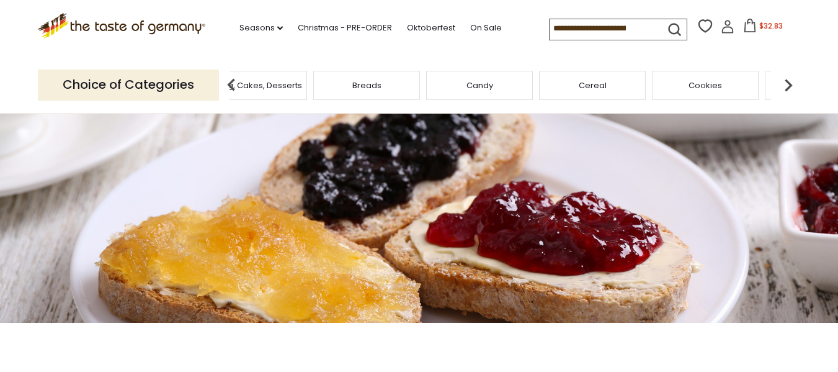
click at [786, 80] on img at bounding box center [788, 85] width 25 height 25
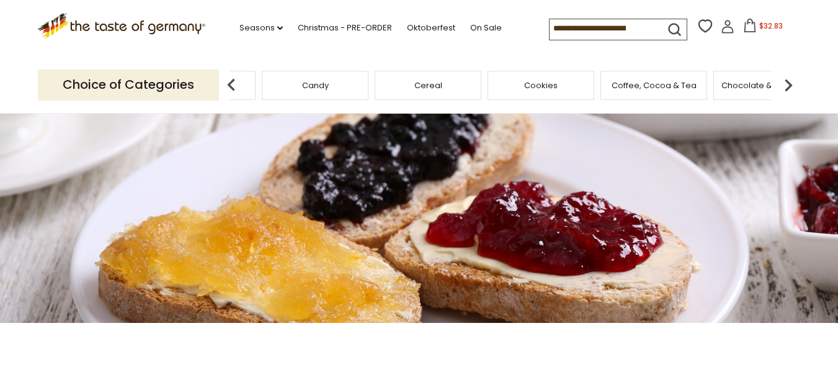
click at [786, 80] on img at bounding box center [788, 85] width 25 height 25
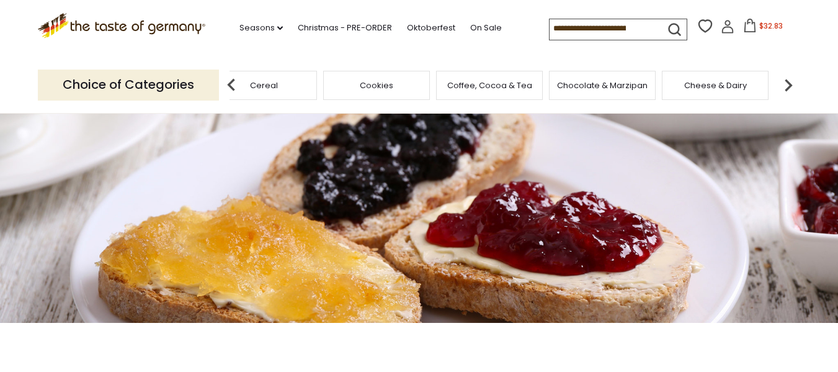
click at [786, 80] on img at bounding box center [788, 85] width 25 height 25
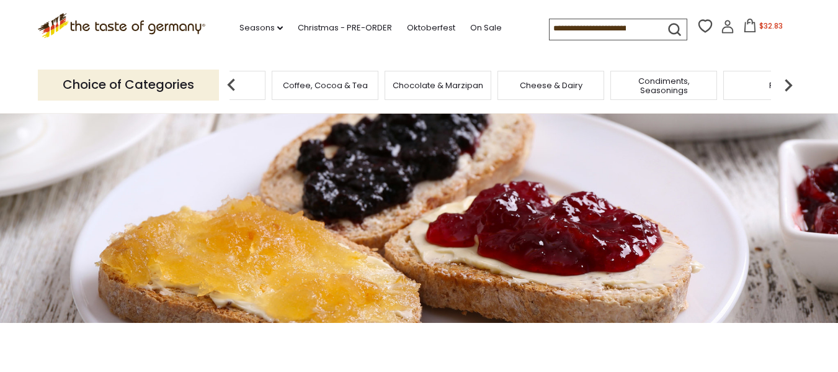
click at [786, 80] on img at bounding box center [788, 85] width 25 height 25
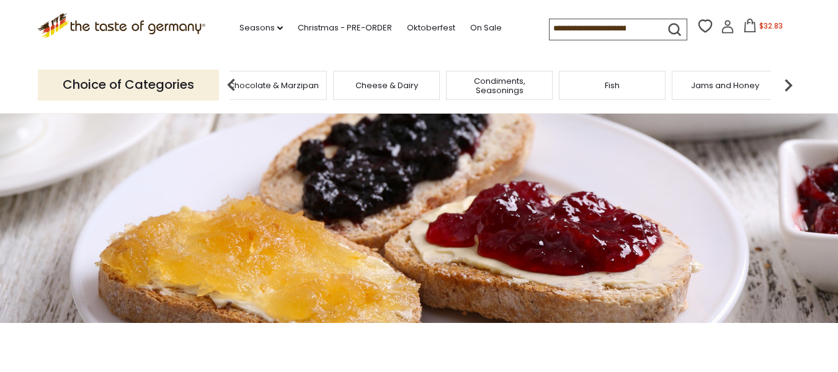
click at [786, 80] on img at bounding box center [788, 85] width 25 height 25
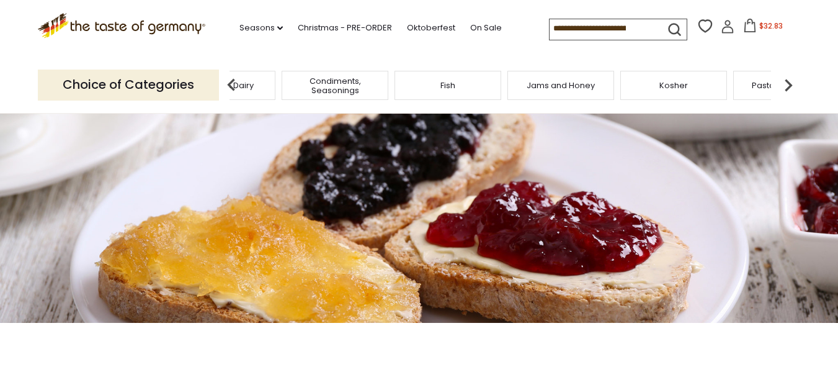
click at [786, 80] on img at bounding box center [788, 85] width 25 height 25
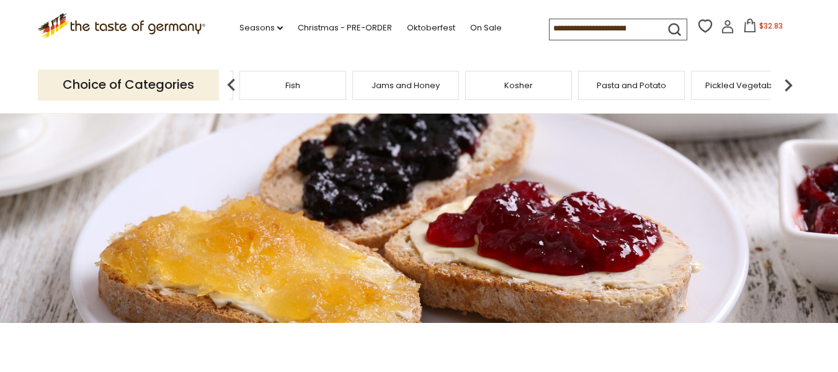
click at [512, 88] on span "Kosher" at bounding box center [518, 85] width 29 height 9
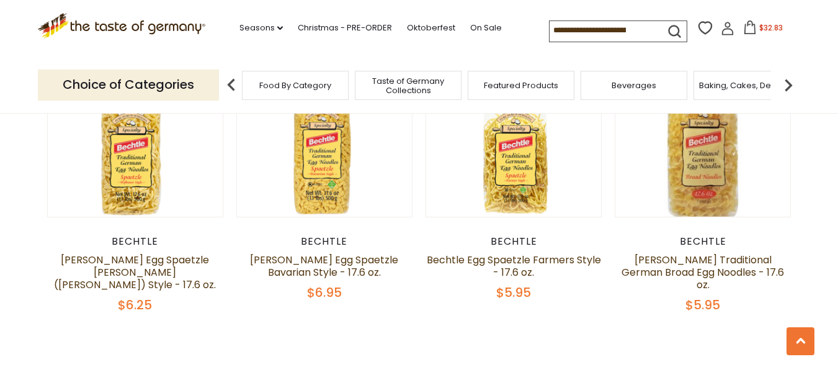
scroll to position [2977, 0]
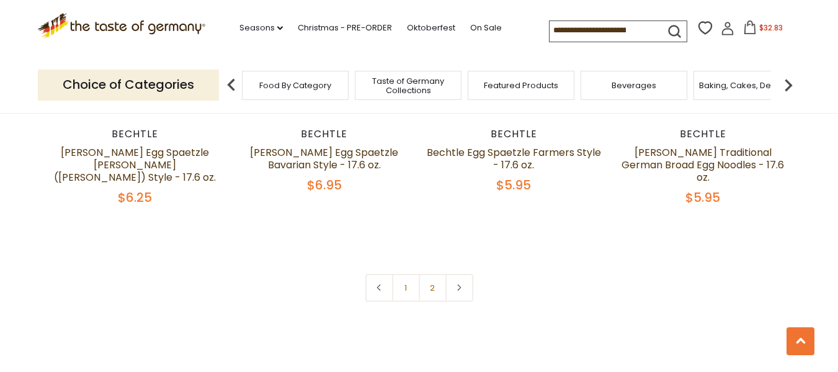
click at [437, 274] on link "2" at bounding box center [433, 288] width 28 height 28
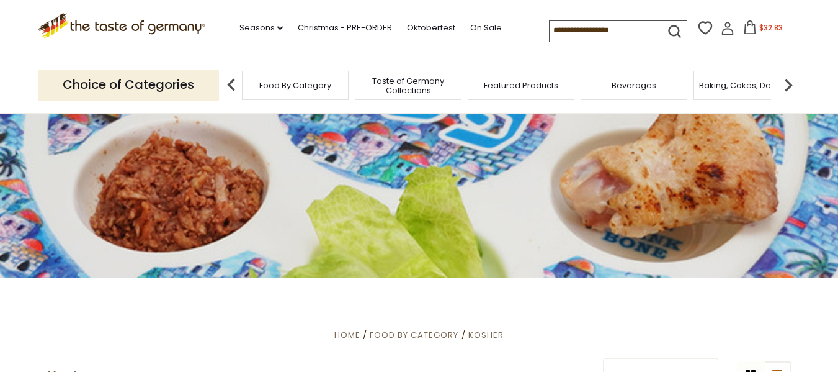
scroll to position [0, 0]
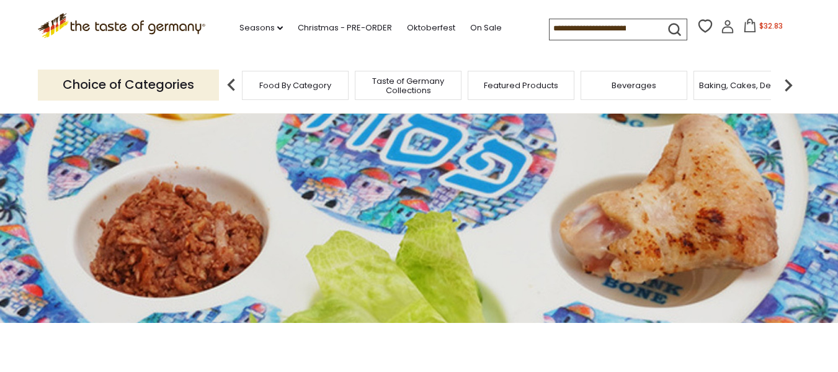
click at [786, 84] on img at bounding box center [788, 85] width 25 height 25
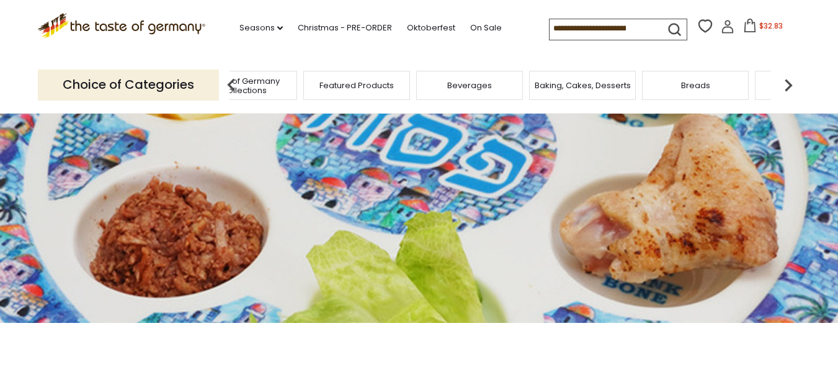
click at [786, 84] on img at bounding box center [788, 85] width 25 height 25
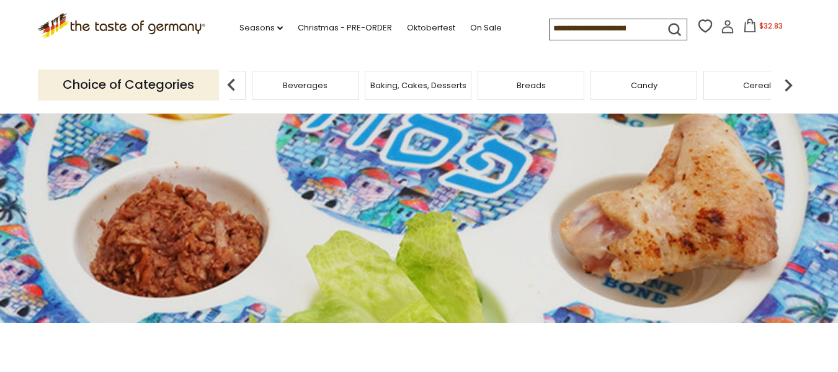
click at [785, 86] on img at bounding box center [788, 85] width 25 height 25
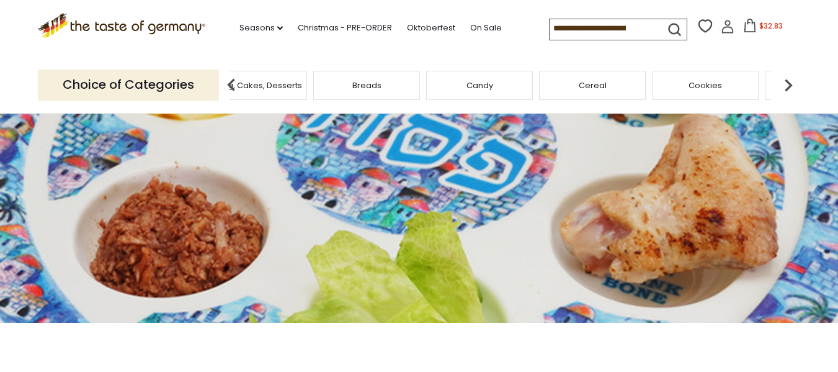
click at [783, 87] on img at bounding box center [788, 85] width 25 height 25
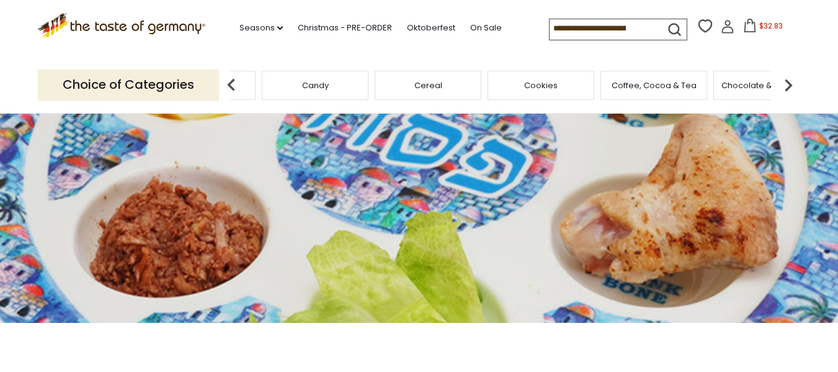
click at [783, 87] on img at bounding box center [788, 85] width 25 height 25
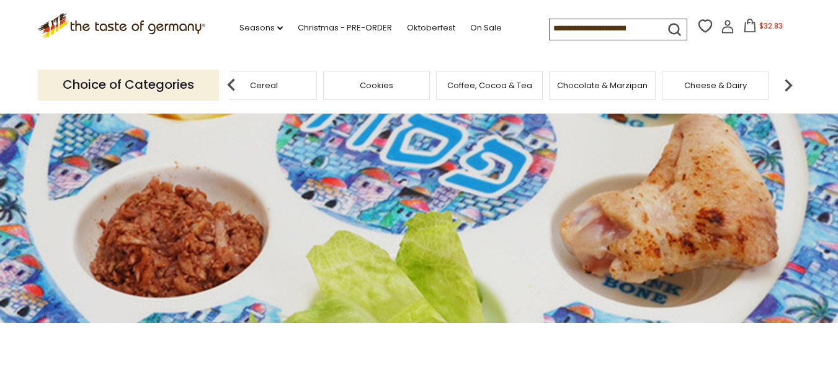
click at [782, 88] on img at bounding box center [788, 85] width 25 height 25
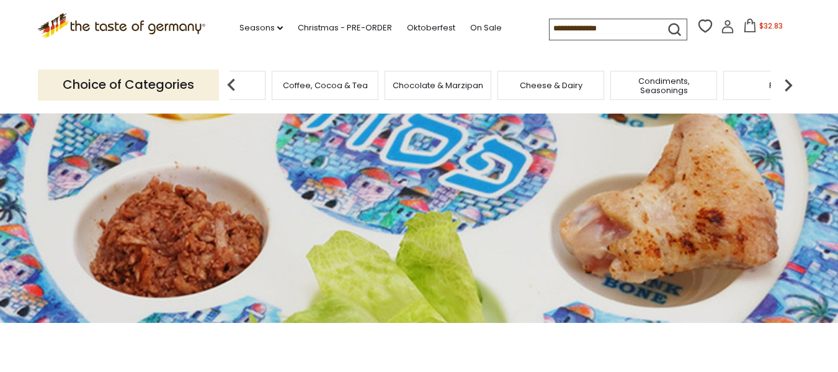
click at [782, 88] on img at bounding box center [788, 85] width 25 height 25
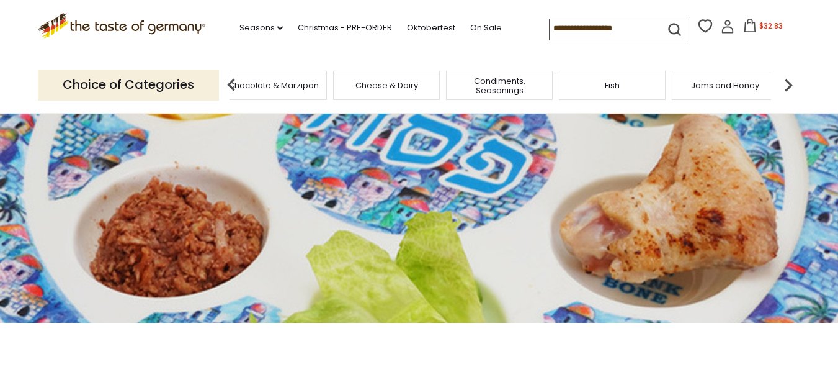
click at [782, 88] on img at bounding box center [788, 85] width 25 height 25
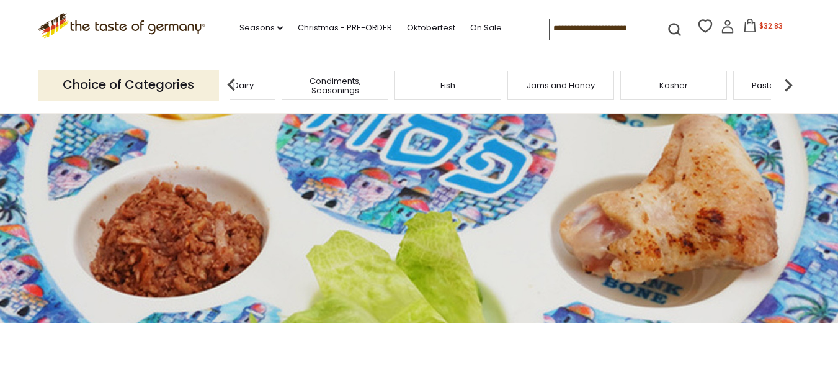
click at [782, 88] on img at bounding box center [788, 85] width 25 height 25
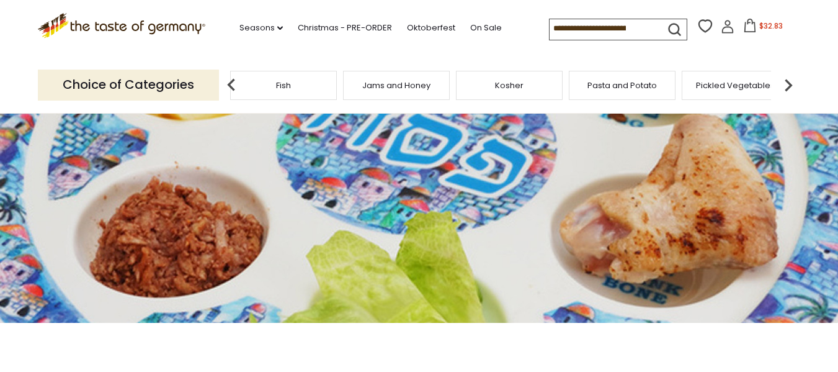
click at [782, 88] on img at bounding box center [788, 85] width 25 height 25
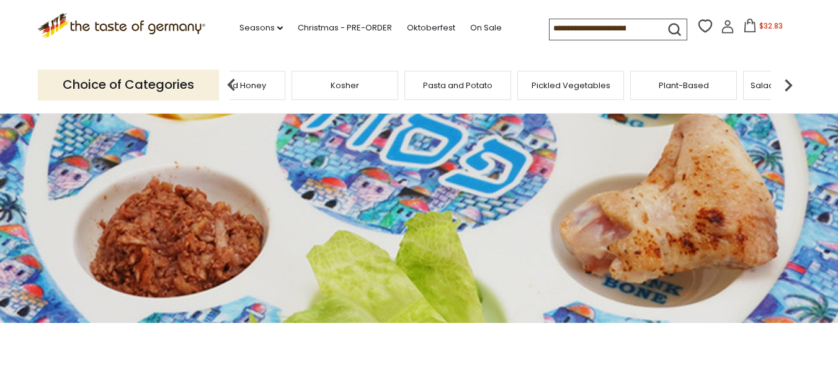
click at [479, 88] on span "Pasta and Potato" at bounding box center [457, 85] width 69 height 9
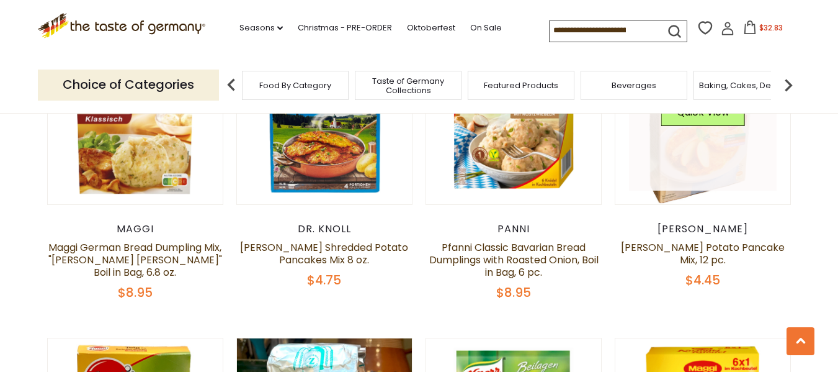
scroll to position [682, 0]
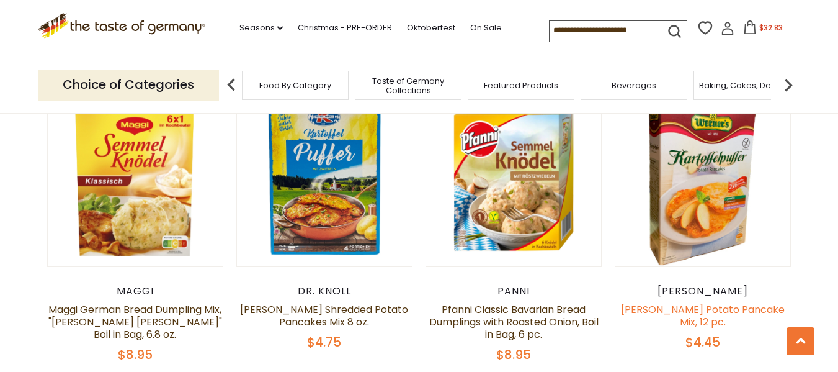
click at [690, 310] on link "[PERSON_NAME] Potato Pancake Mix, 12 pc." at bounding box center [703, 315] width 164 height 27
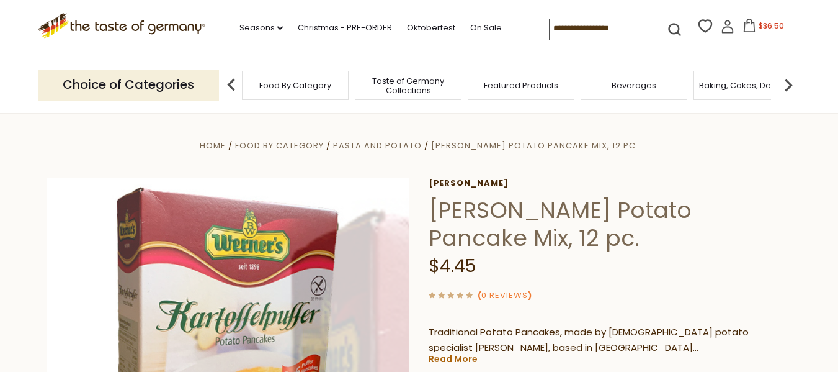
scroll to position [124, 0]
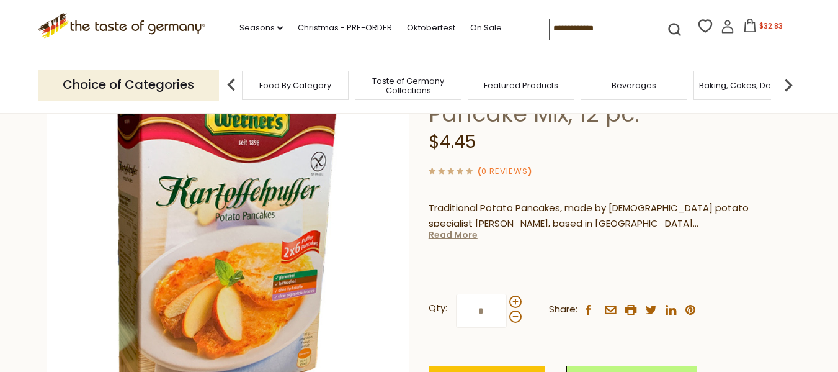
click at [456, 238] on link "Read More" at bounding box center [453, 234] width 49 height 12
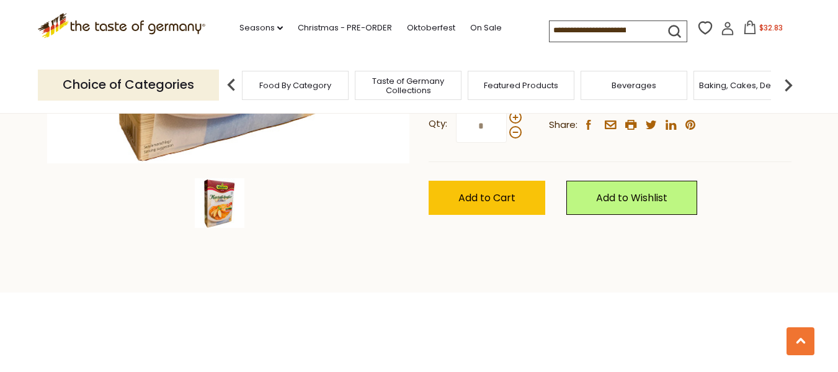
scroll to position [248, 0]
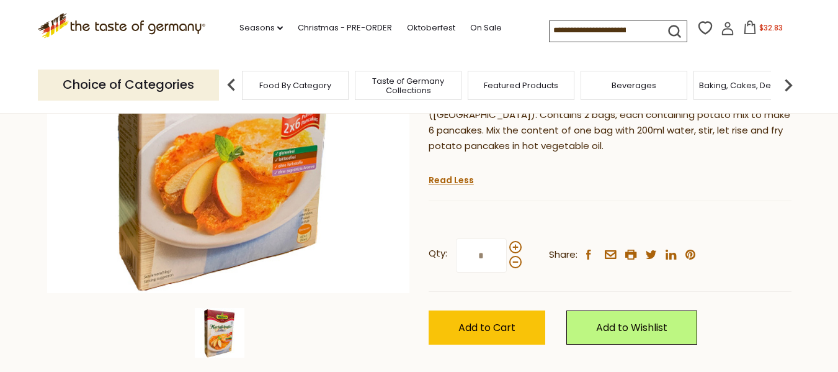
drag, startPoint x: 502, startPoint y: 311, endPoint x: 517, endPoint y: 293, distance: 22.9
click at [501, 320] on span "Add to Cart" at bounding box center [486, 327] width 57 height 14
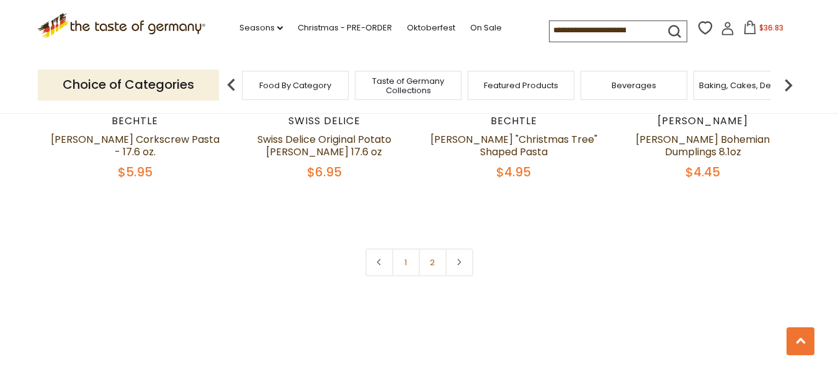
scroll to position [3024, 0]
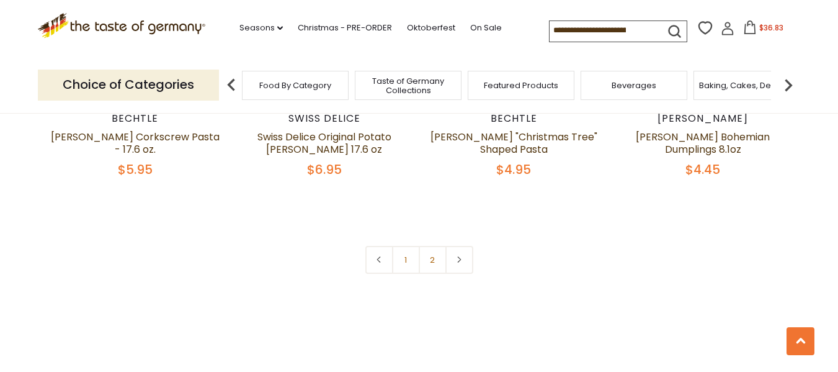
click at [426, 246] on link "2" at bounding box center [433, 260] width 28 height 28
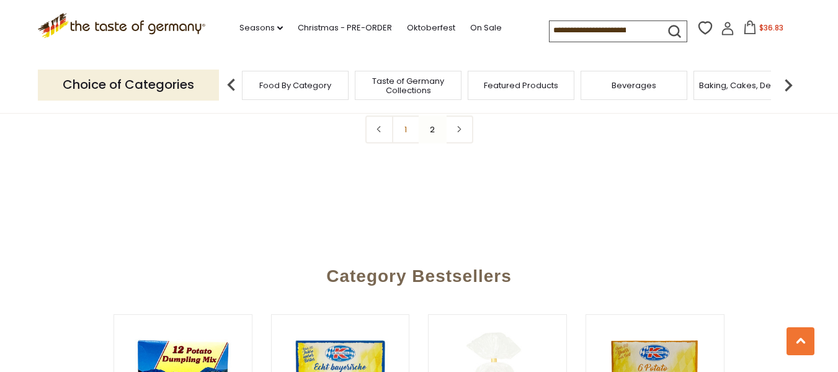
scroll to position [1737, 0]
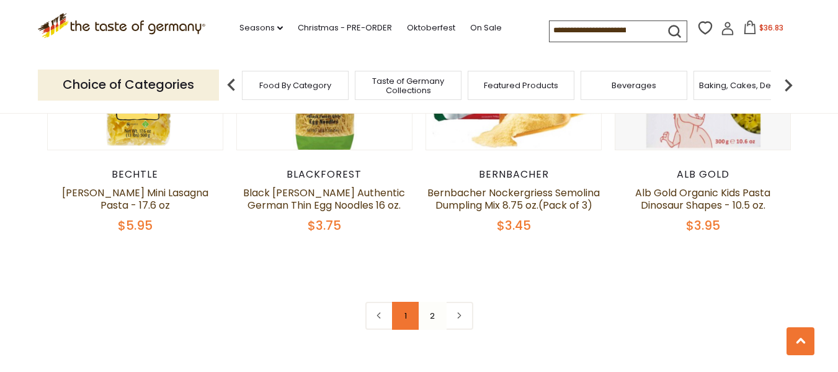
click at [408, 301] on link "1" at bounding box center [406, 315] width 28 height 28
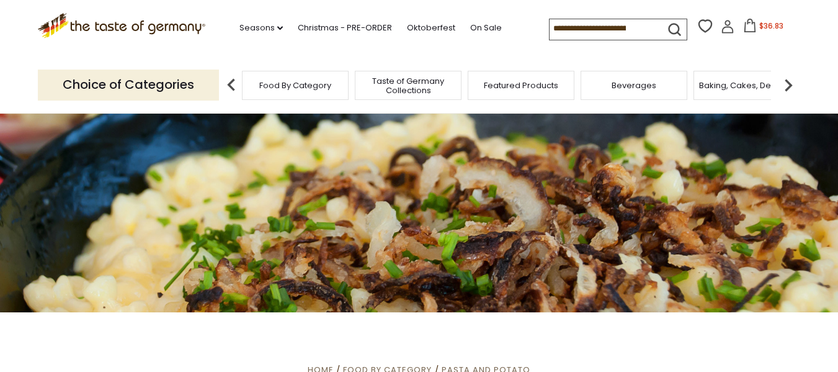
scroll to position [0, 0]
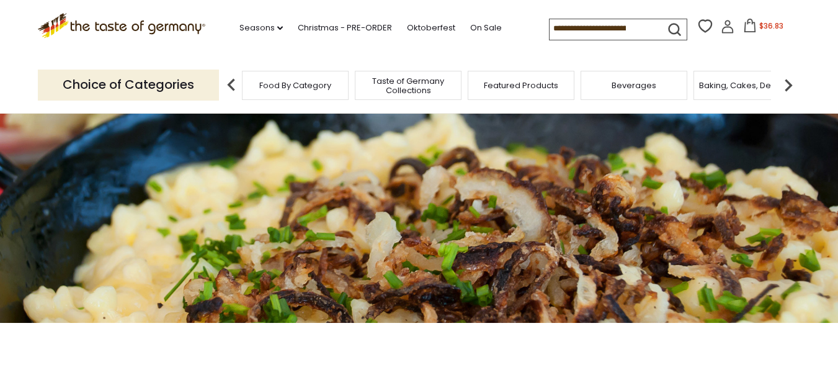
click at [787, 81] on img at bounding box center [788, 85] width 25 height 25
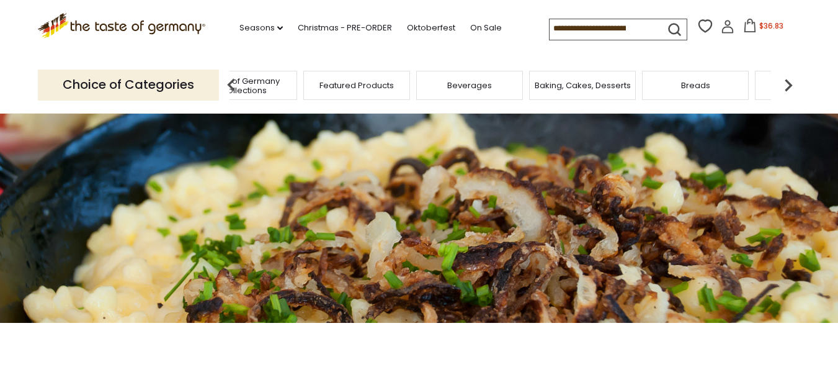
click at [787, 81] on img at bounding box center [788, 85] width 25 height 25
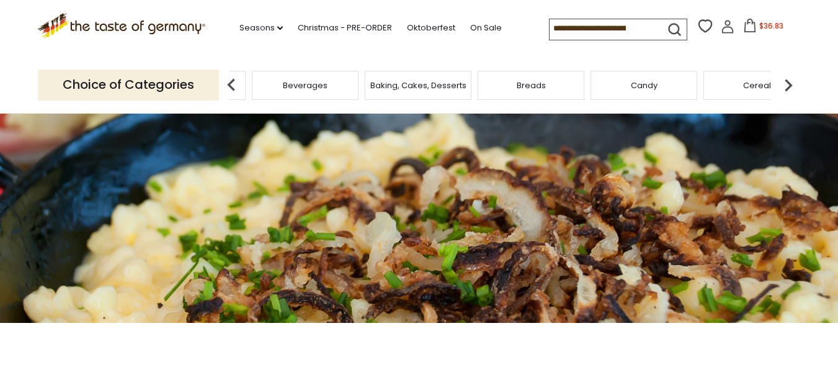
click at [785, 81] on img at bounding box center [788, 85] width 25 height 25
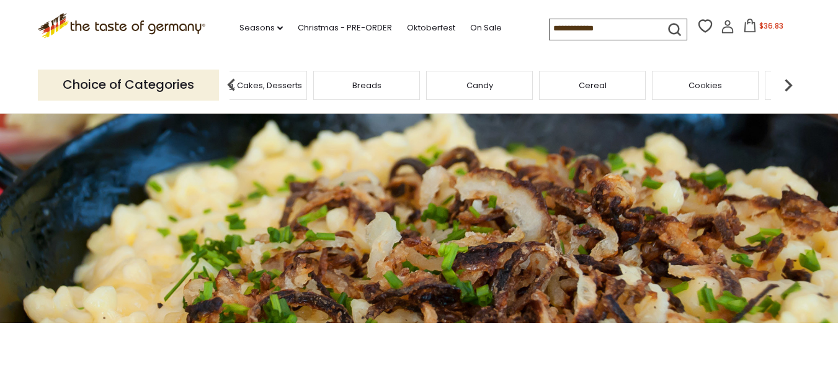
click at [785, 81] on img at bounding box center [788, 85] width 25 height 25
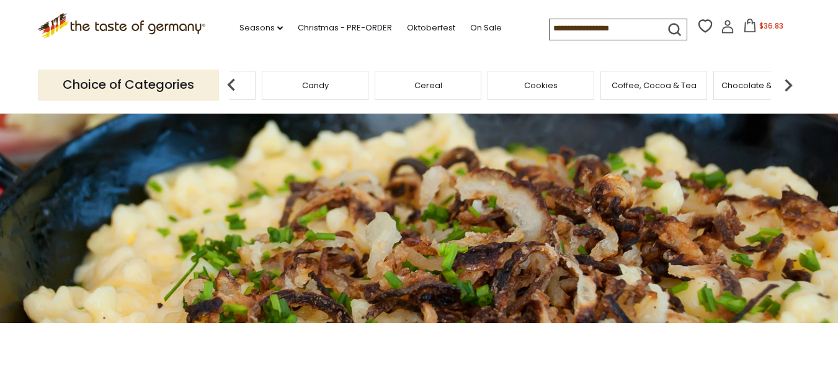
click at [785, 81] on img at bounding box center [788, 85] width 25 height 25
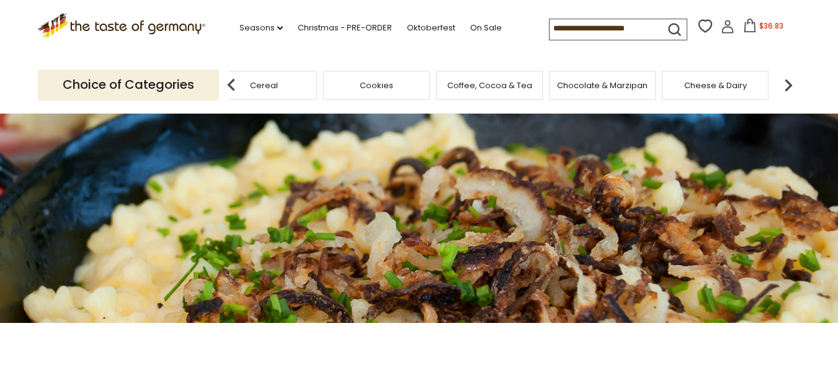
click at [785, 81] on img at bounding box center [788, 85] width 25 height 25
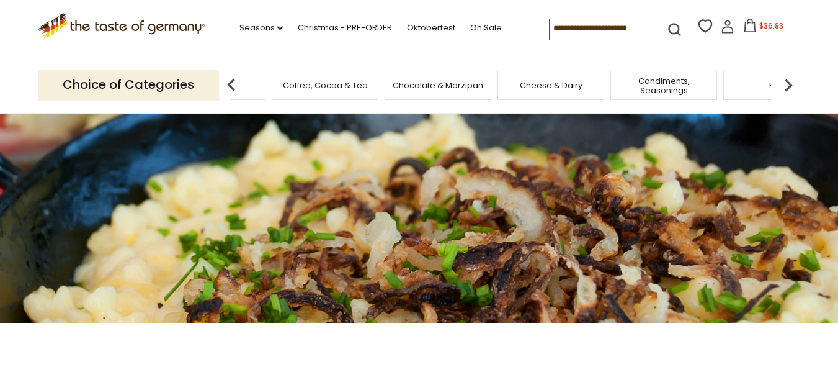
click at [785, 81] on img at bounding box center [788, 85] width 25 height 25
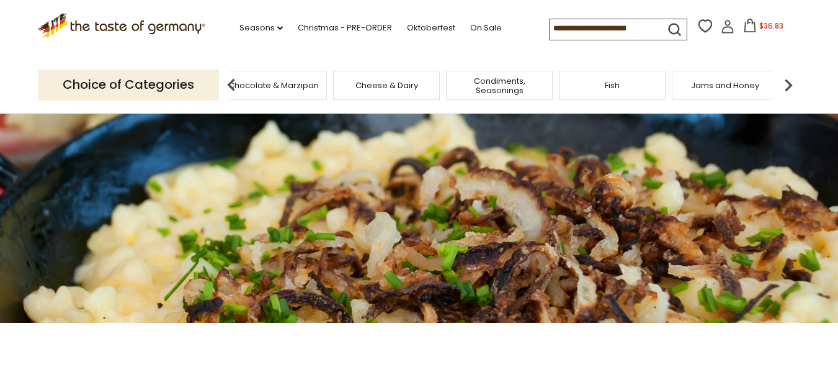
click at [785, 81] on img at bounding box center [788, 85] width 25 height 25
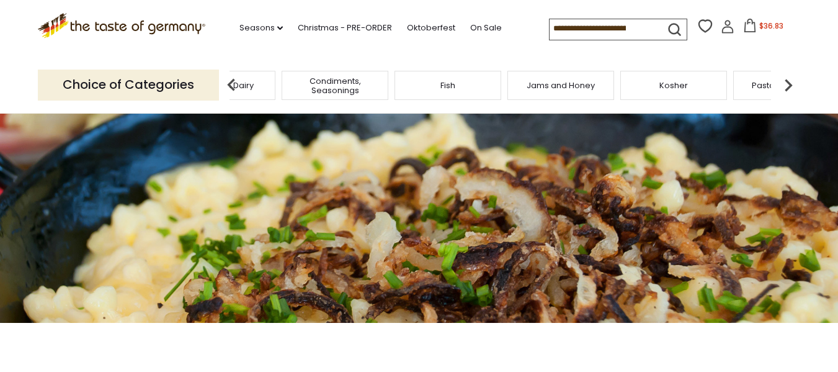
click at [785, 81] on img at bounding box center [788, 85] width 25 height 25
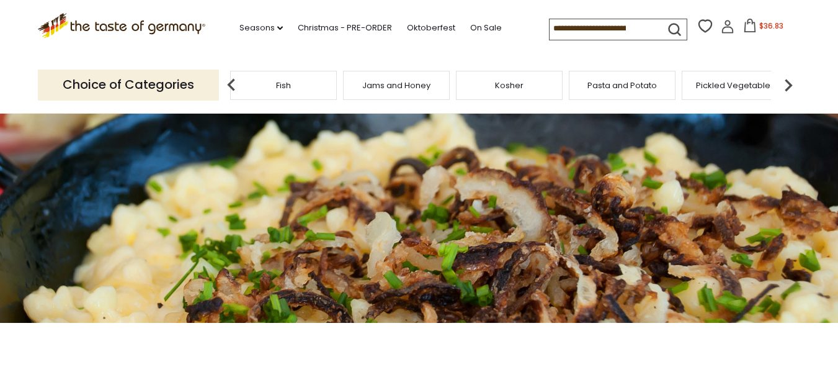
click at [785, 81] on img at bounding box center [788, 85] width 25 height 25
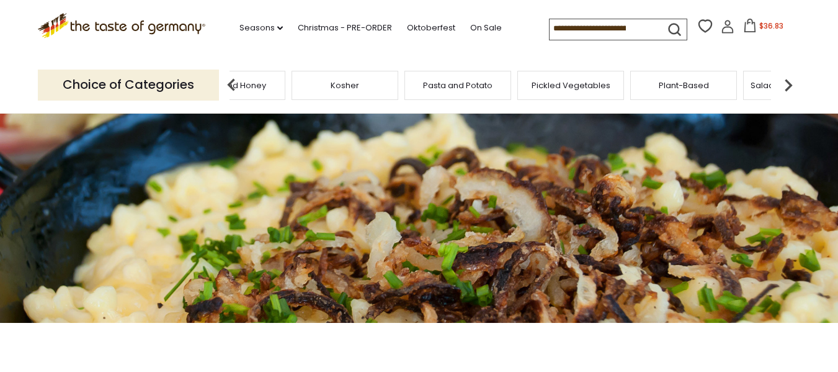
click at [692, 98] on div "Plant-Based" at bounding box center [683, 85] width 107 height 29
click at [690, 89] on span "Plant-Based" at bounding box center [684, 85] width 50 height 9
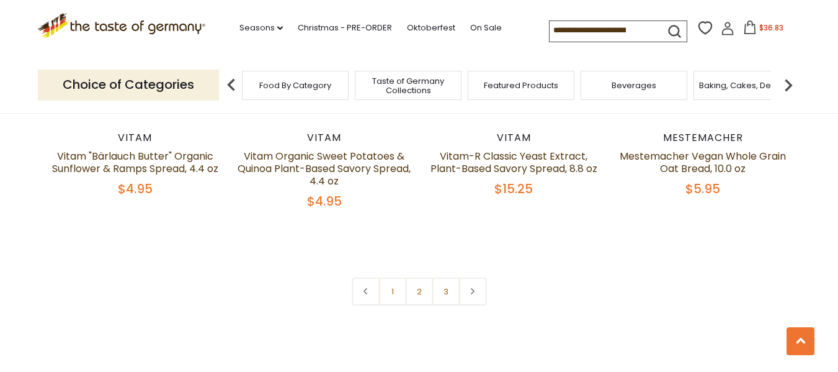
scroll to position [2791, 0]
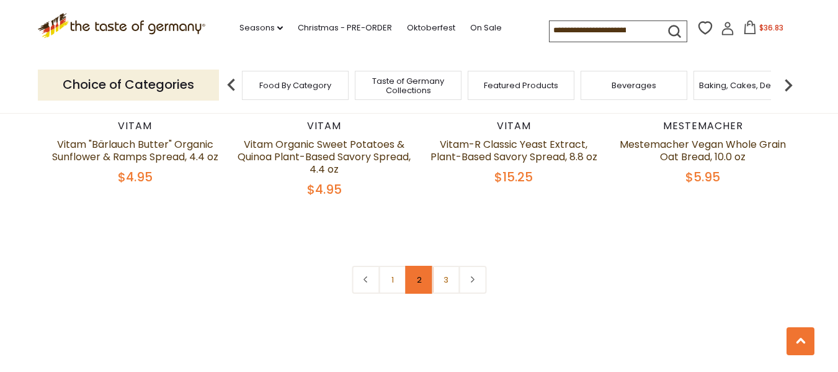
click at [418, 283] on link "2" at bounding box center [419, 279] width 28 height 28
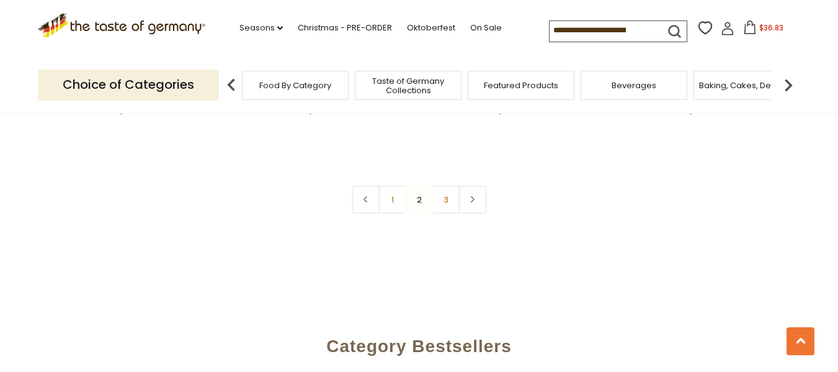
scroll to position [2861, 0]
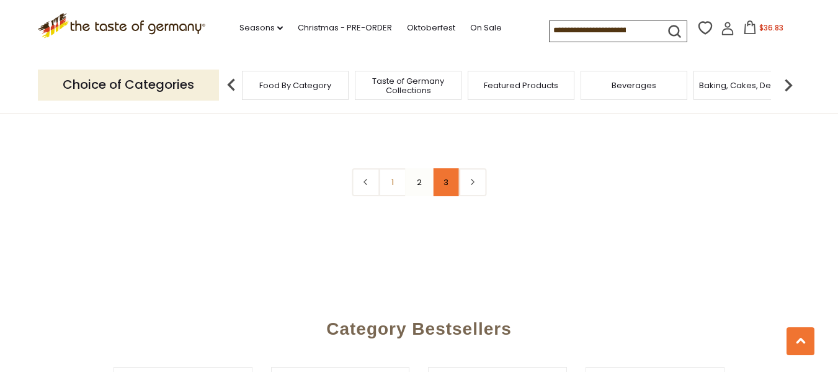
click at [447, 174] on link "3" at bounding box center [446, 182] width 28 height 28
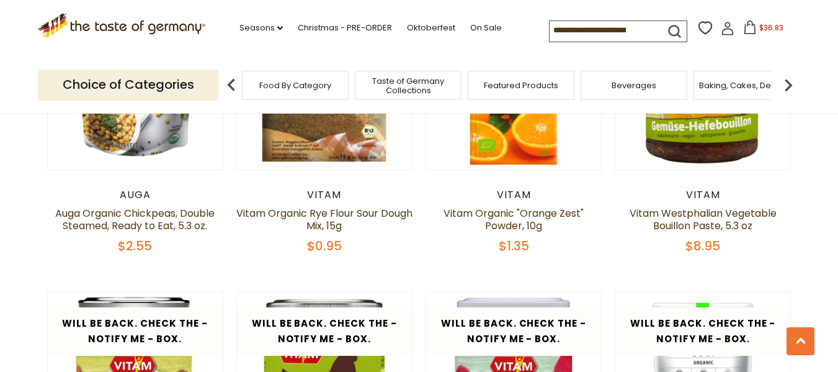
scroll to position [558, 0]
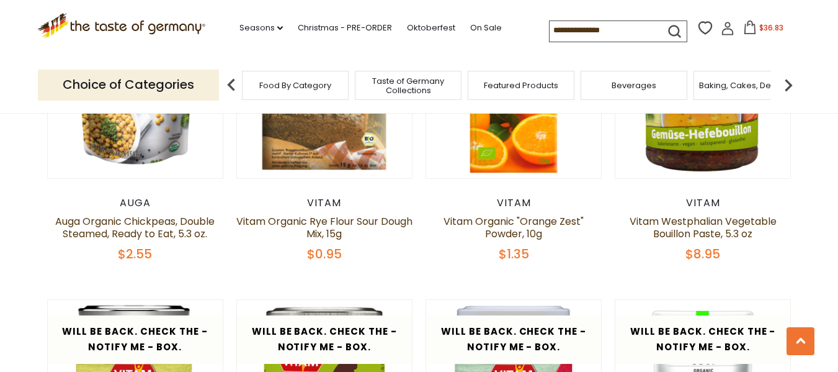
click at [771, 28] on span "$36.83" at bounding box center [771, 27] width 24 height 11
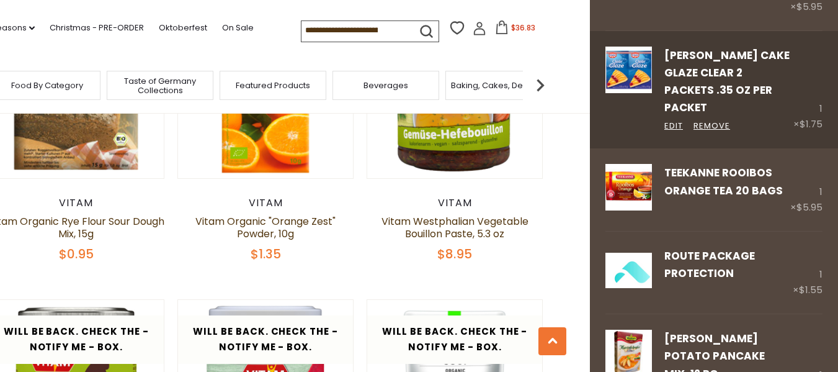
scroll to position [496, 0]
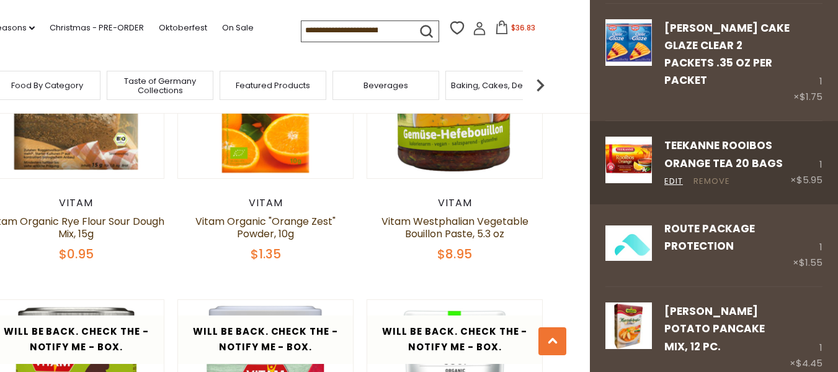
click at [705, 176] on link "Remove" at bounding box center [711, 181] width 37 height 13
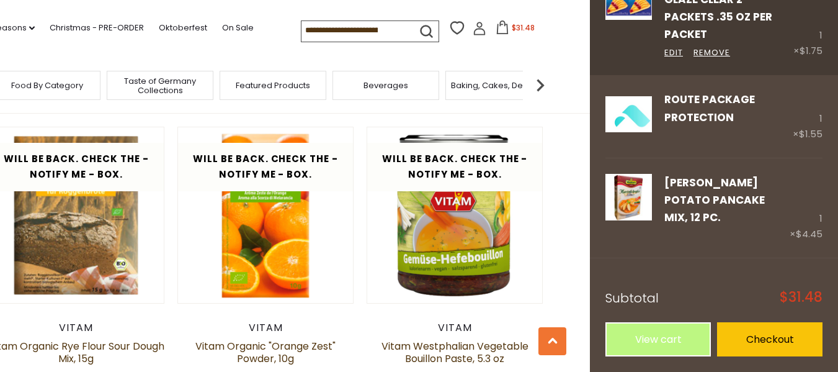
scroll to position [434, 0]
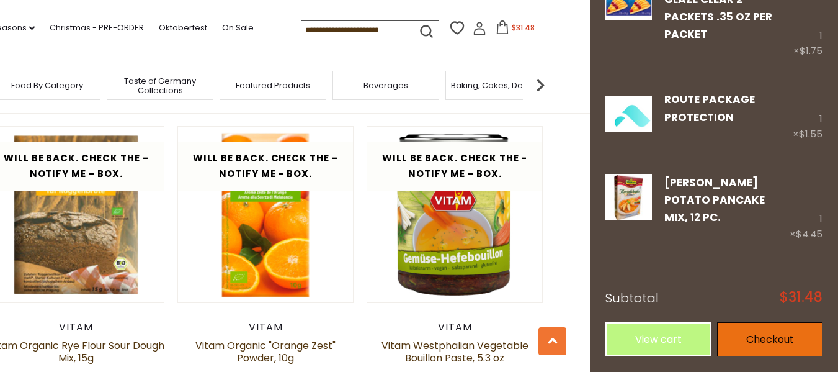
click at [770, 344] on link "Checkout" at bounding box center [769, 339] width 105 height 34
